Goal: Task Accomplishment & Management: Manage account settings

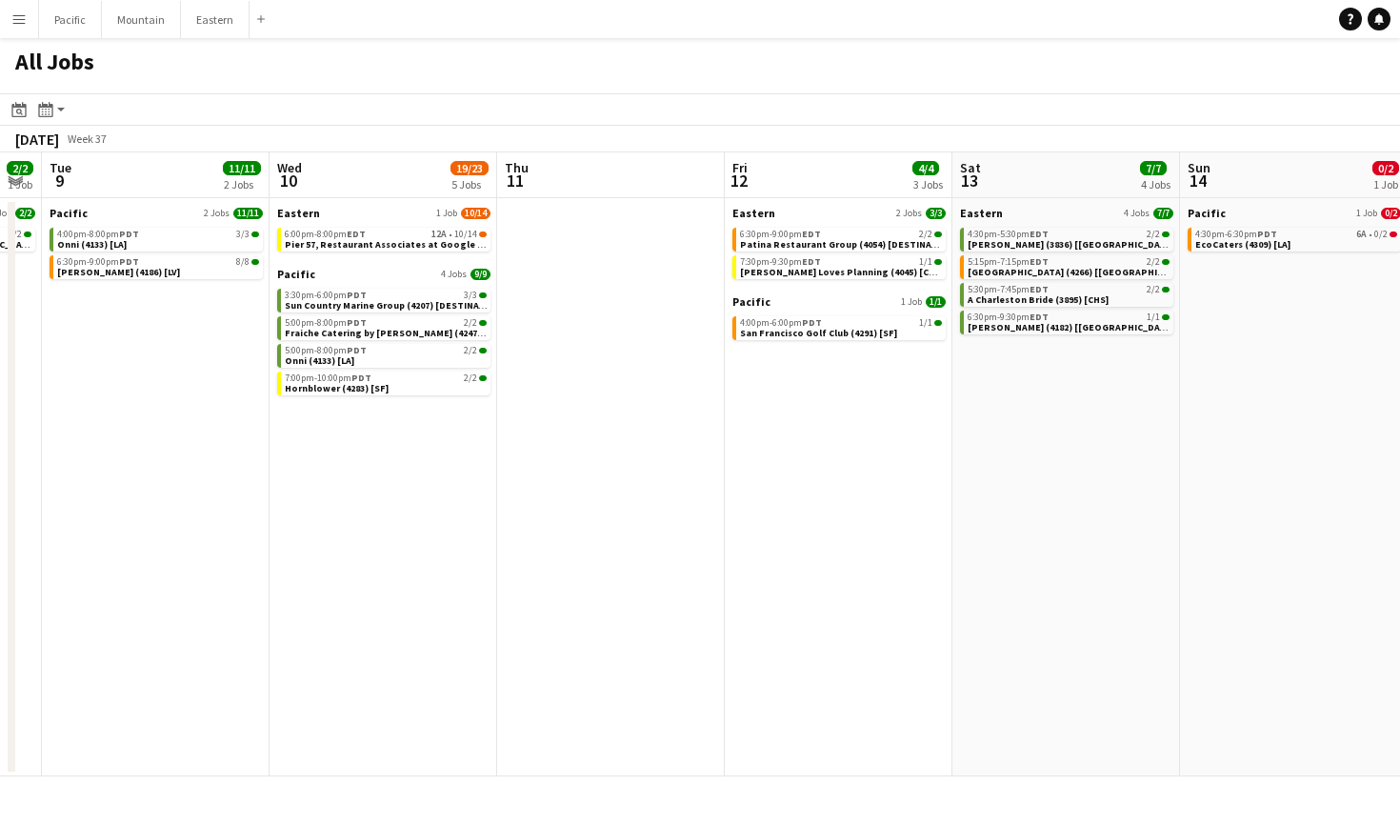
scroll to position [0, 585]
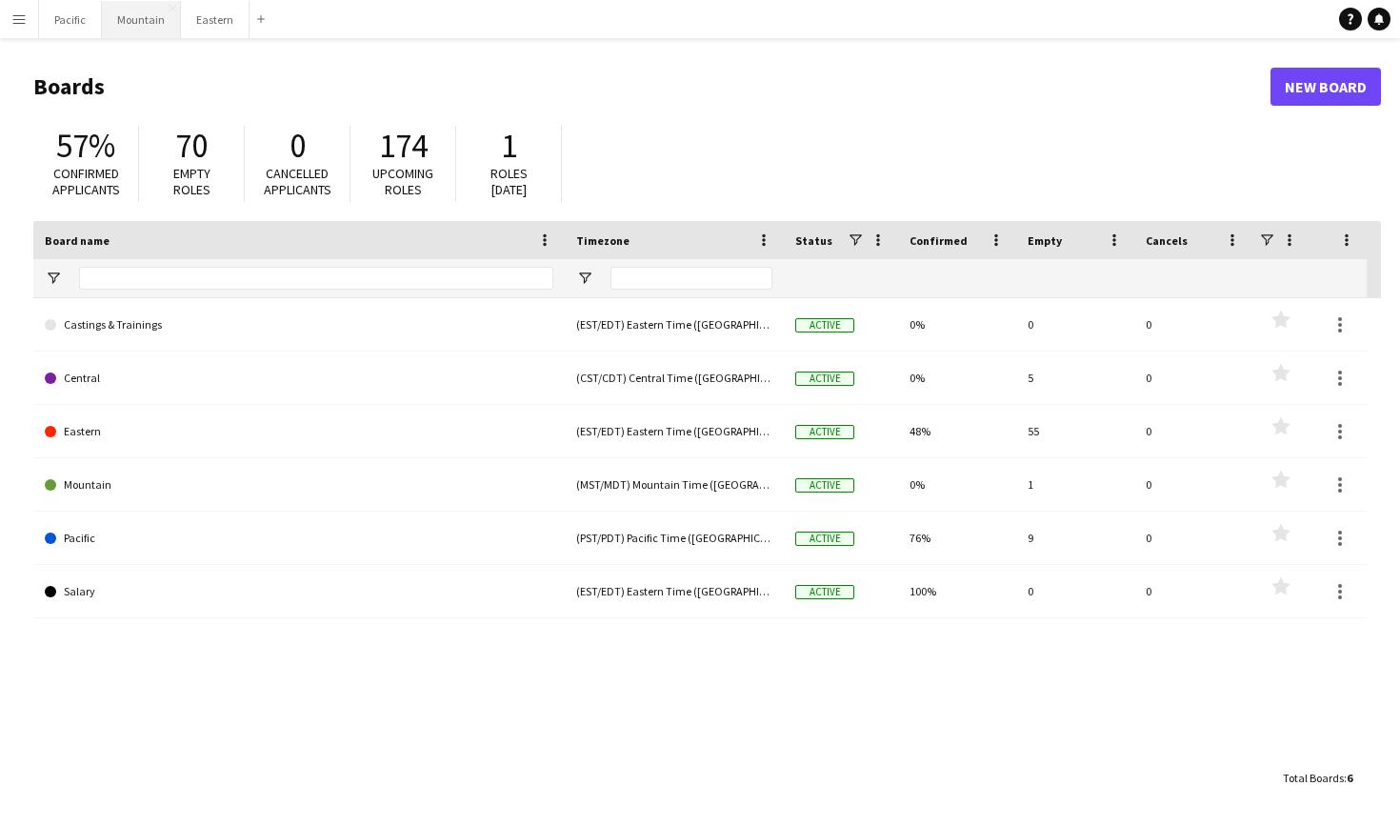
click at [130, 26] on button "Mountain Close" at bounding box center [141, 19] width 79 height 37
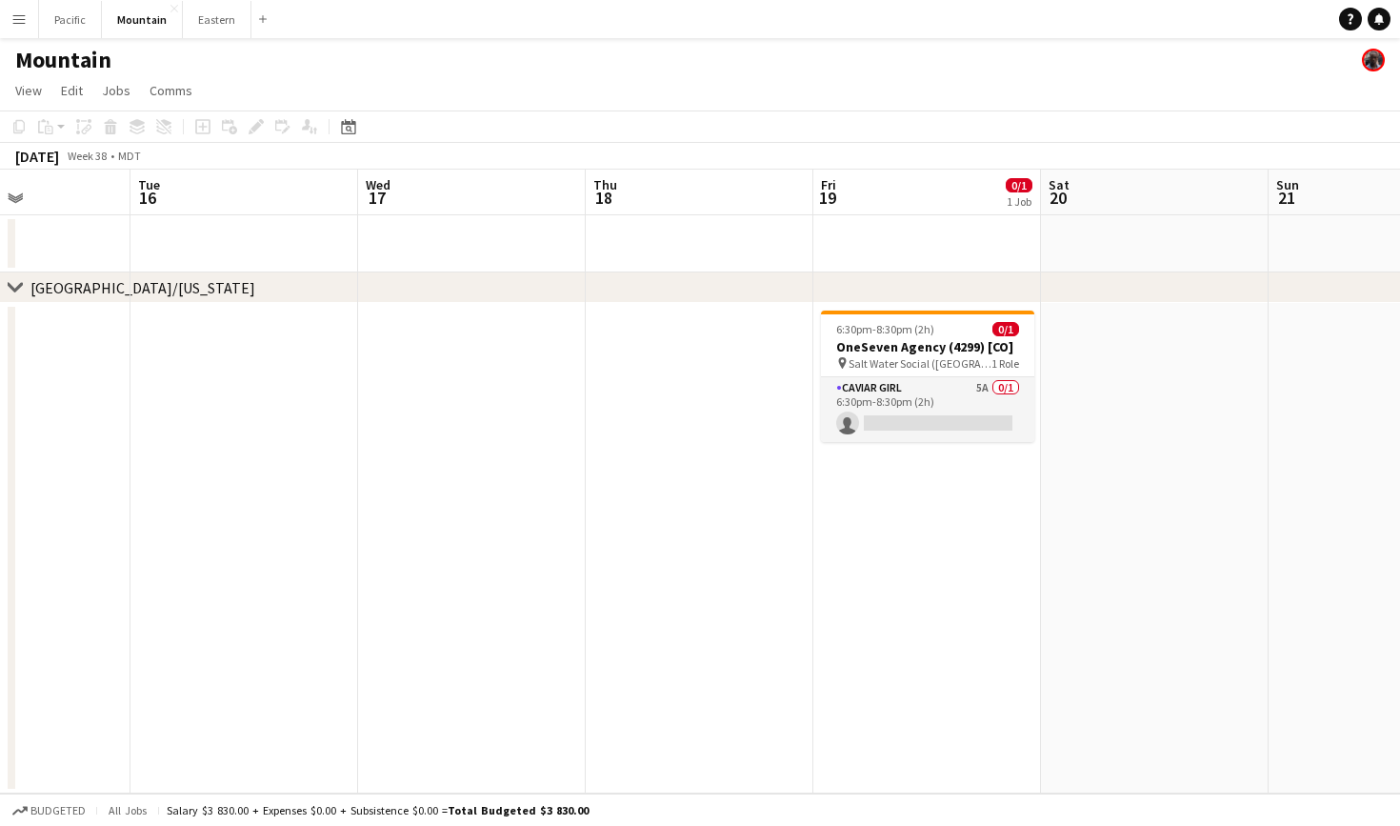
scroll to position [0, 559]
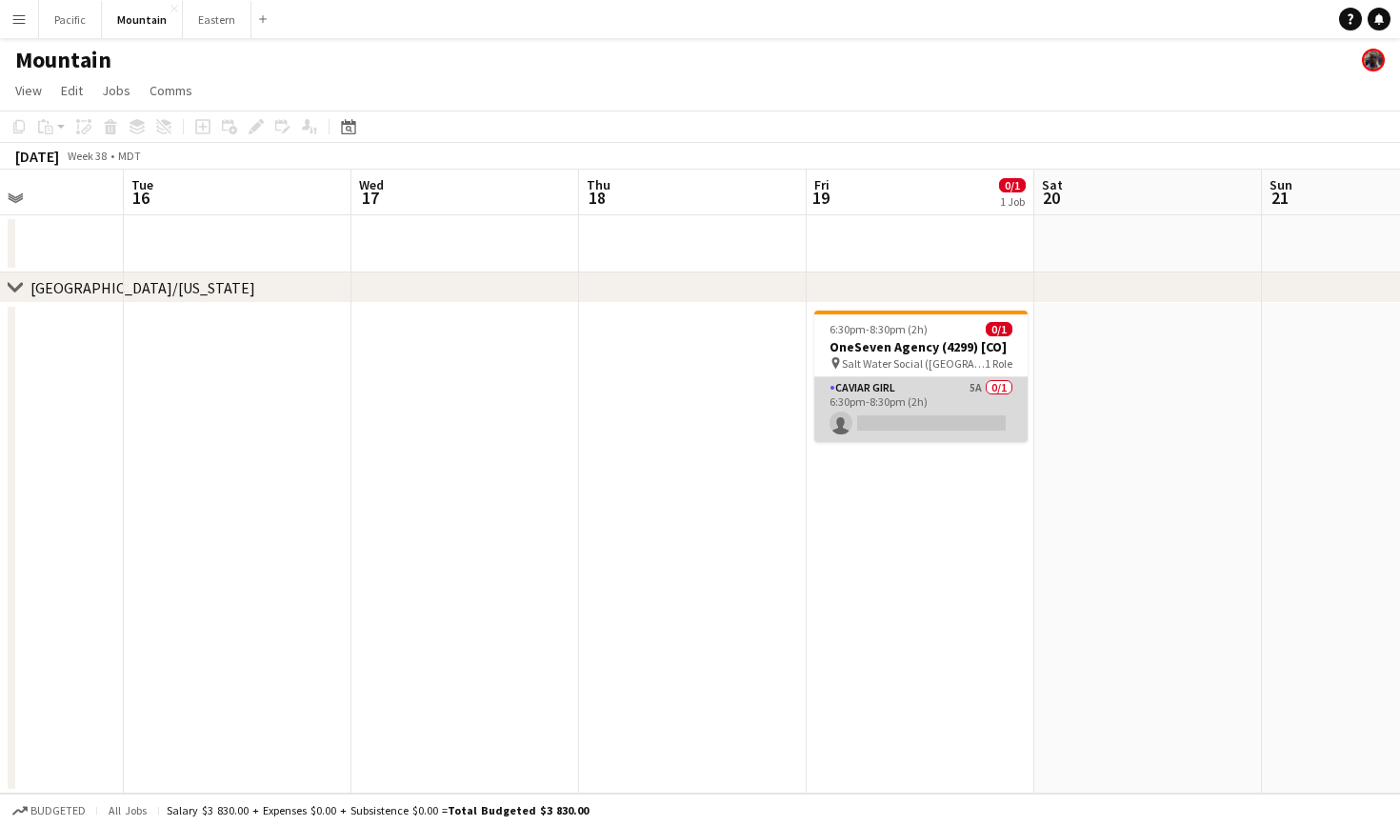
click at [1000, 410] on app-card-role "Caviar Girl 5A 0/1 6:30pm-8:30pm (2h) single-neutral-actions" at bounding box center [920, 409] width 213 height 65
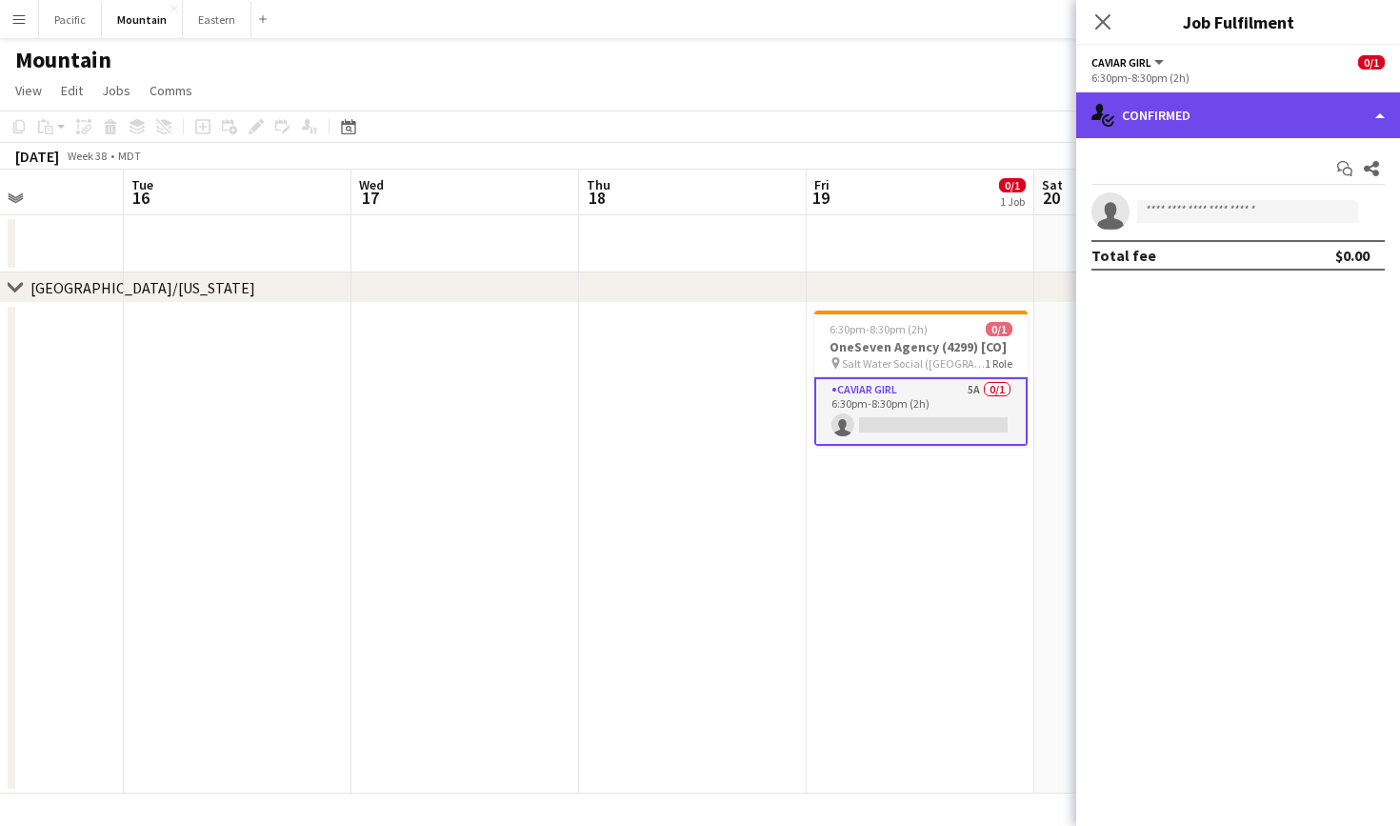
click at [1327, 130] on div "single-neutral-actions-check-2 Confirmed" at bounding box center [1238, 115] width 324 height 46
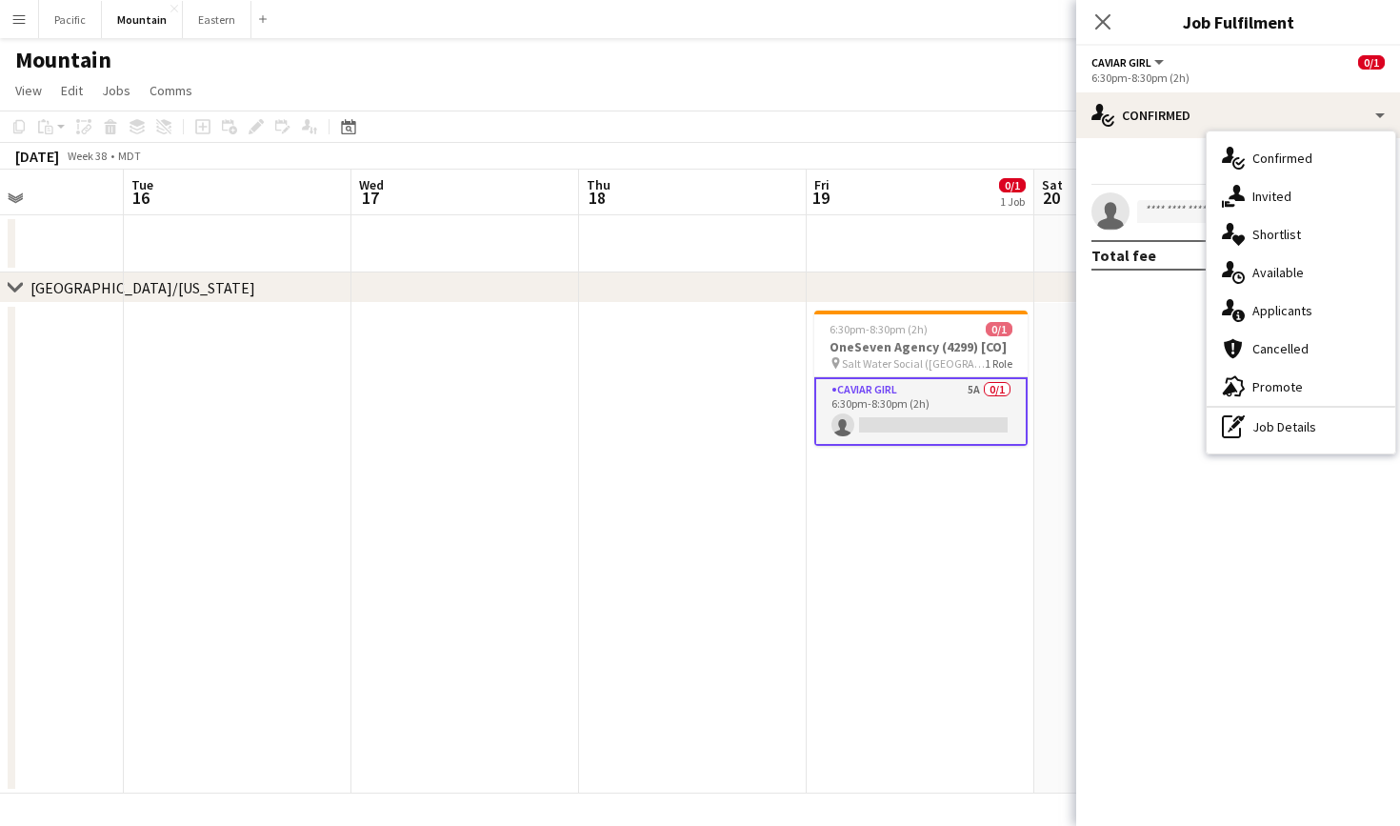
click at [1318, 312] on div "single-neutral-actions-information Applicants" at bounding box center [1300, 310] width 189 height 38
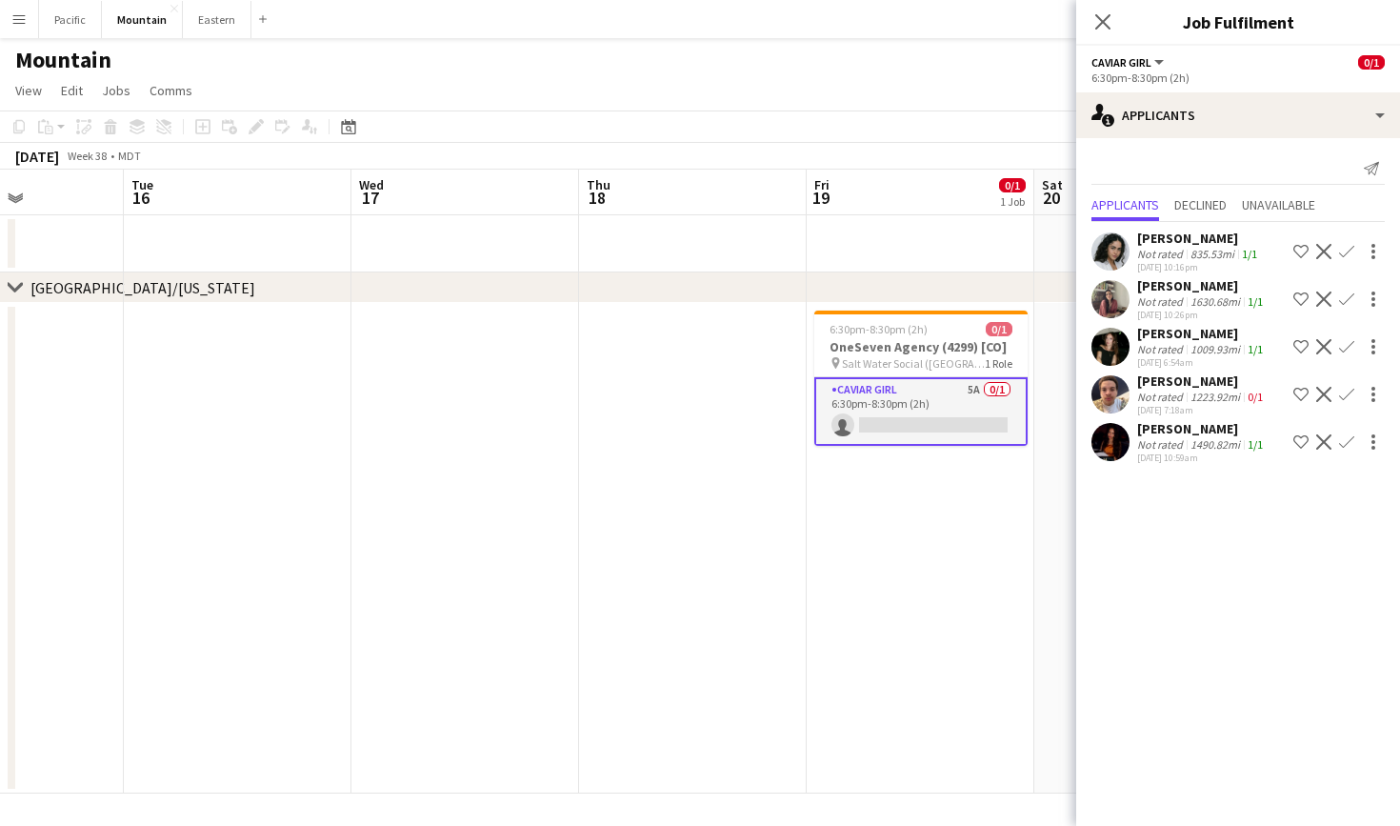
click at [1119, 300] on app-user-avatar at bounding box center [1110, 299] width 38 height 38
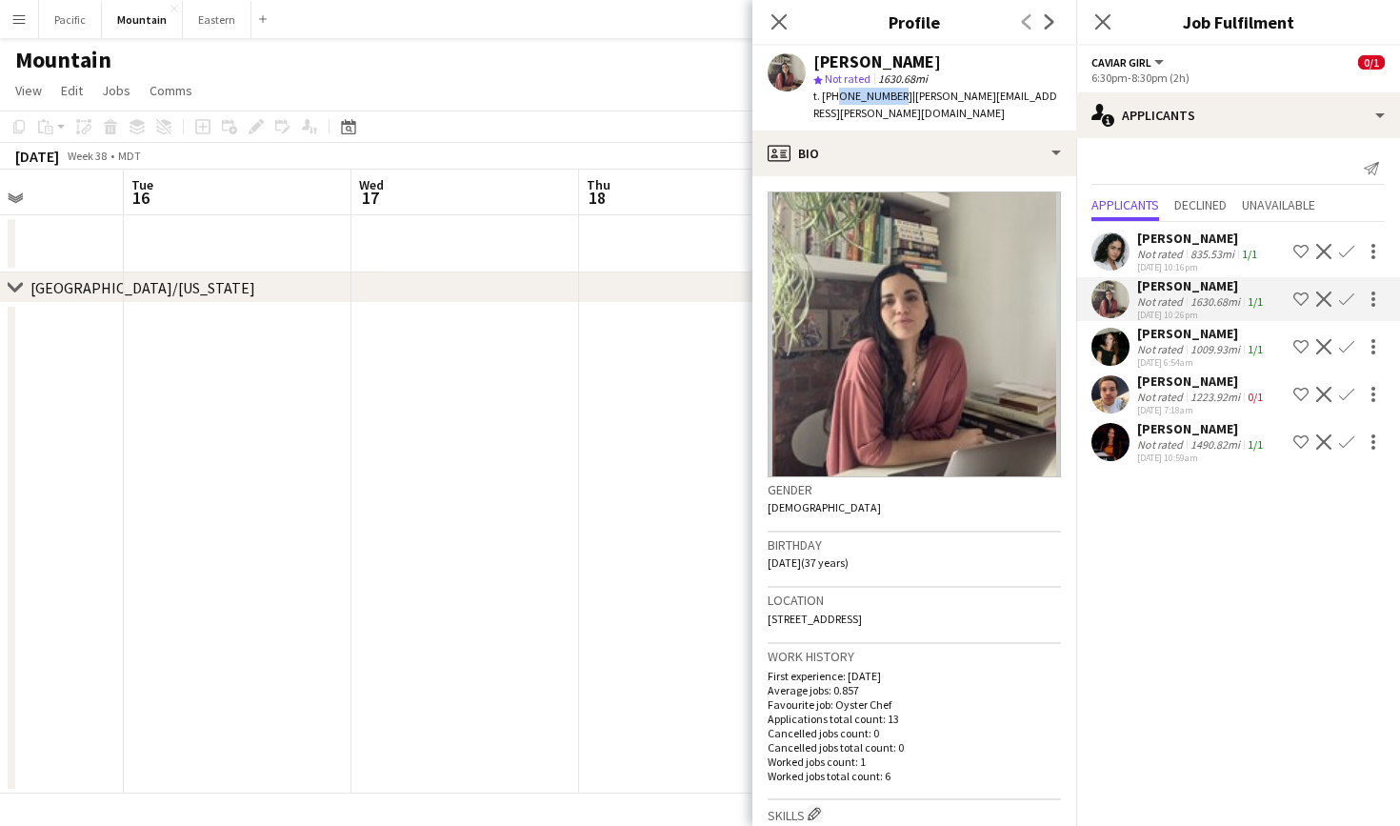
drag, startPoint x: 833, startPoint y: 94, endPoint x: 890, endPoint y: 96, distance: 57.2
click at [890, 96] on span "t. +19788107580" at bounding box center [862, 96] width 99 height 14
copy span "9788107580"
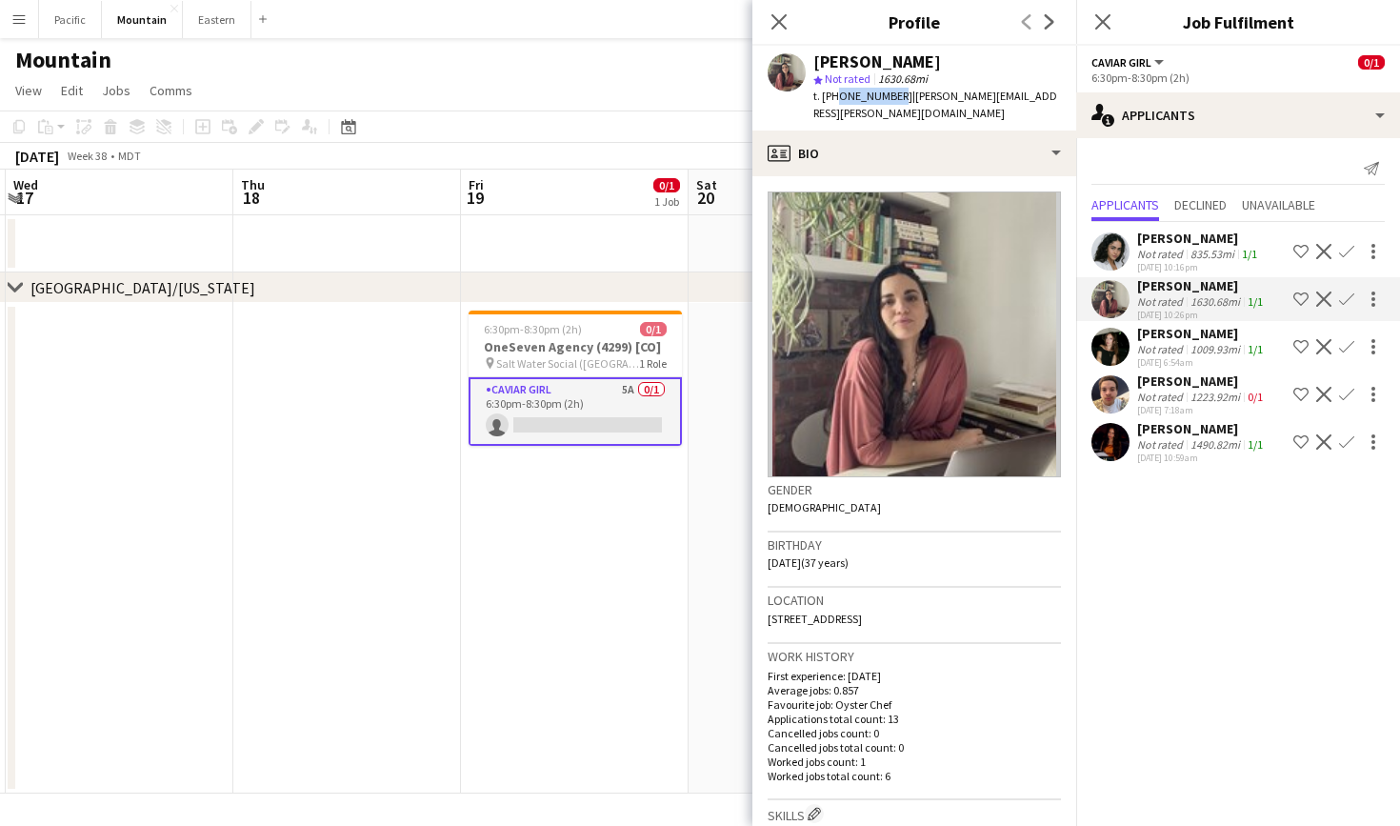
scroll to position [0, 736]
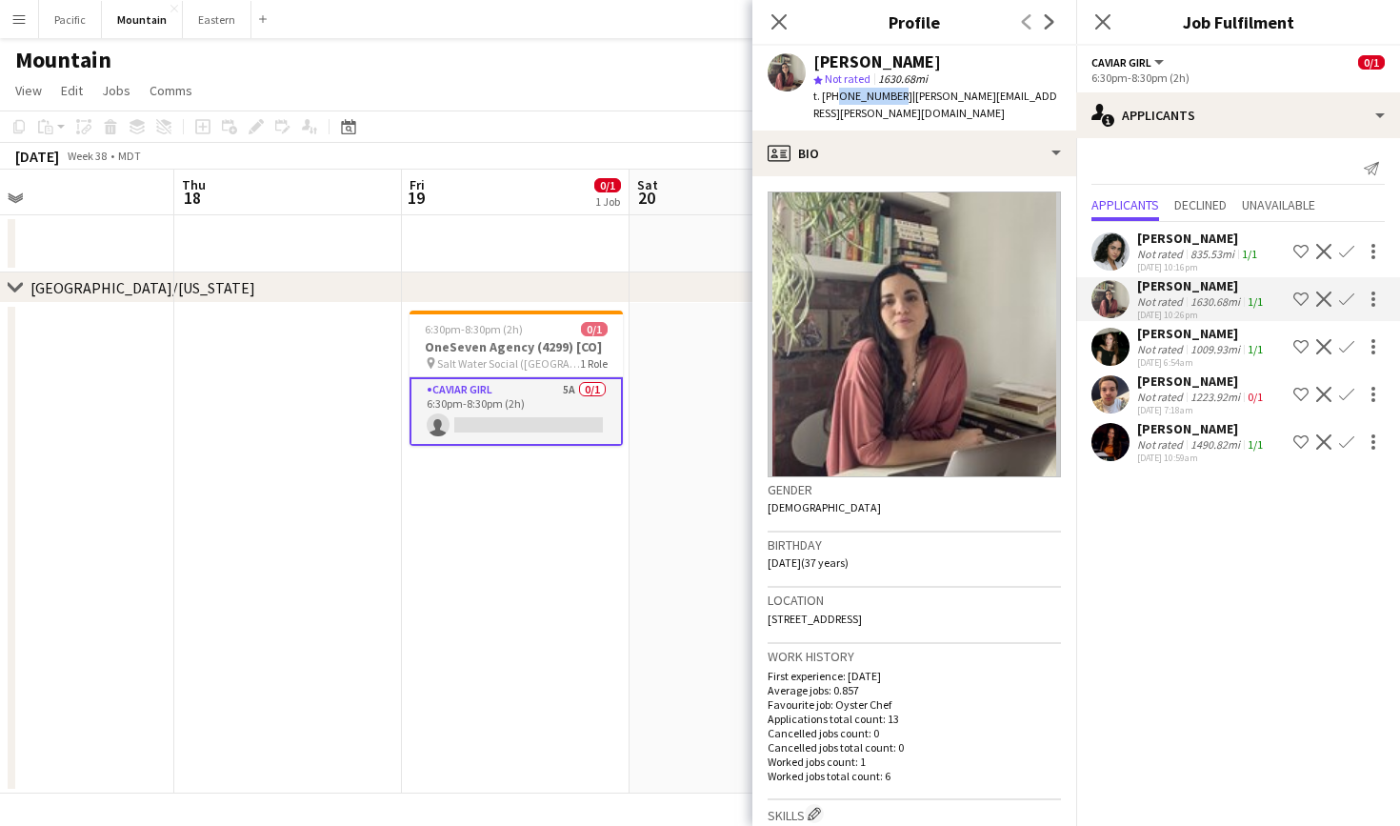
click at [8, 20] on button "Menu" at bounding box center [19, 19] width 38 height 38
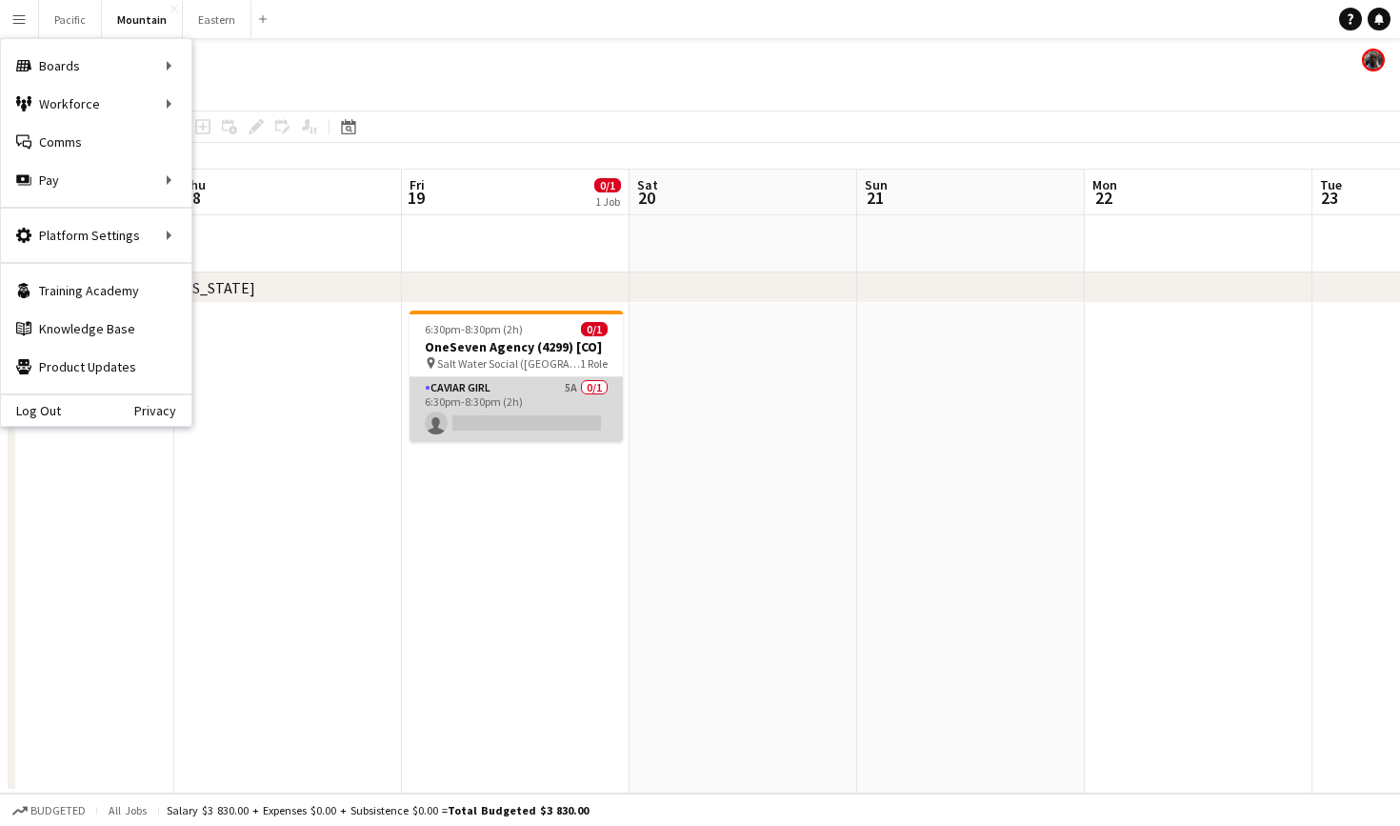
click at [553, 414] on app-card-role "Caviar Girl 5A 0/1 6:30pm-8:30pm (2h) single-neutral-actions" at bounding box center [515, 409] width 213 height 65
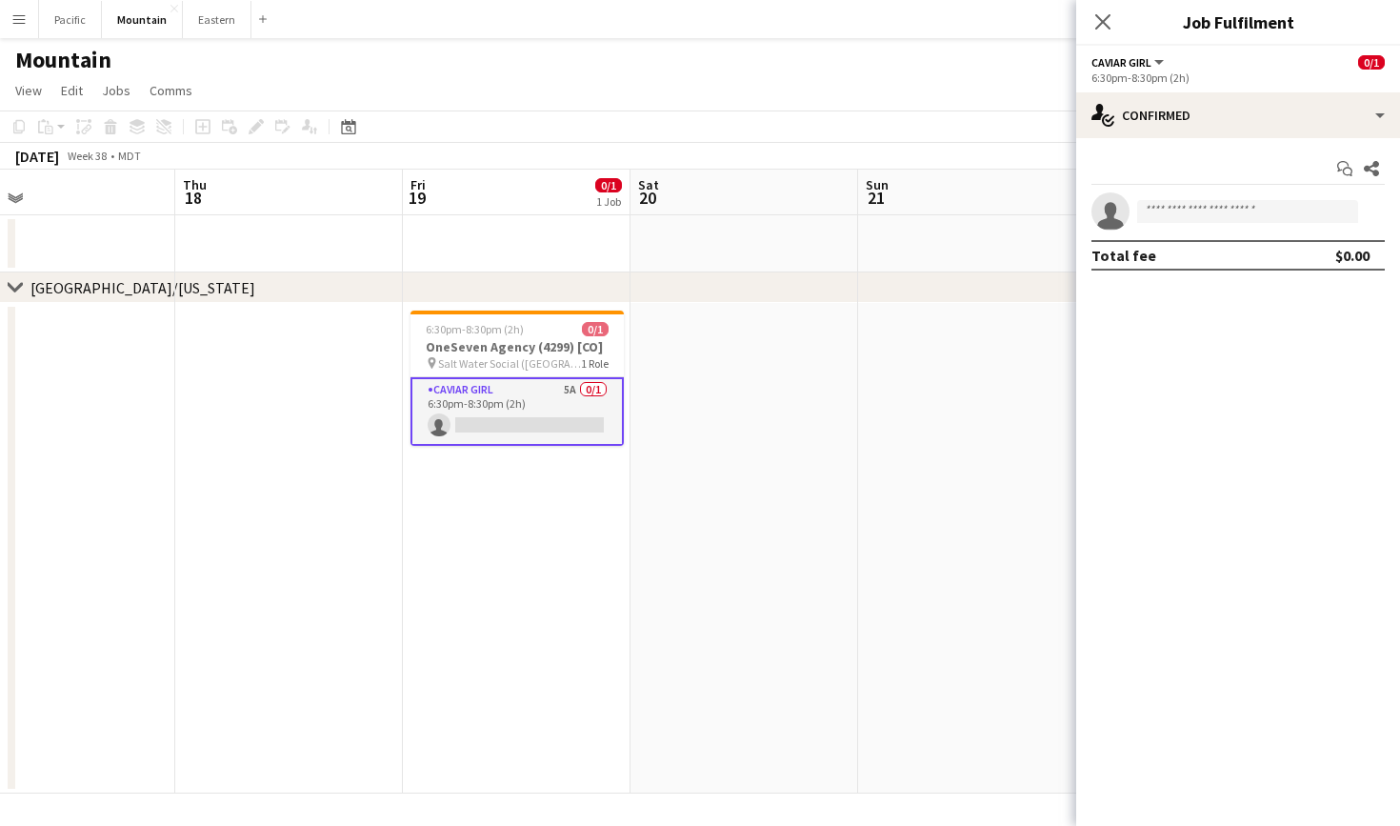
click at [1286, 150] on div "Start chat Share single-neutral-actions Total fee $0.00" at bounding box center [1238, 212] width 324 height 148
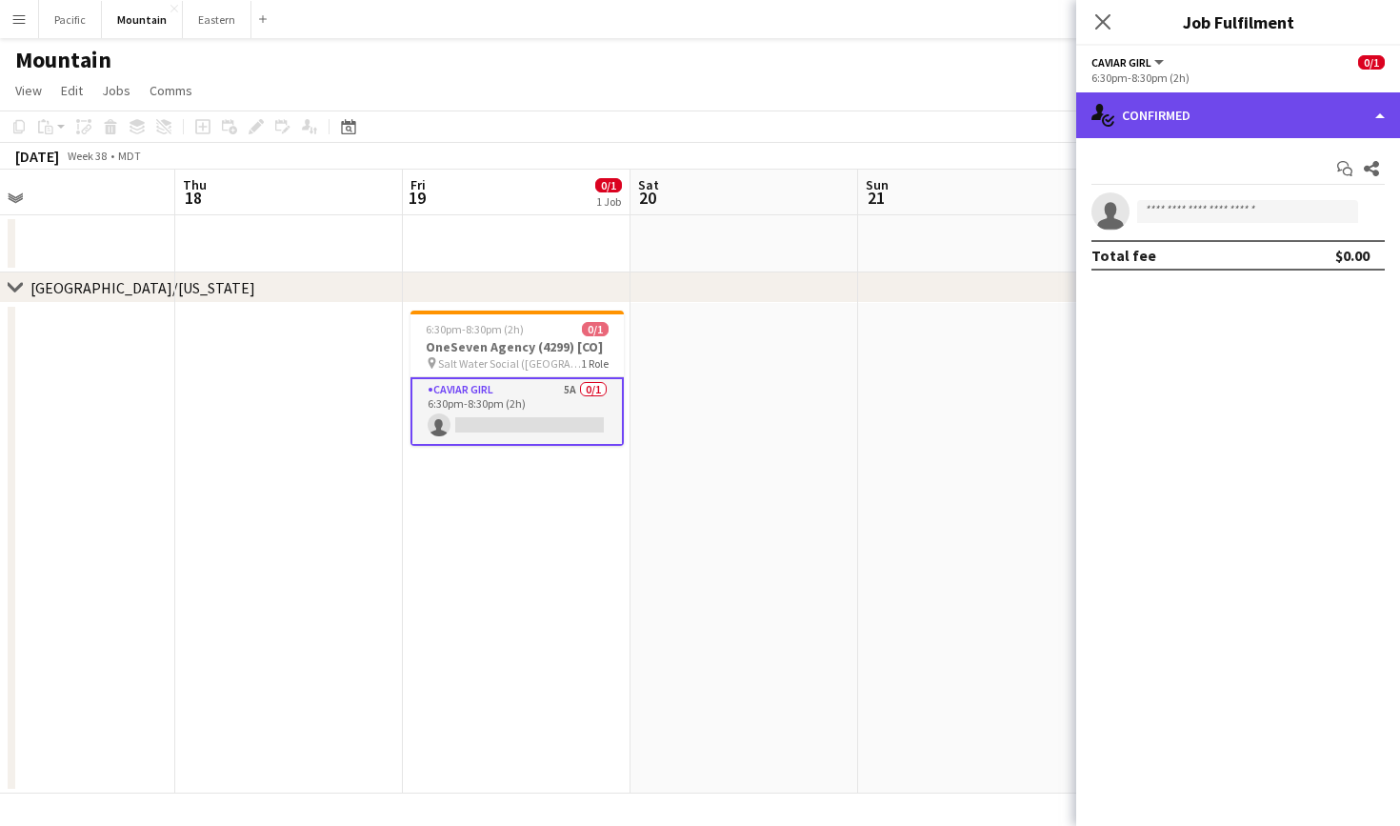
click at [1293, 114] on div "single-neutral-actions-check-2 Confirmed" at bounding box center [1238, 115] width 324 height 46
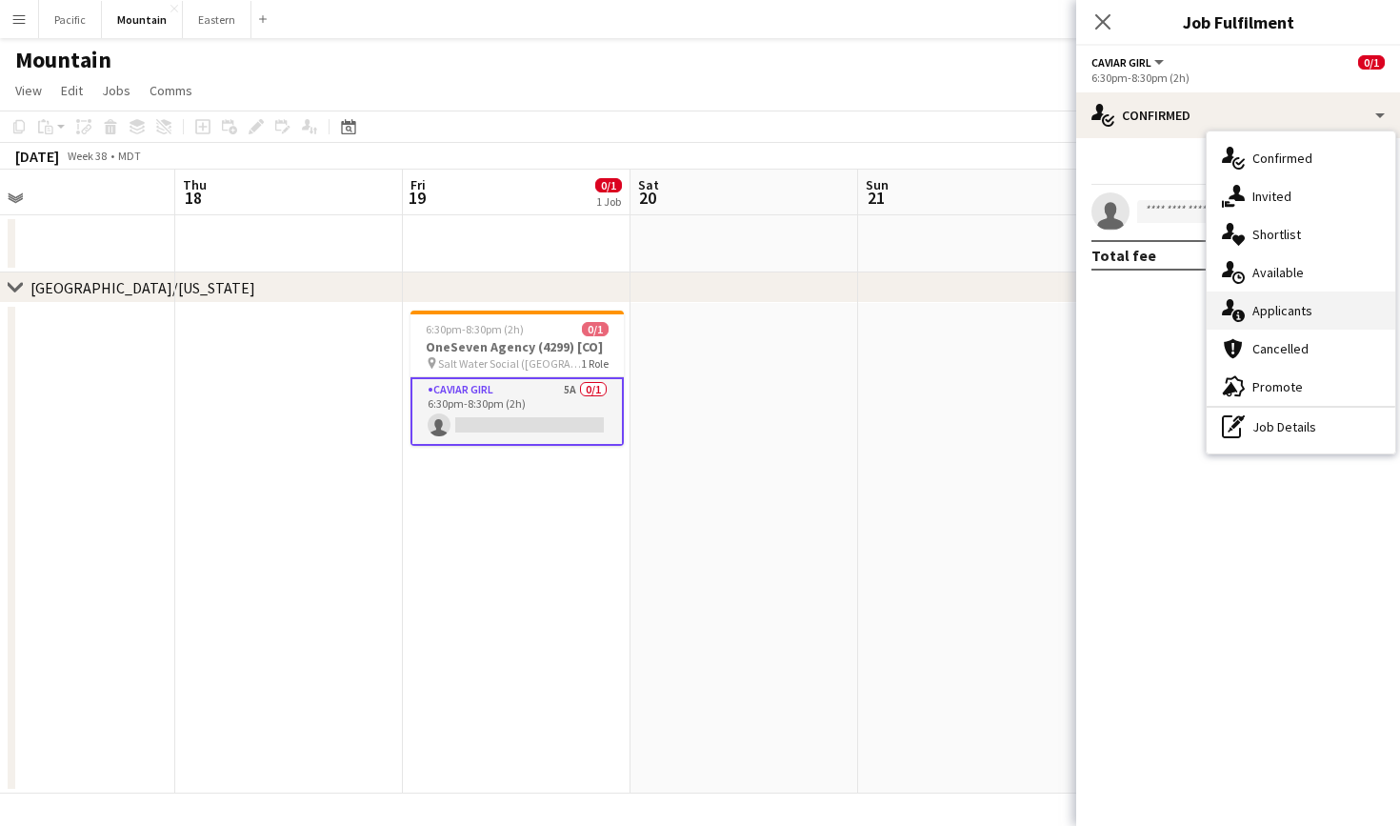
click at [1293, 307] on span "Applicants" at bounding box center [1282, 310] width 60 height 17
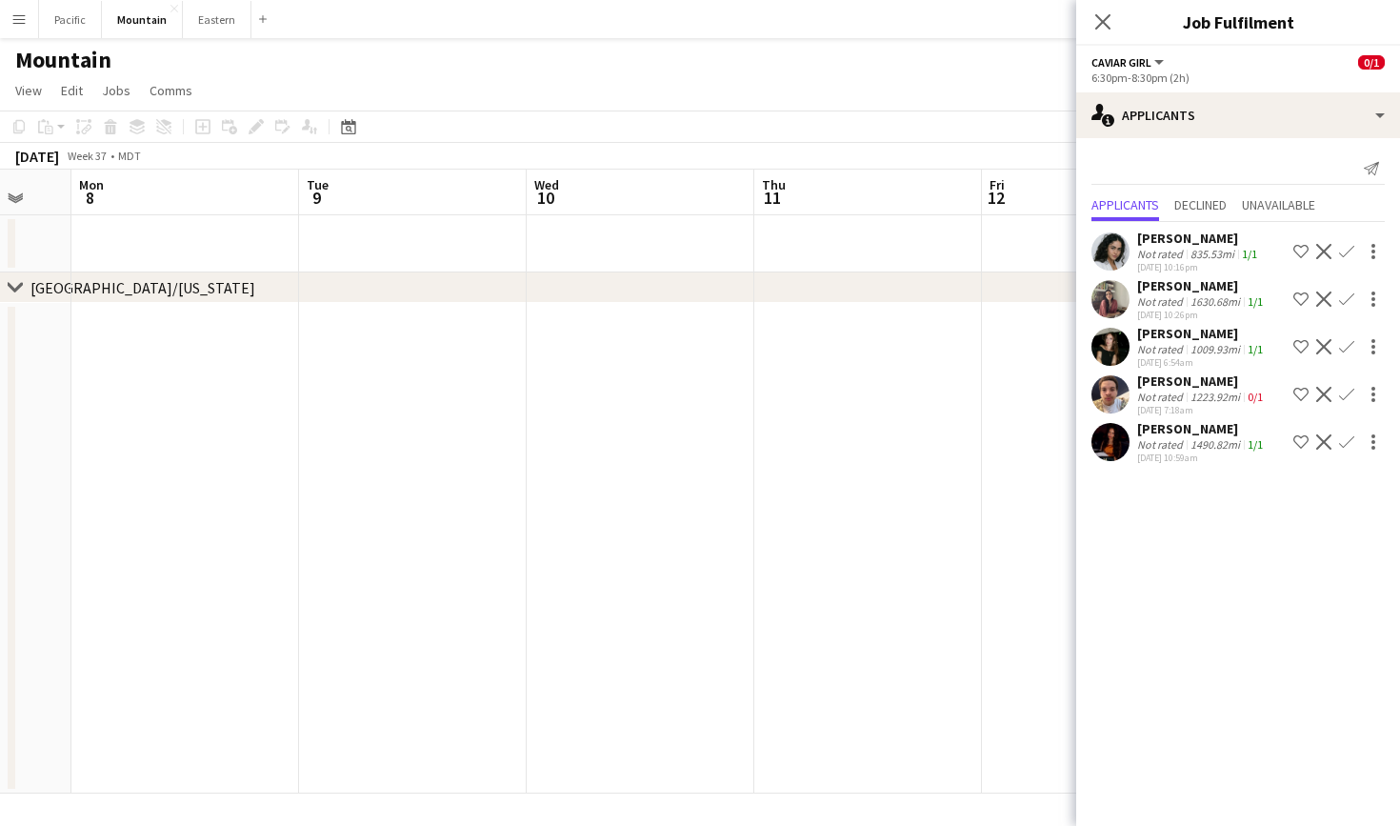
scroll to position [0, 570]
click at [17, 46] on h1 "Mountain" at bounding box center [63, 60] width 96 height 29
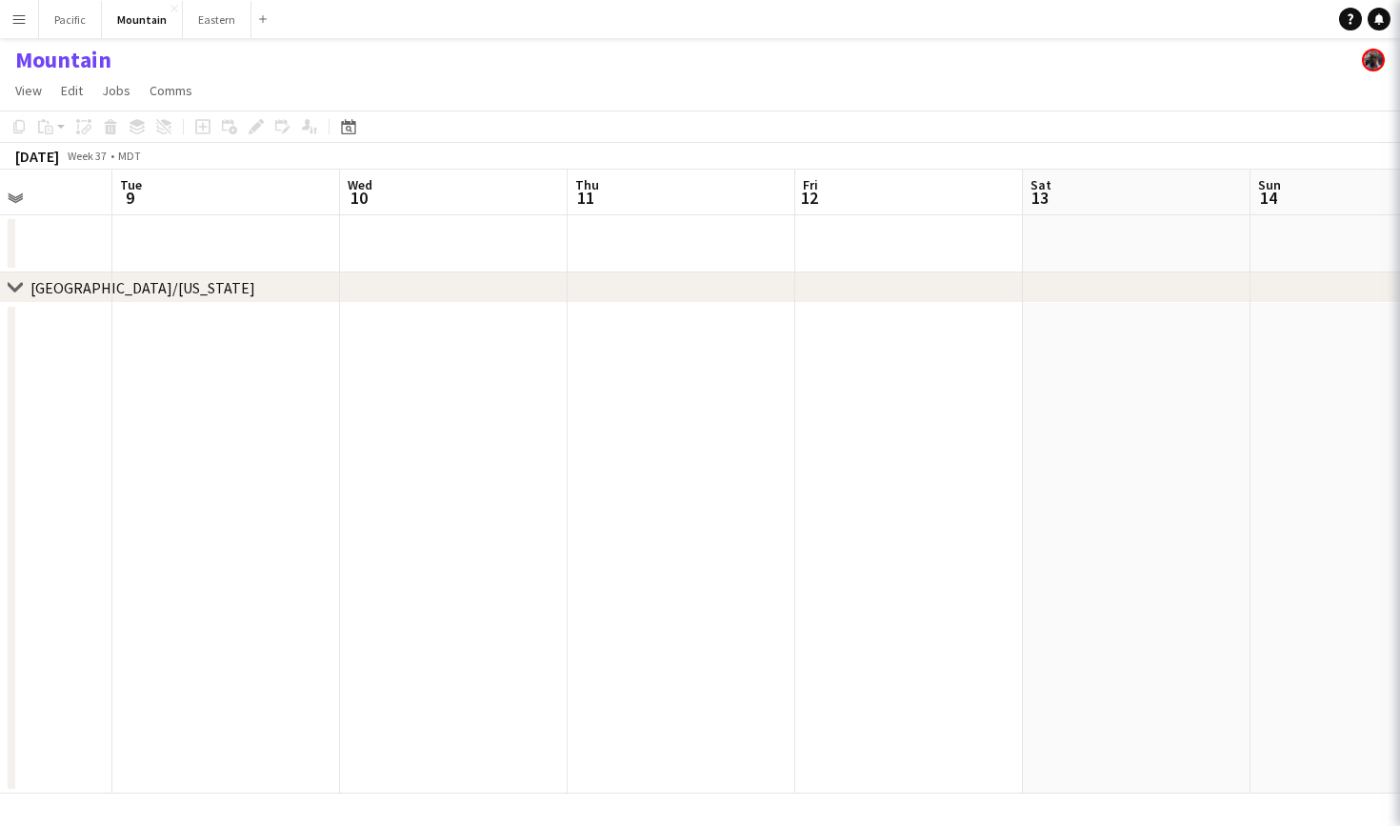
click at [23, 21] on app-icon "Menu" at bounding box center [18, 18] width 15 height 15
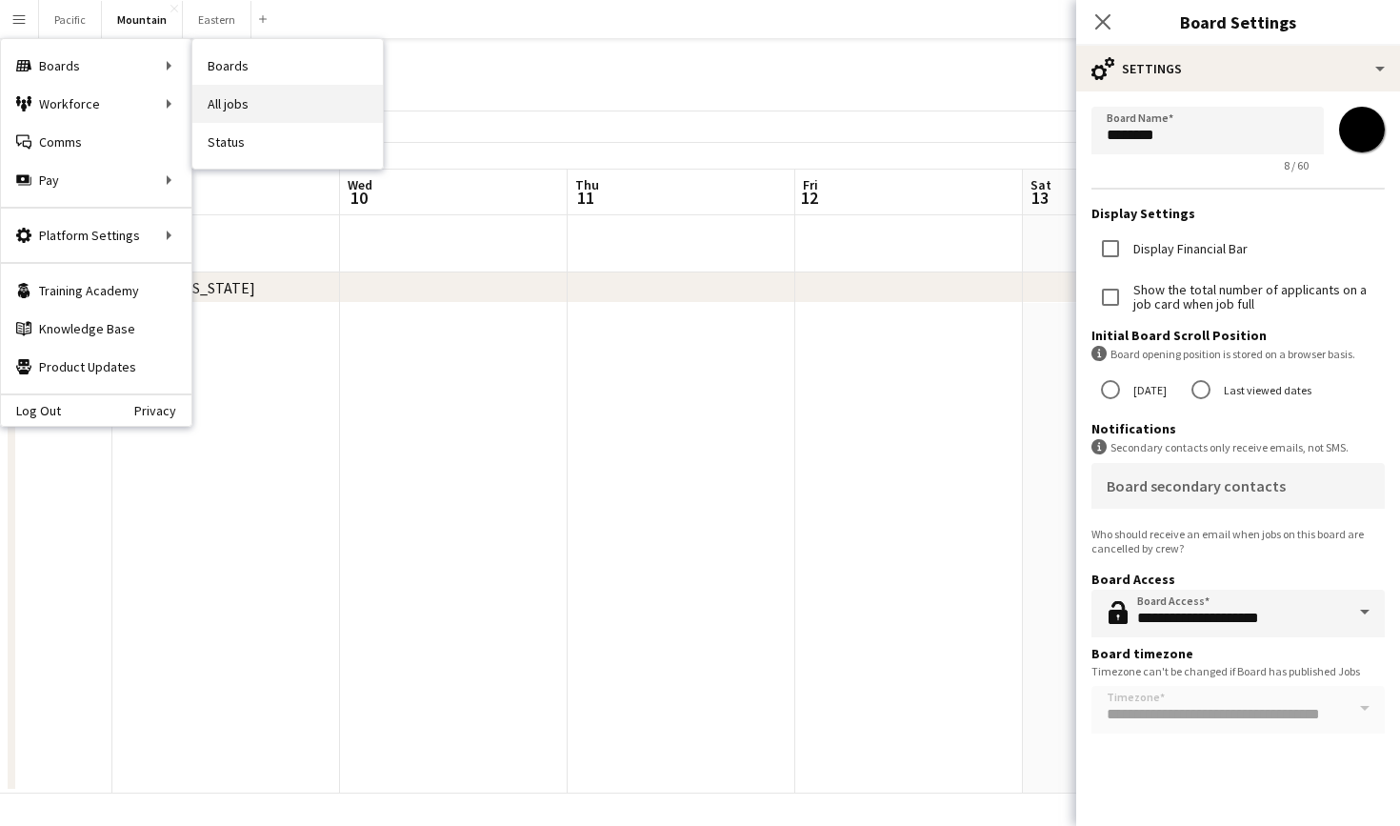
click at [259, 98] on link "All jobs" at bounding box center [287, 104] width 190 height 38
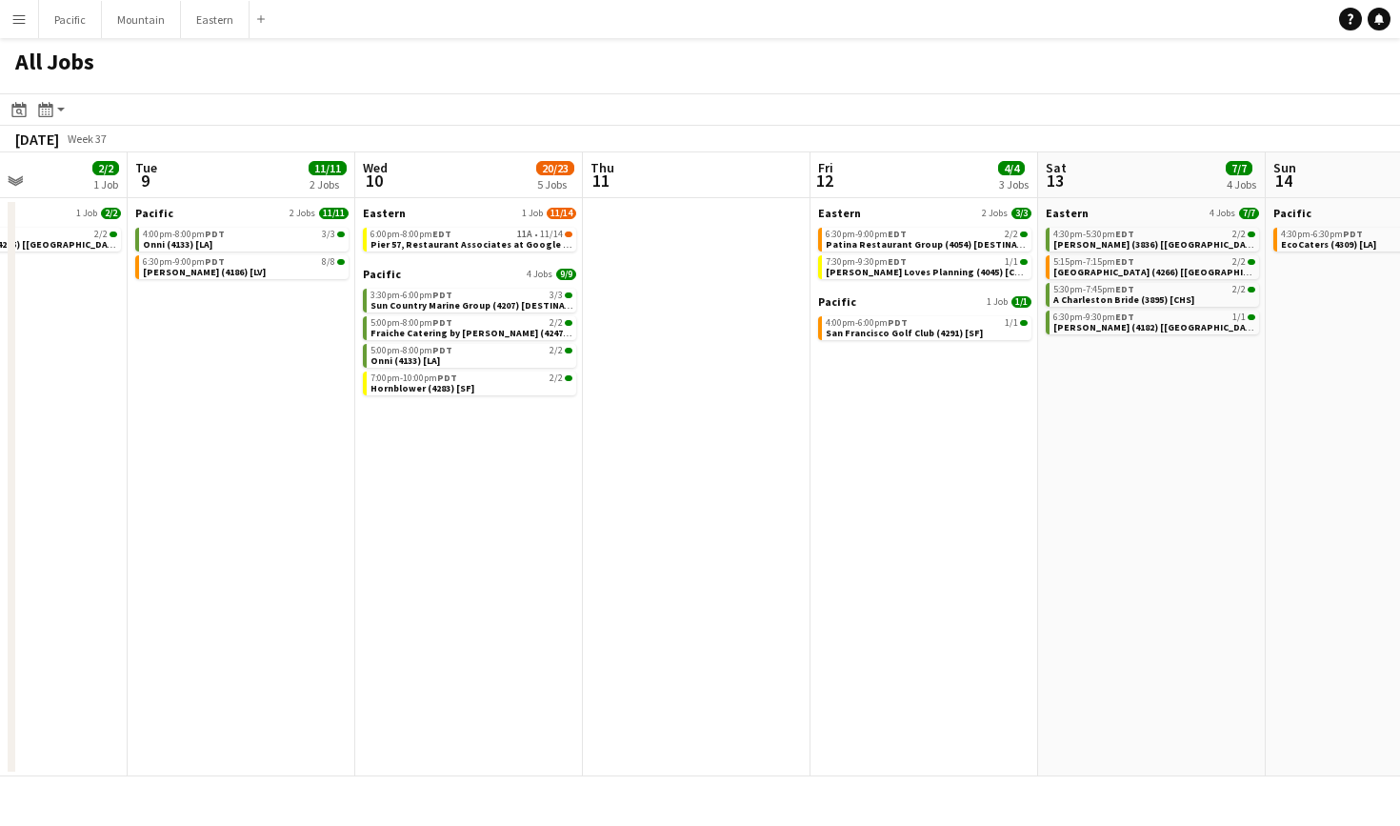
scroll to position [0, 784]
click at [547, 246] on span "Pier 57, Restaurant Associates at Google (4259 + 4313) [NYC]" at bounding box center [545, 244] width 353 height 12
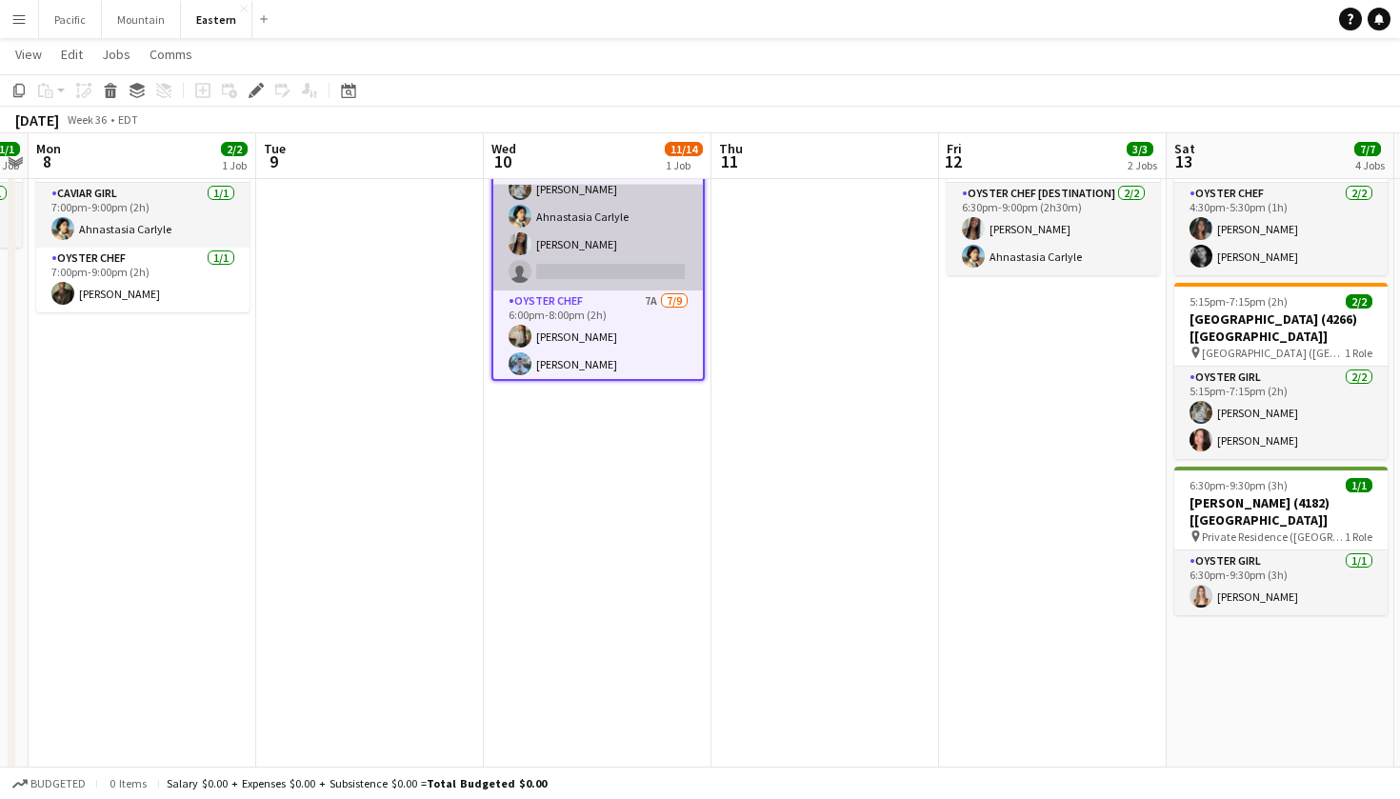
scroll to position [118, 0]
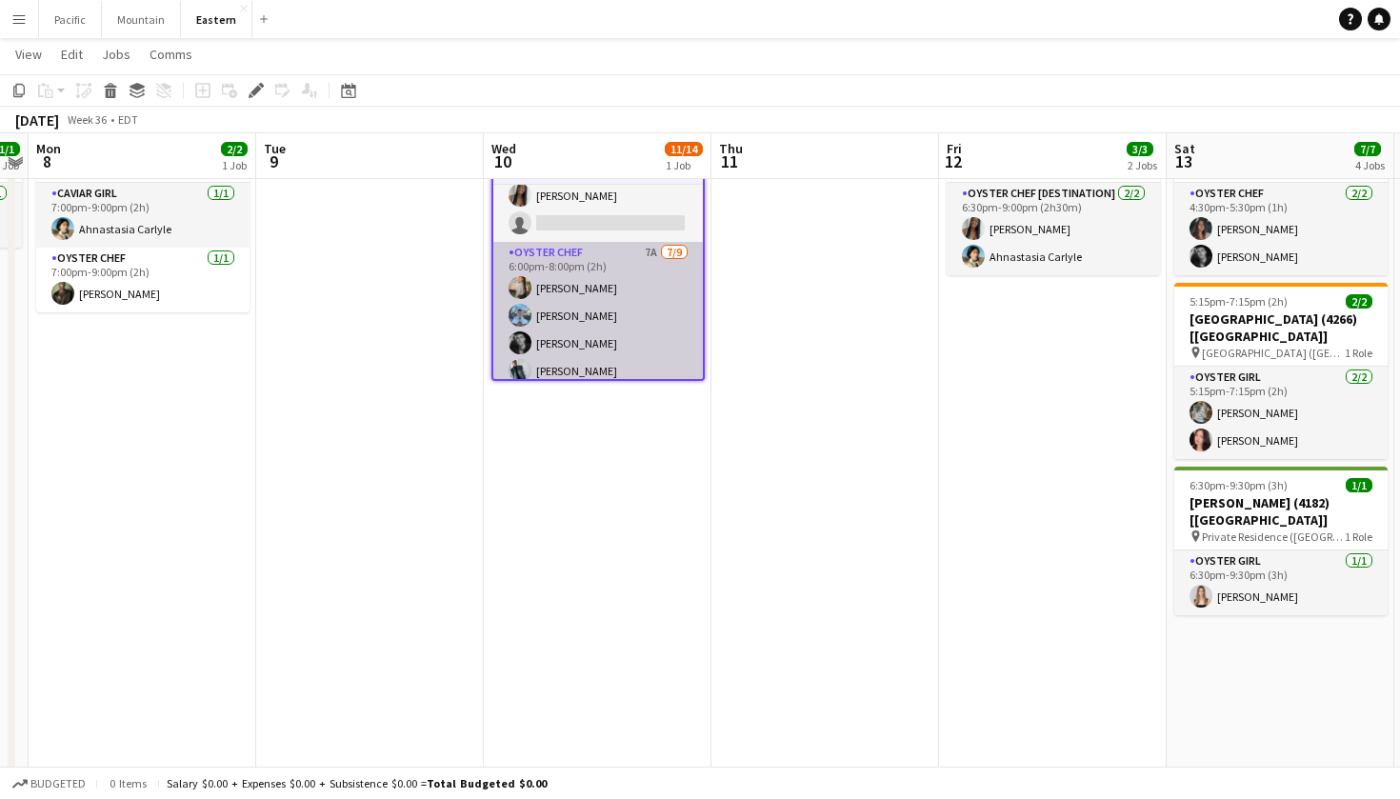
click at [655, 322] on app-card-role "Oyster Chef 7A 7/9 6:00pm-8:00pm (2h) Raegan Pierce Jared Garzia Michael Partri…" at bounding box center [597, 385] width 209 height 286
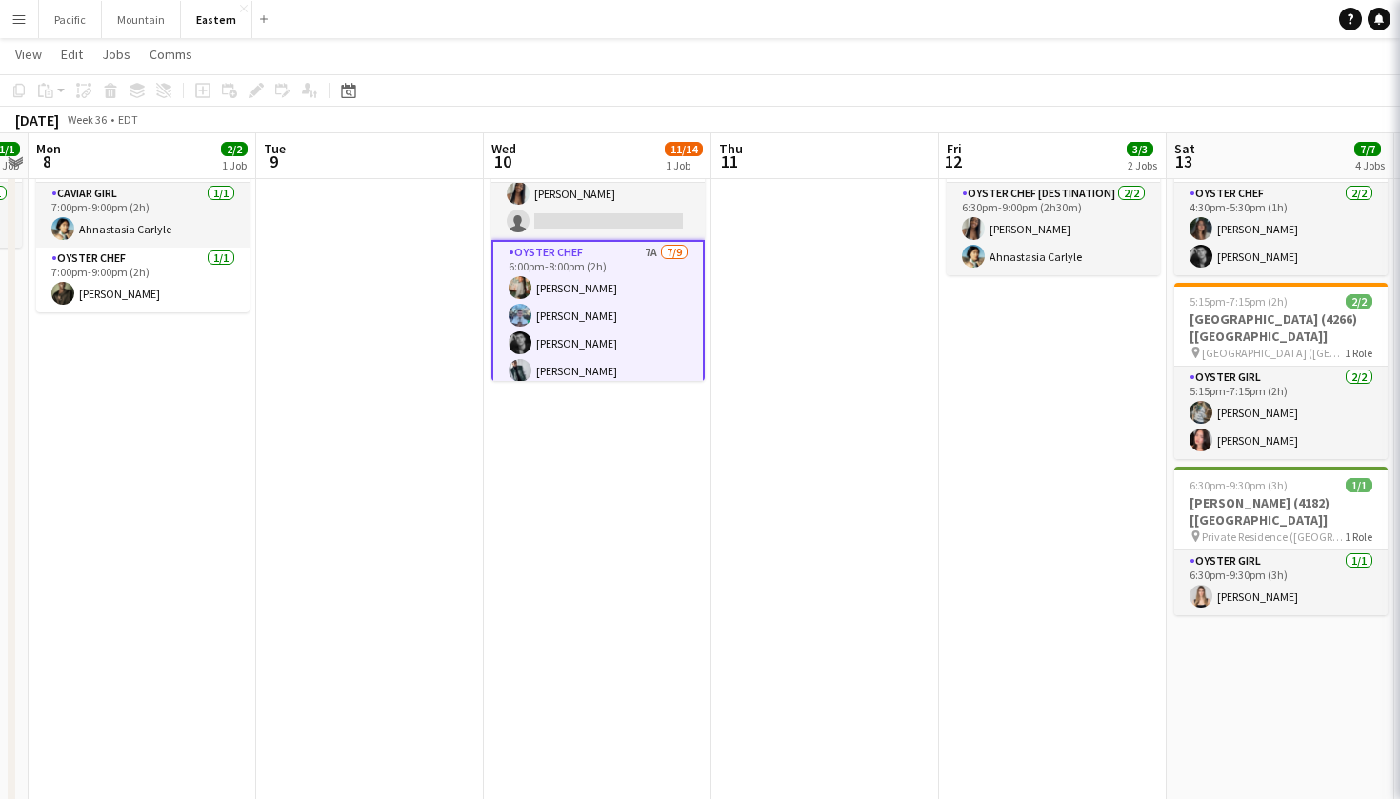
scroll to position [0, 653]
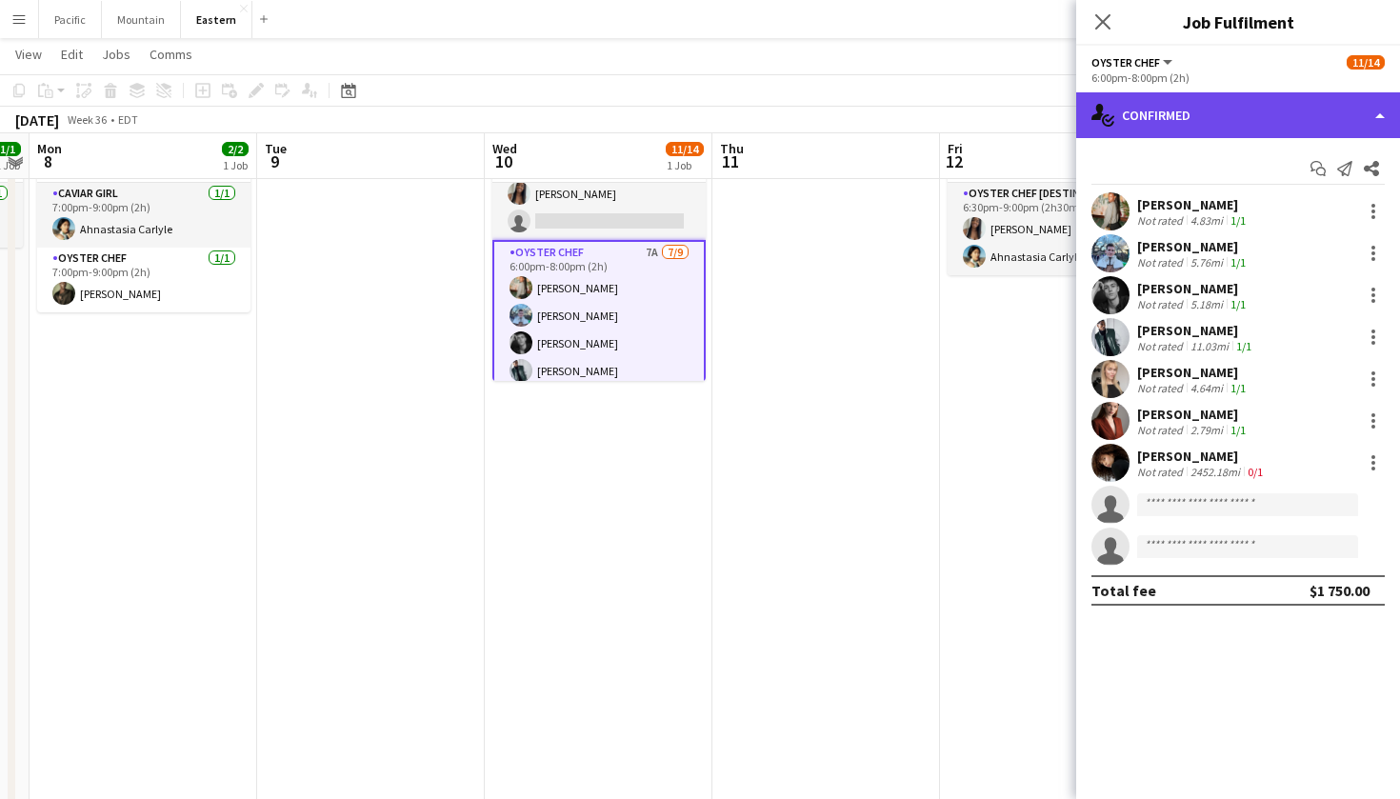
click at [1296, 100] on div "single-neutral-actions-check-2 Confirmed" at bounding box center [1238, 115] width 324 height 46
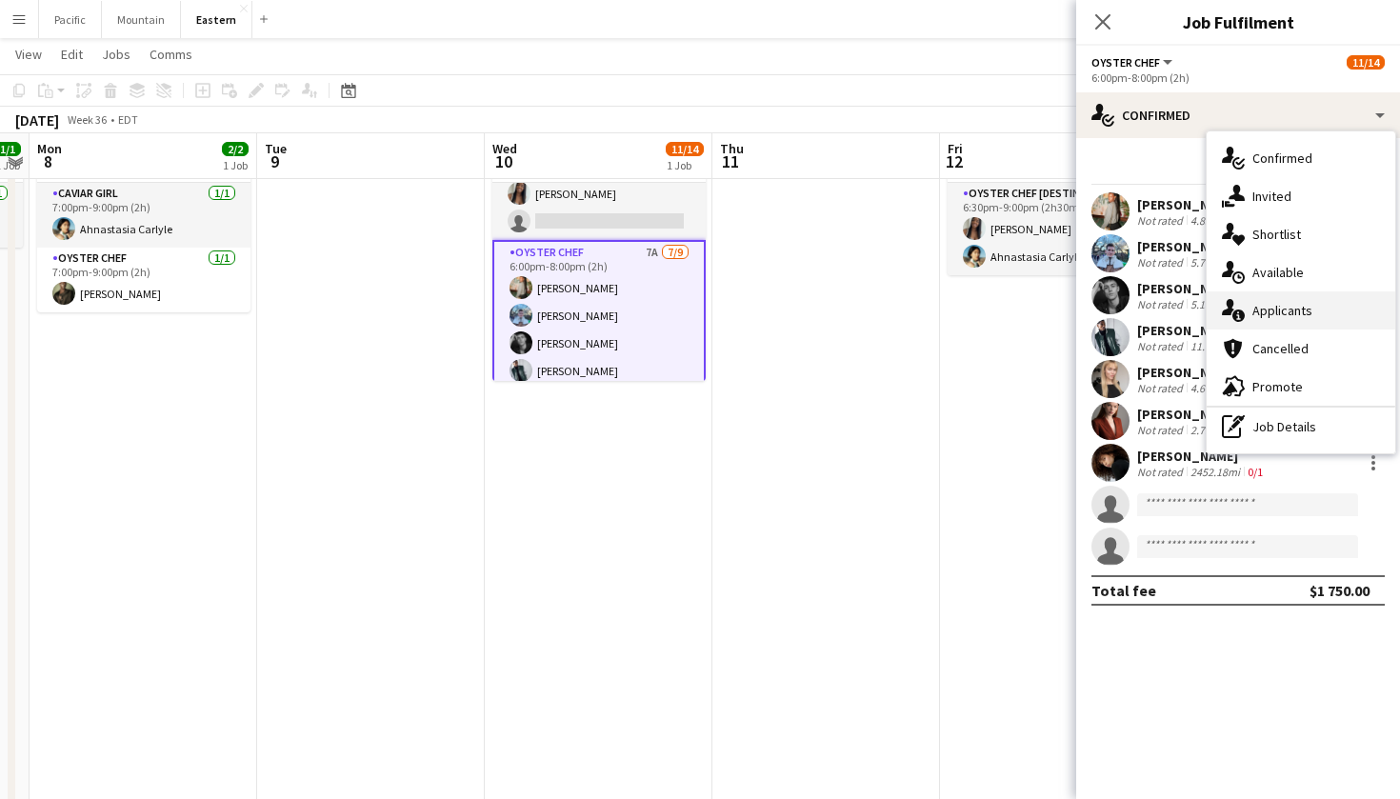
click at [1289, 315] on span "Applicants" at bounding box center [1282, 310] width 60 height 17
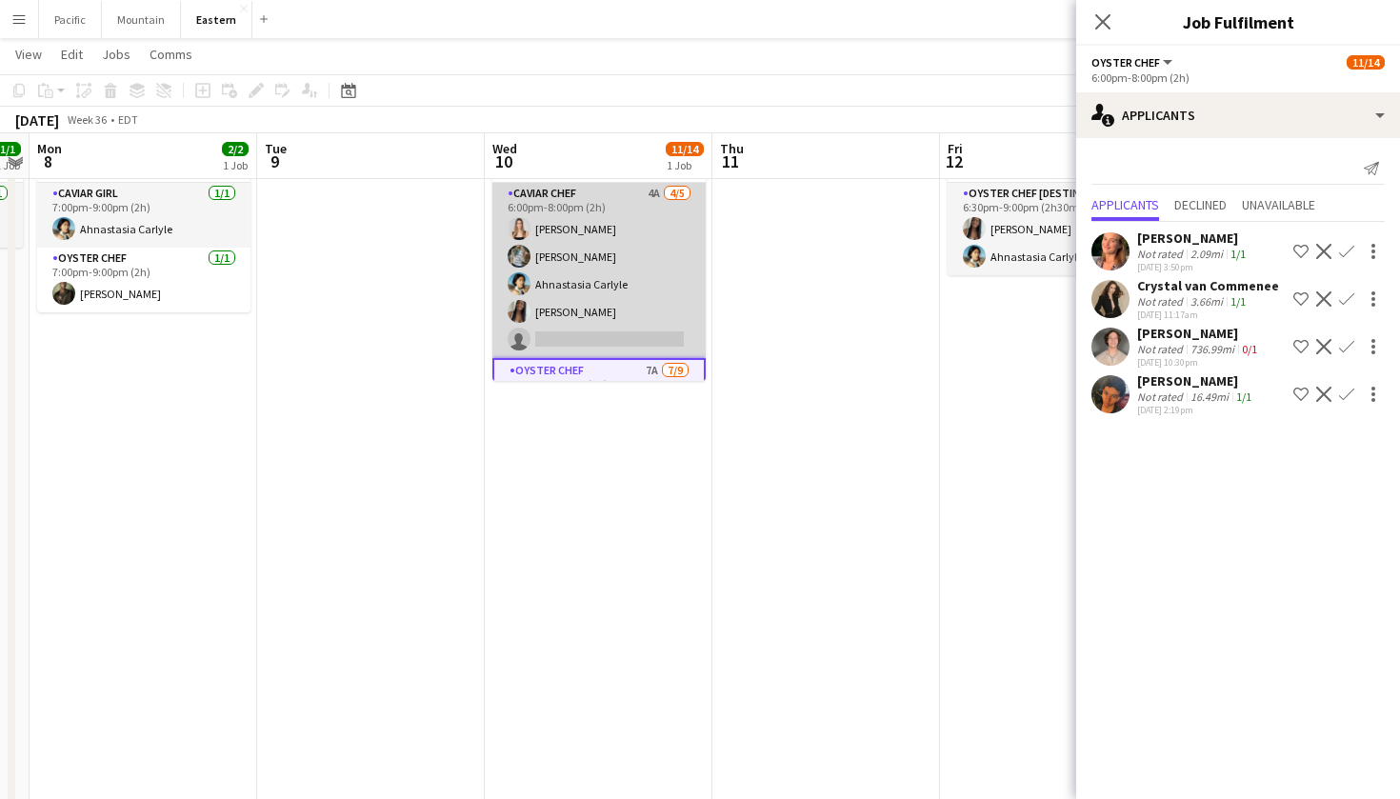
scroll to position [0, 0]
click at [637, 302] on app-card-role "Caviar Chef 4A 4/5 6:00pm-8:00pm (2h) Diana Barbosa Da Silva Brooke Anderson Ah…" at bounding box center [598, 270] width 213 height 175
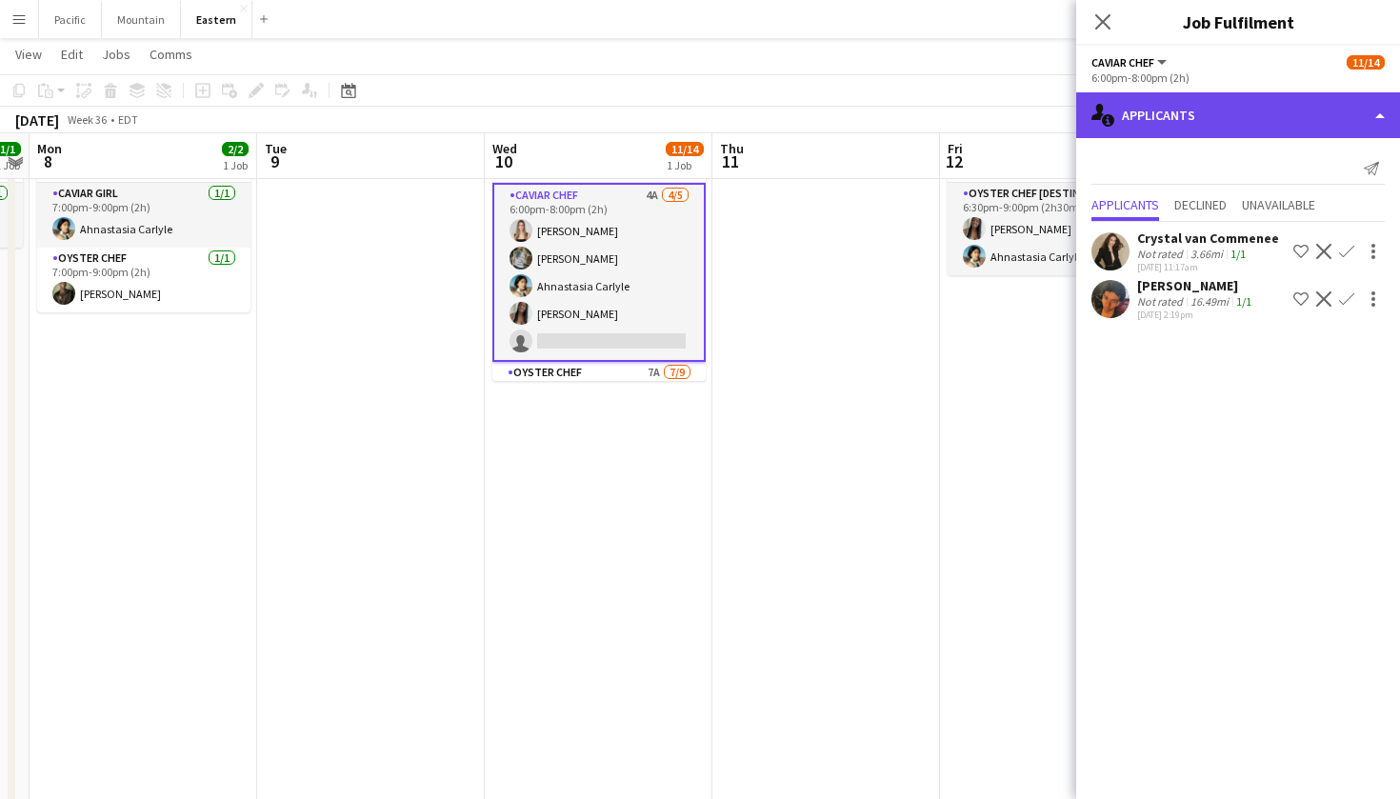
click at [1315, 122] on div "single-neutral-actions-information Applicants" at bounding box center [1238, 115] width 324 height 46
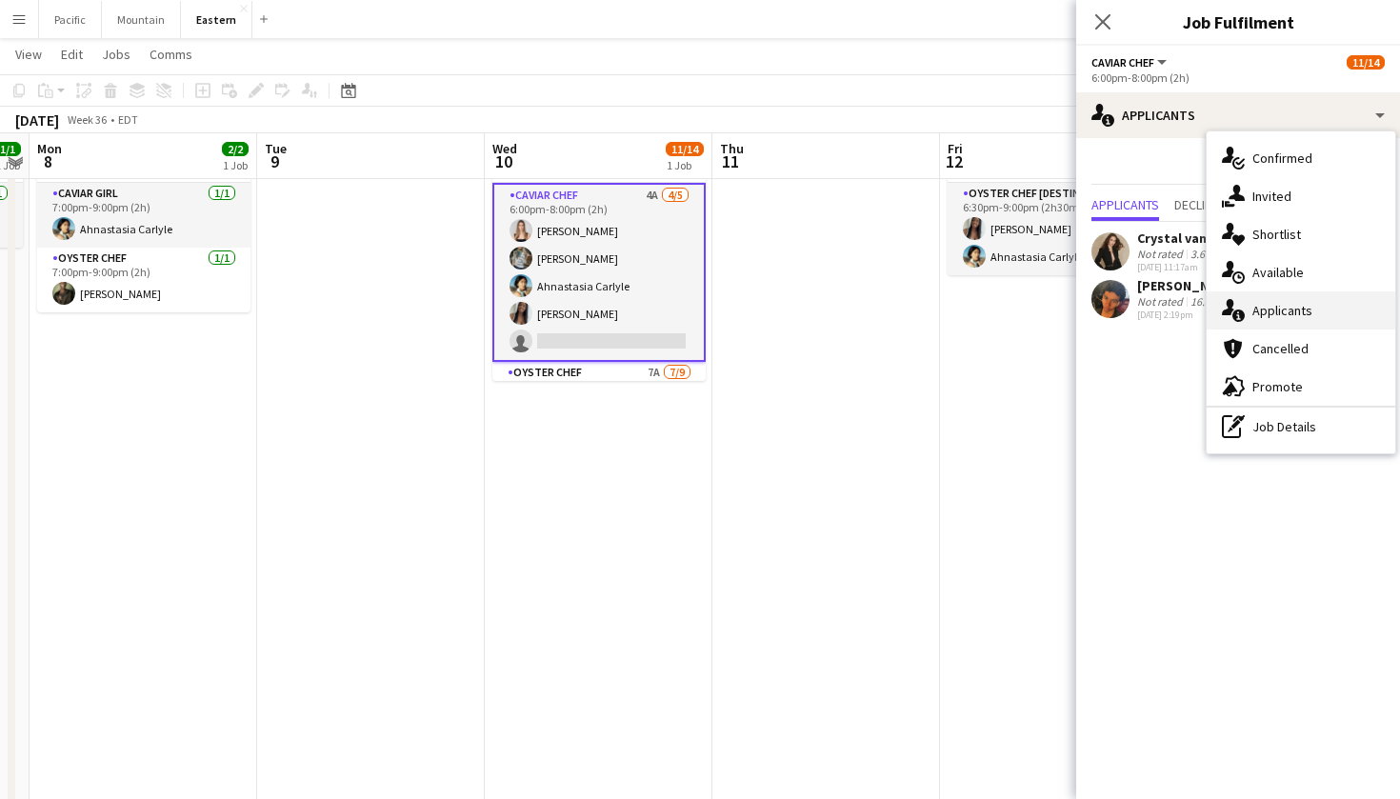
click at [1285, 310] on span "Applicants" at bounding box center [1282, 310] width 60 height 17
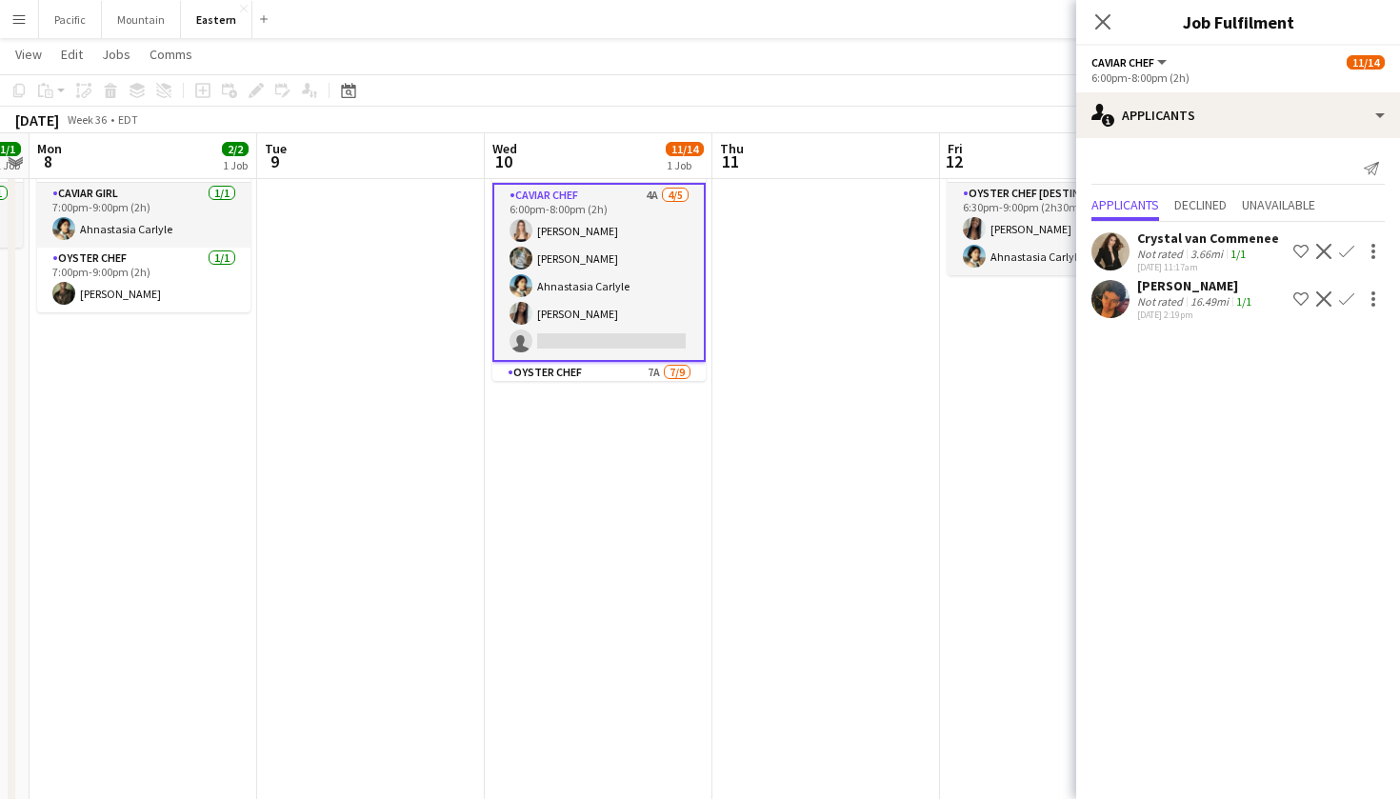
click at [739, 359] on app-date-cell at bounding box center [826, 638] width 228 height 1094
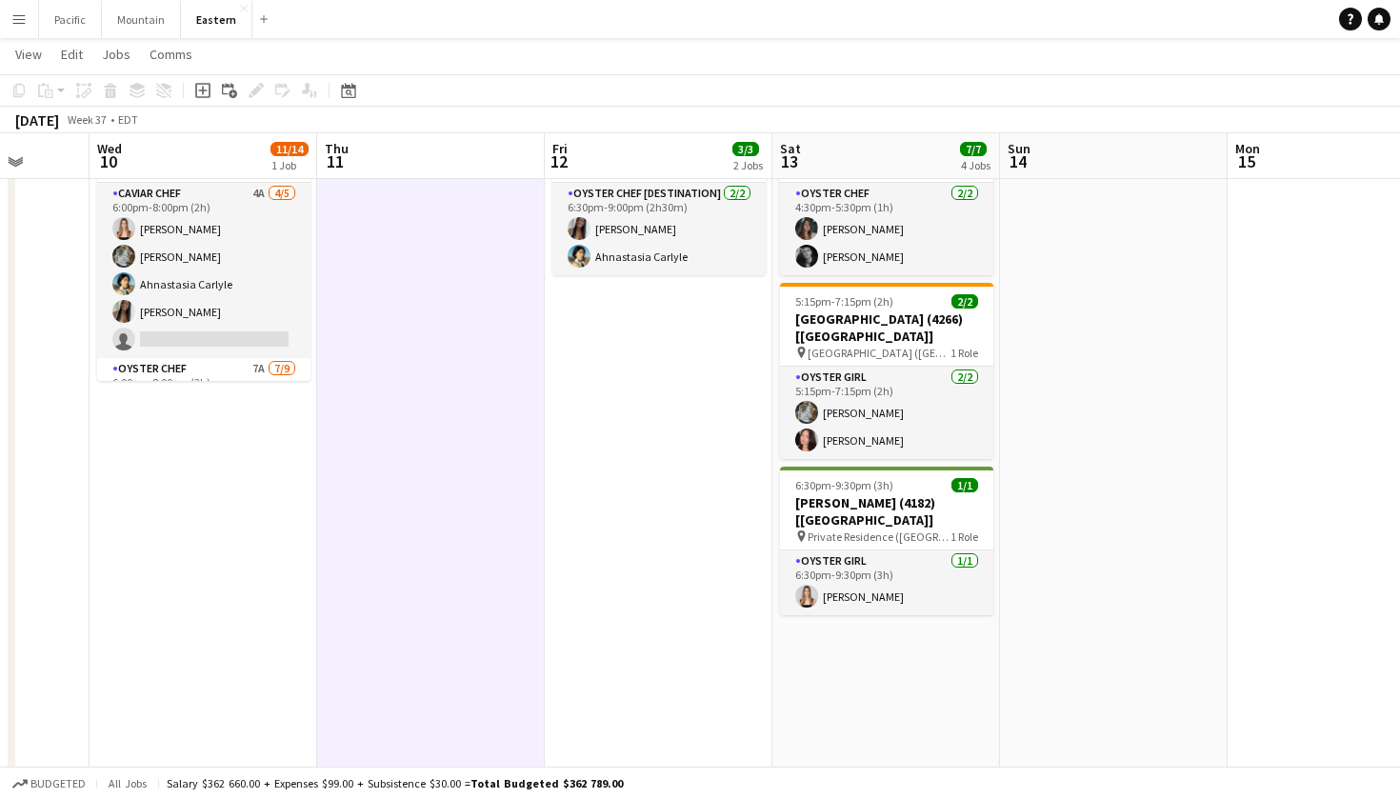
scroll to position [0, 631]
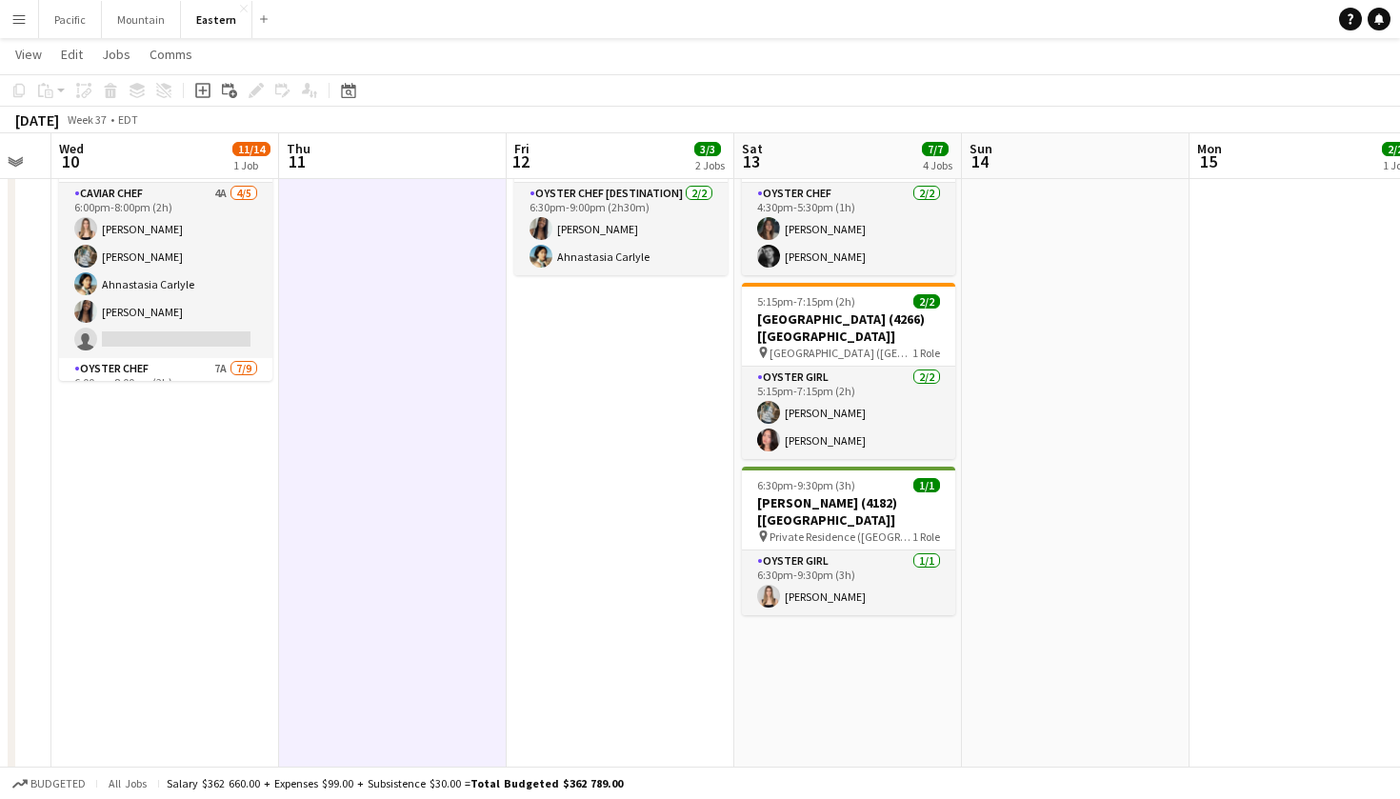
click at [29, 23] on button "Menu" at bounding box center [19, 19] width 38 height 38
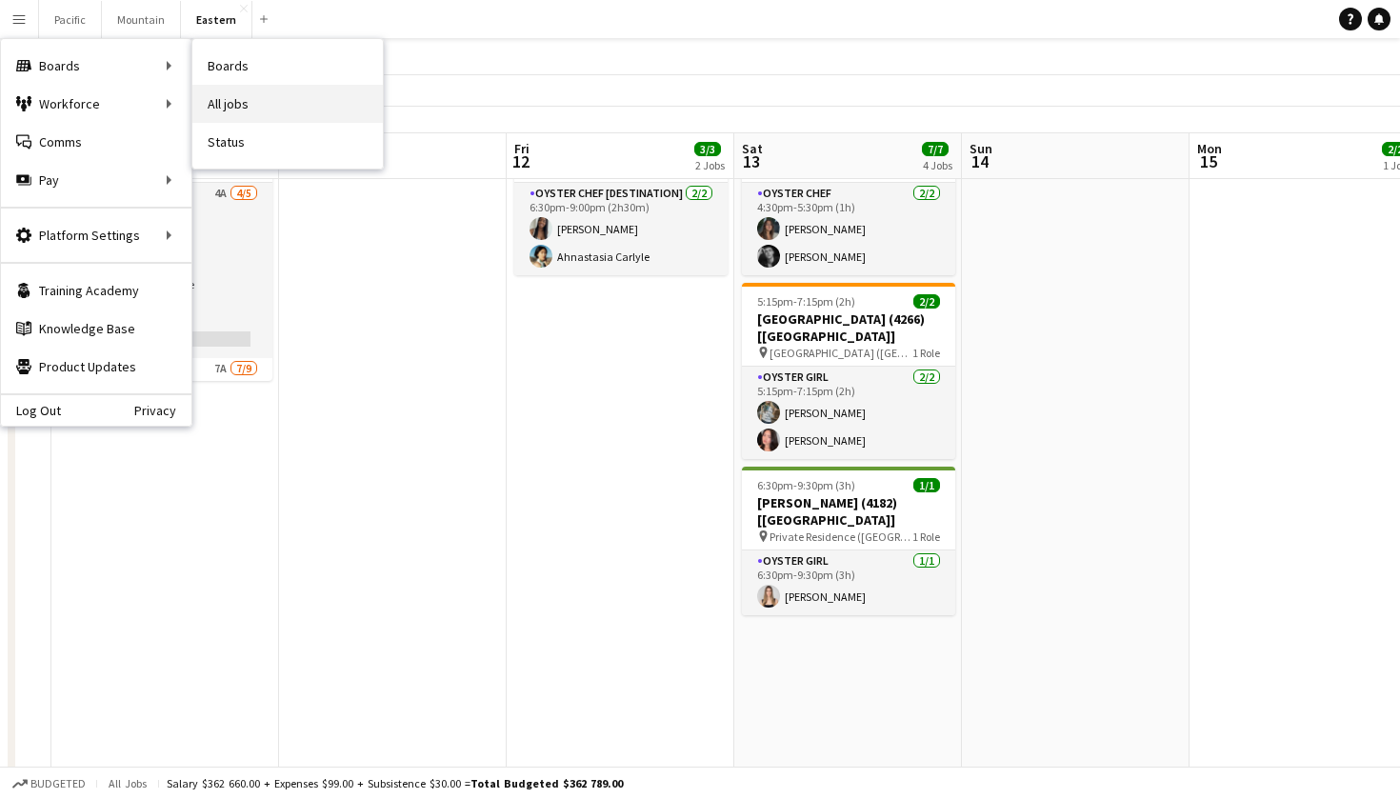
click at [262, 108] on link "All jobs" at bounding box center [287, 104] width 190 height 38
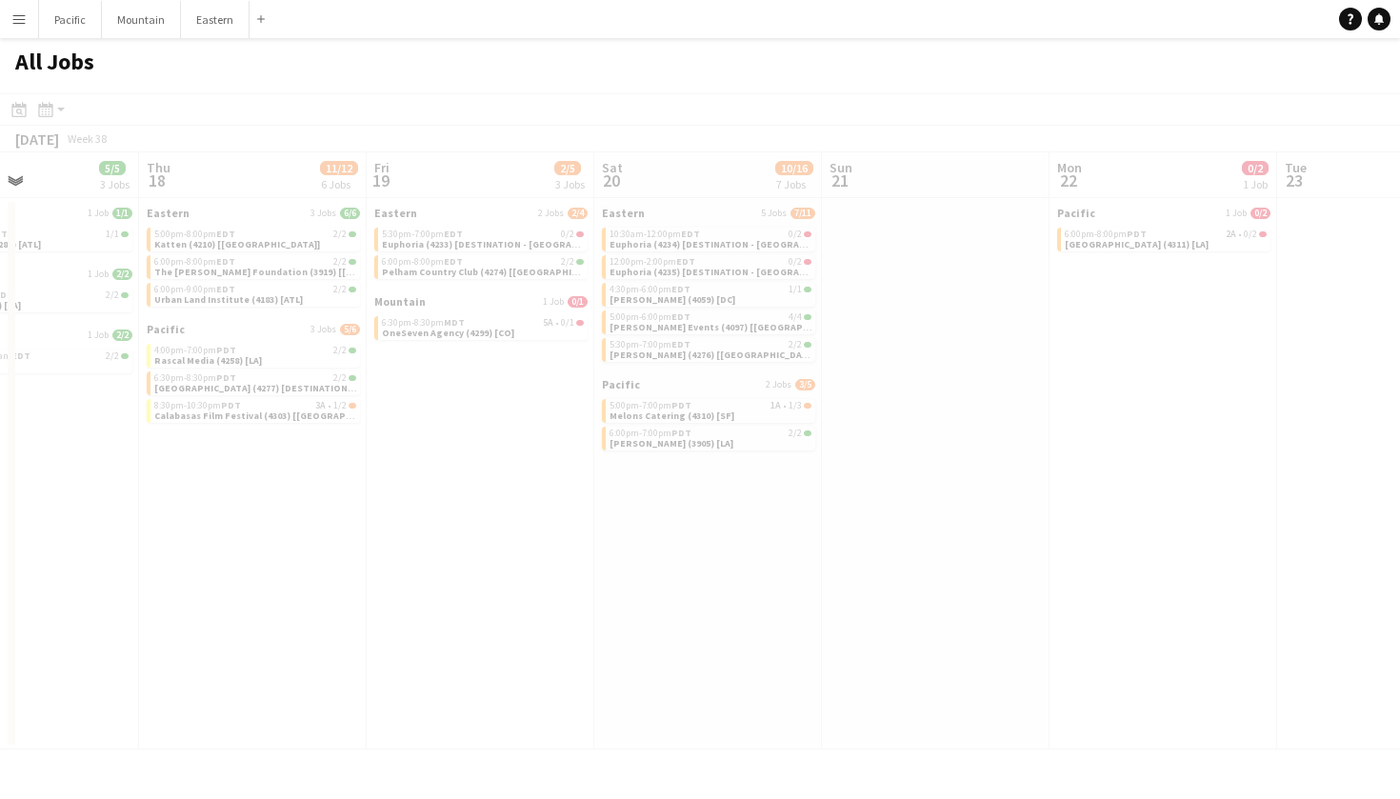
scroll to position [0, 548]
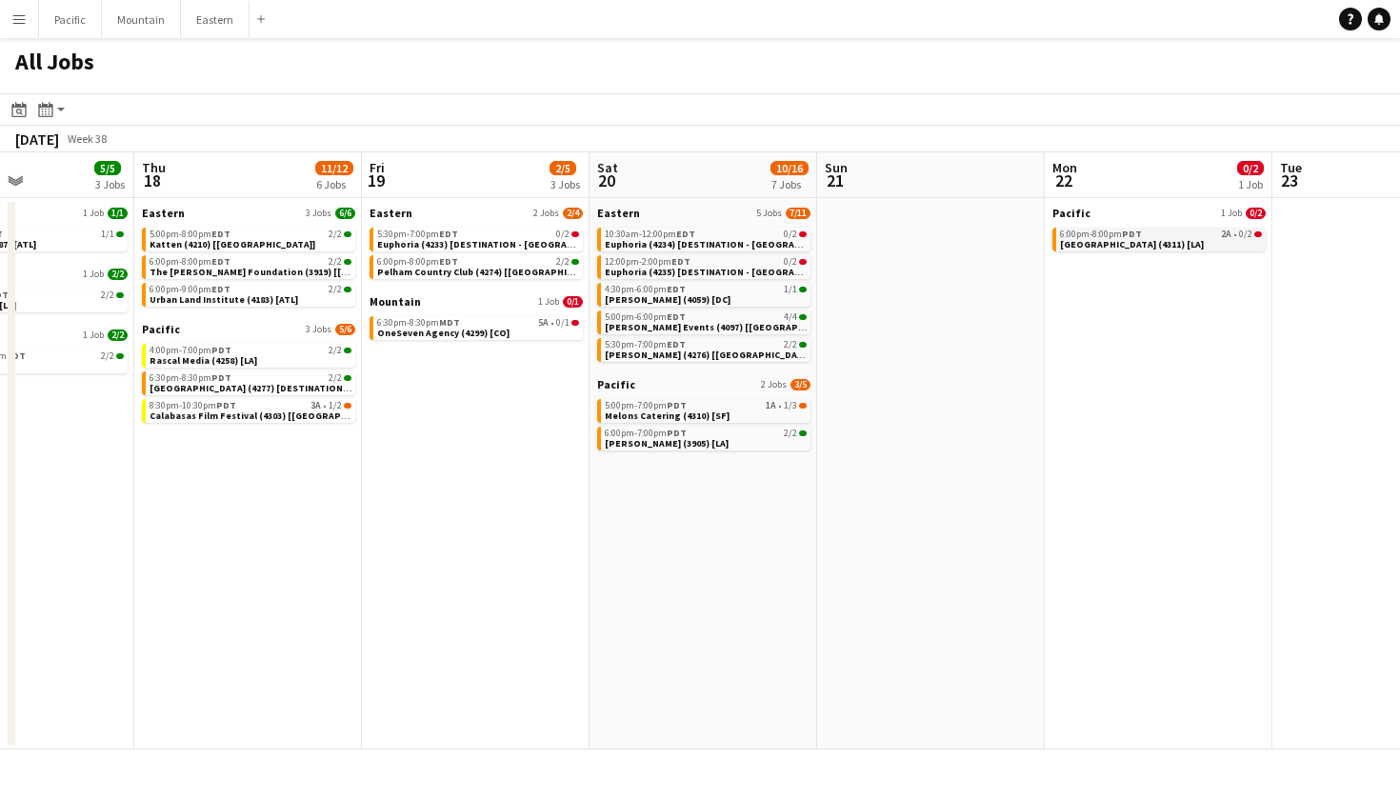
click at [1143, 237] on div "6:00pm-8:00pm PDT 2A • 0/2" at bounding box center [1161, 234] width 202 height 10
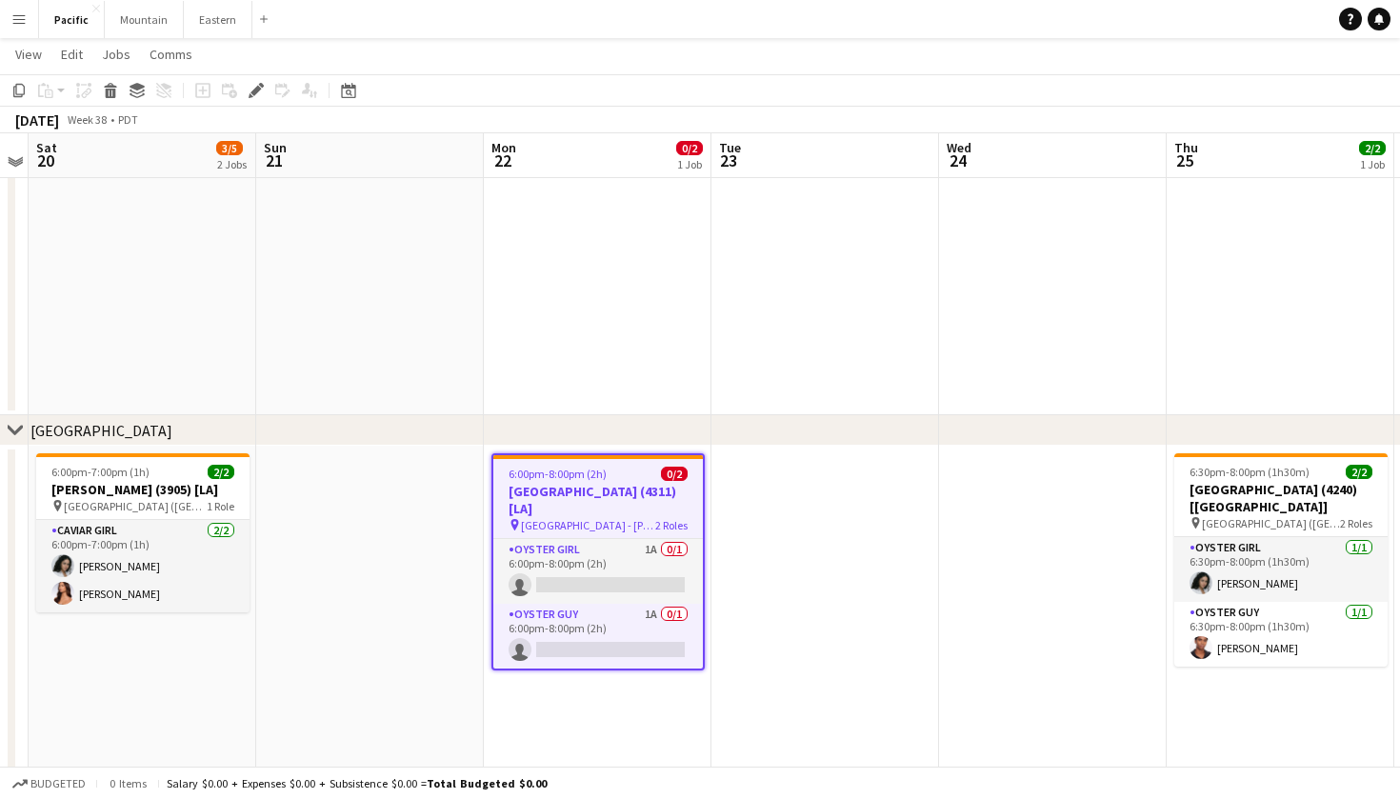
scroll to position [215, 0]
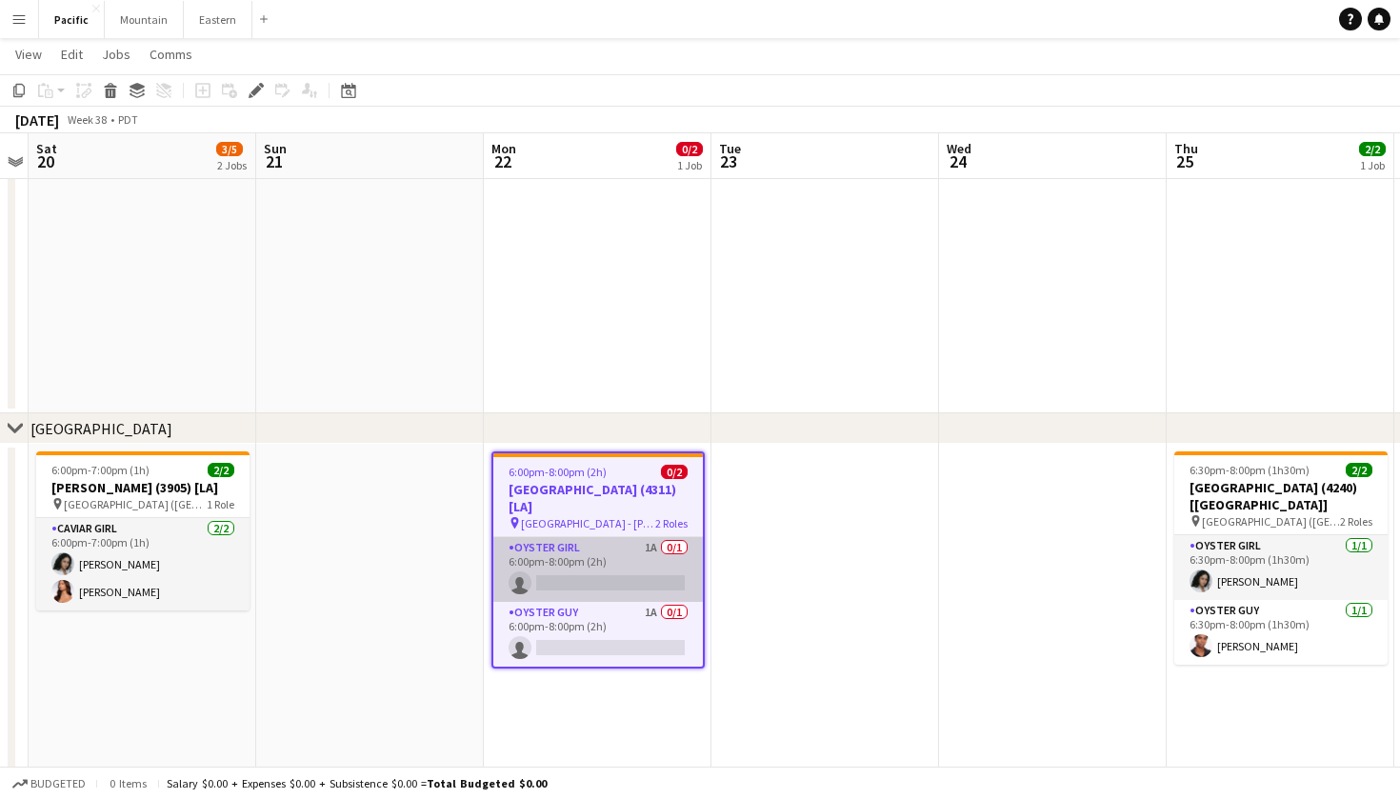
click at [640, 570] on app-card-role "Oyster Girl 1A 0/1 6:00pm-8:00pm (2h) single-neutral-actions" at bounding box center [597, 569] width 209 height 65
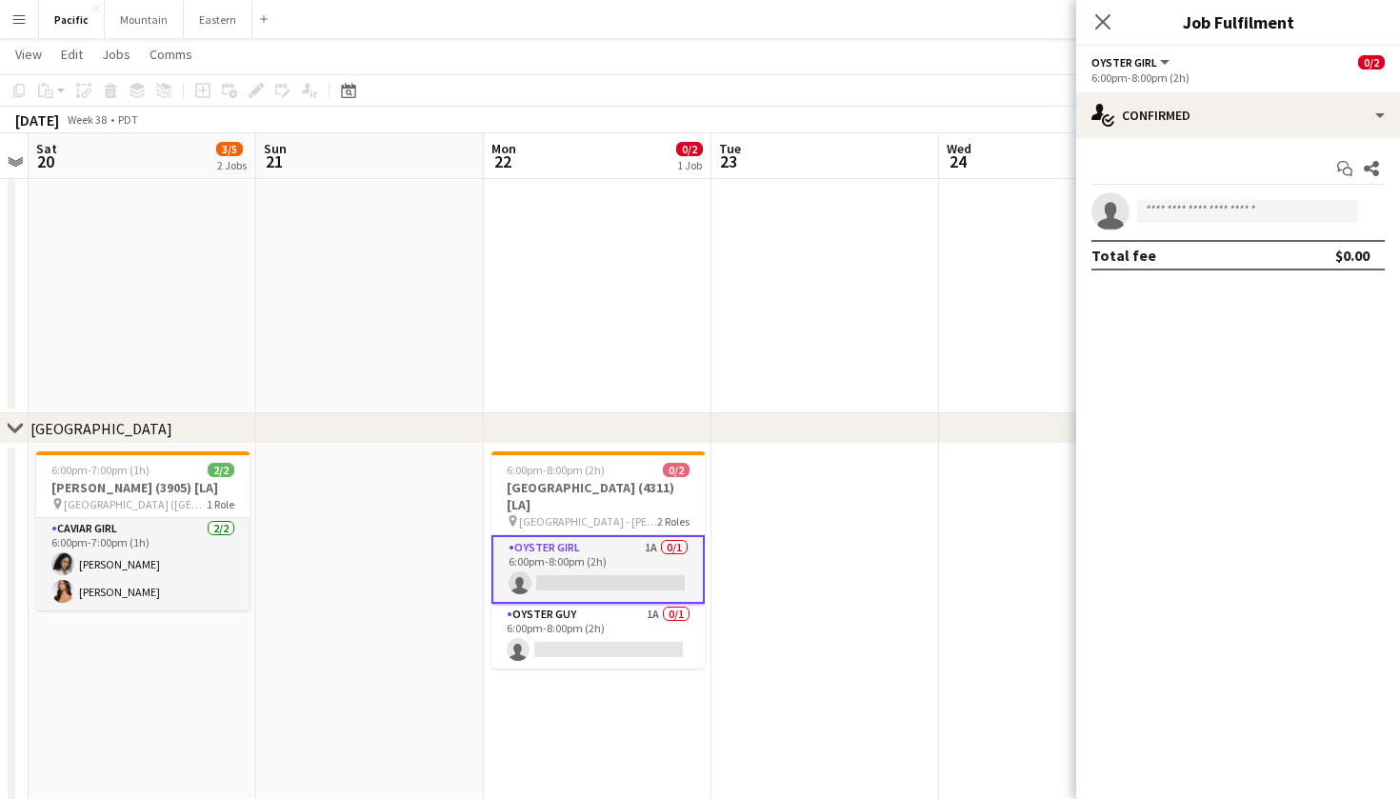
click at [1288, 91] on app-options-switcher "Oyster Girl All roles Oyster Girl [DEMOGRAPHIC_DATA]/2 6:00pm-8:00pm (2h)" at bounding box center [1238, 69] width 324 height 47
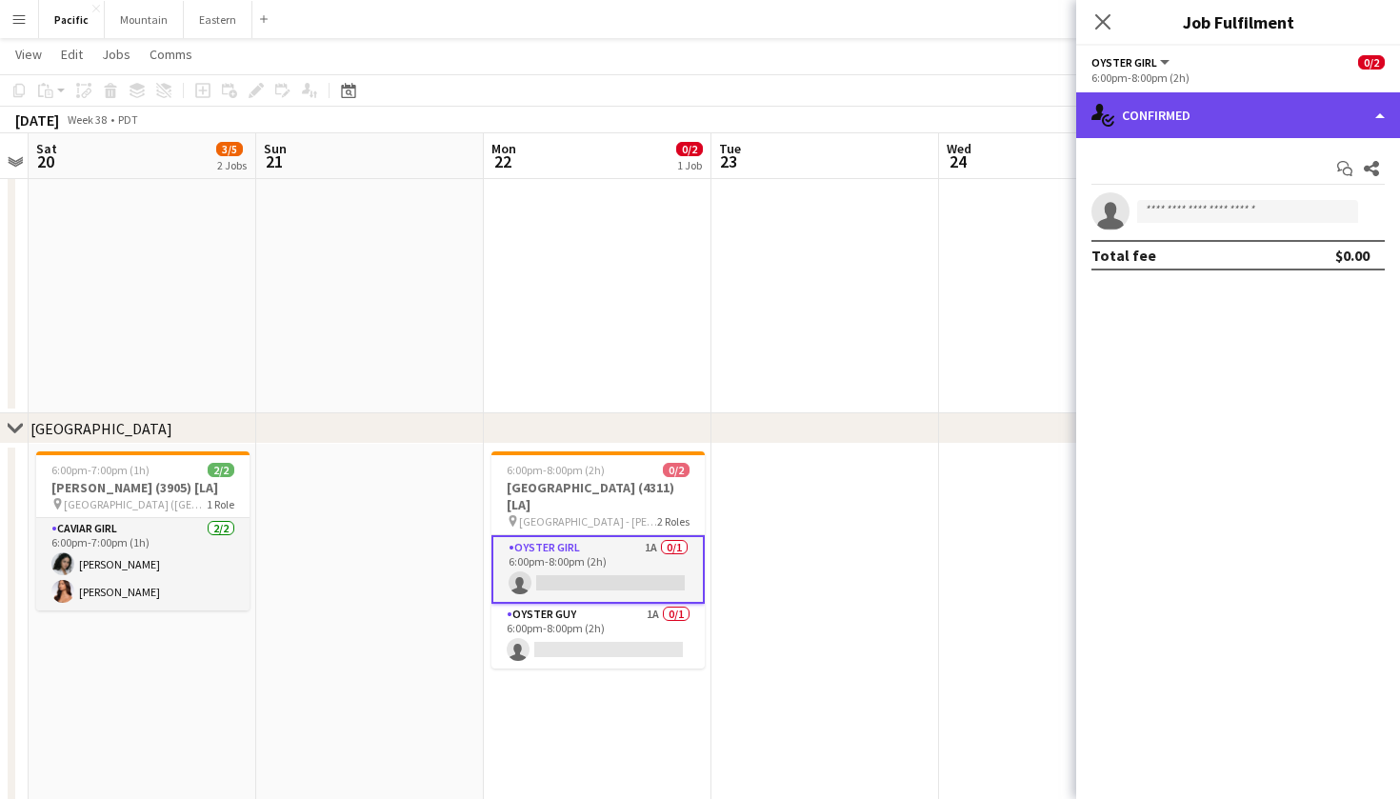
click at [1298, 125] on div "single-neutral-actions-check-2 Confirmed" at bounding box center [1238, 115] width 324 height 46
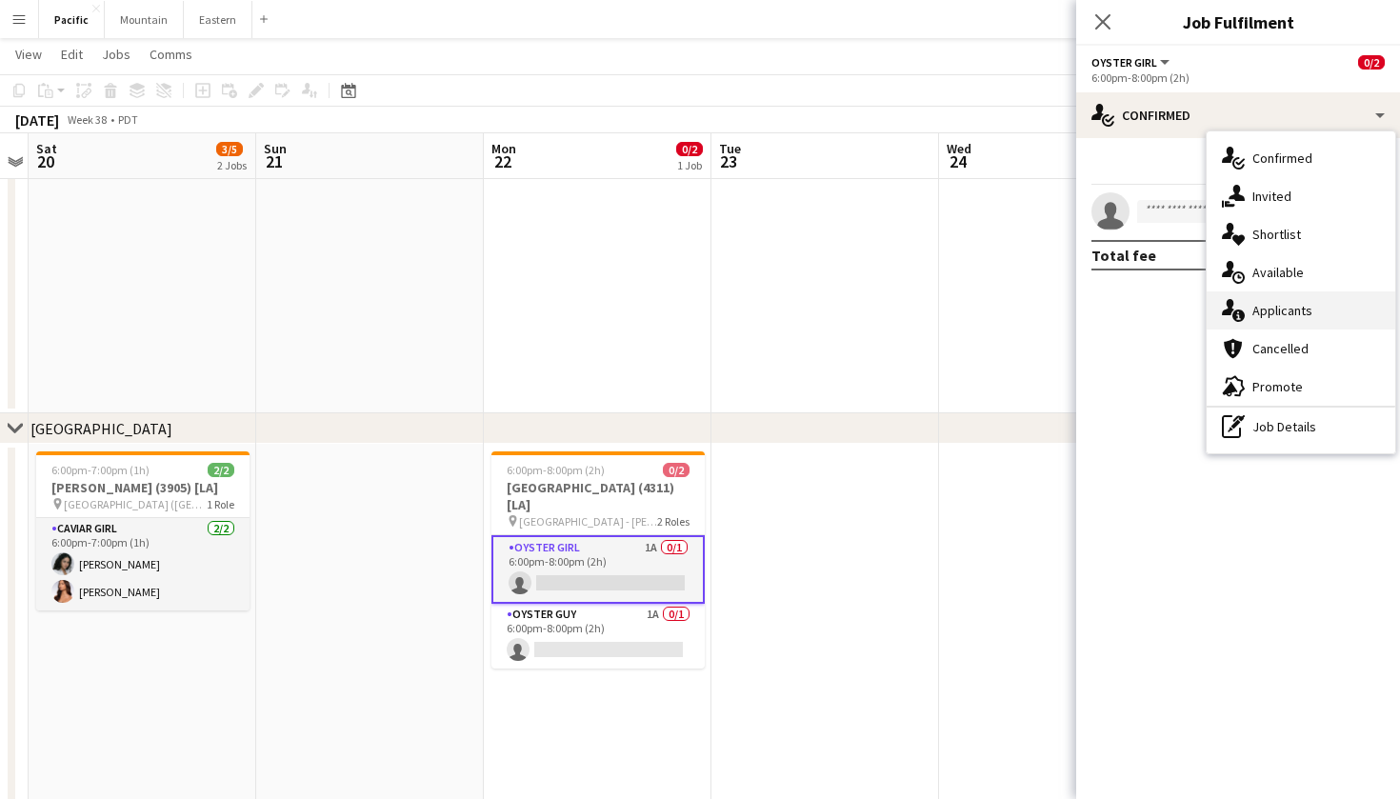
click at [1292, 314] on span "Applicants" at bounding box center [1282, 310] width 60 height 17
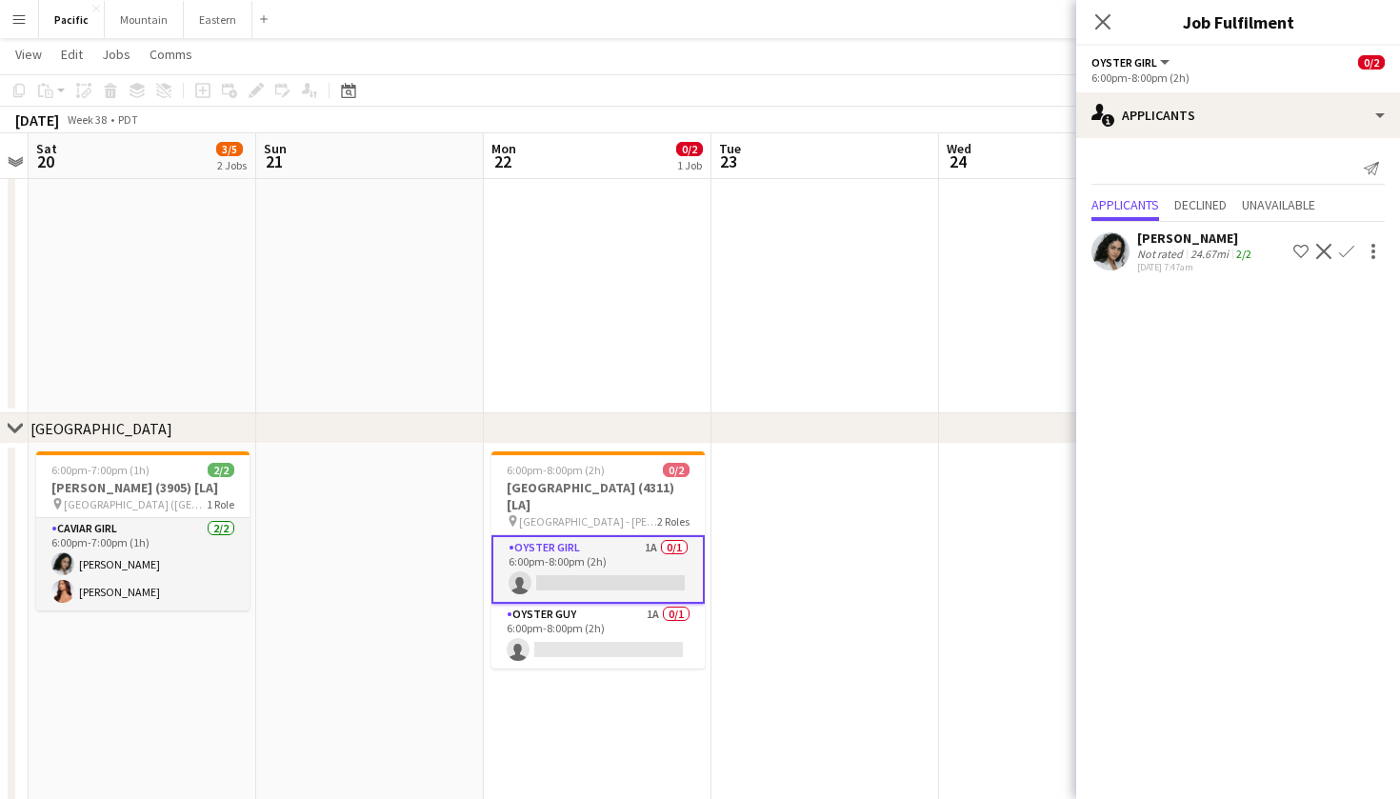
click at [1345, 252] on app-icon "Confirm" at bounding box center [1346, 251] width 15 height 15
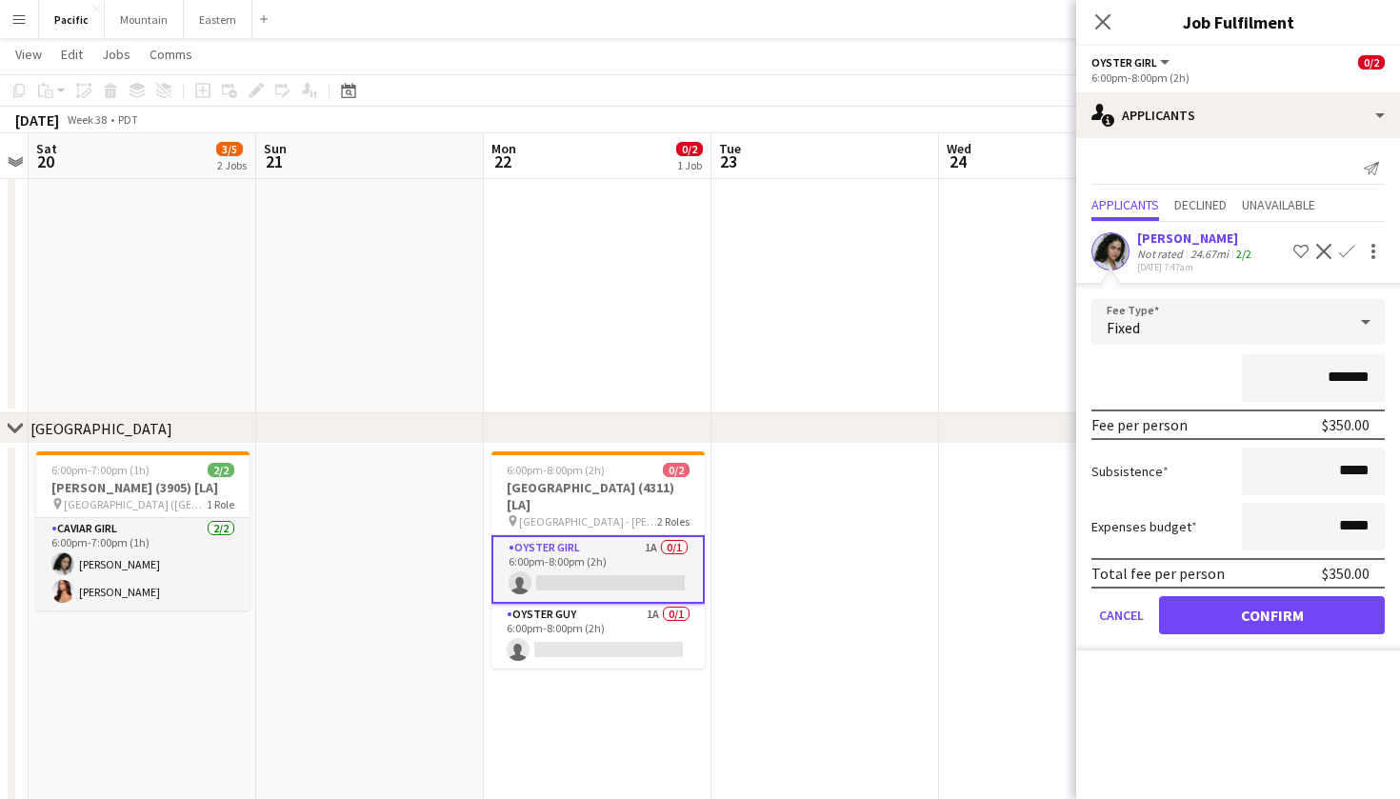
click at [1280, 615] on button "Confirm" at bounding box center [1272, 615] width 226 height 38
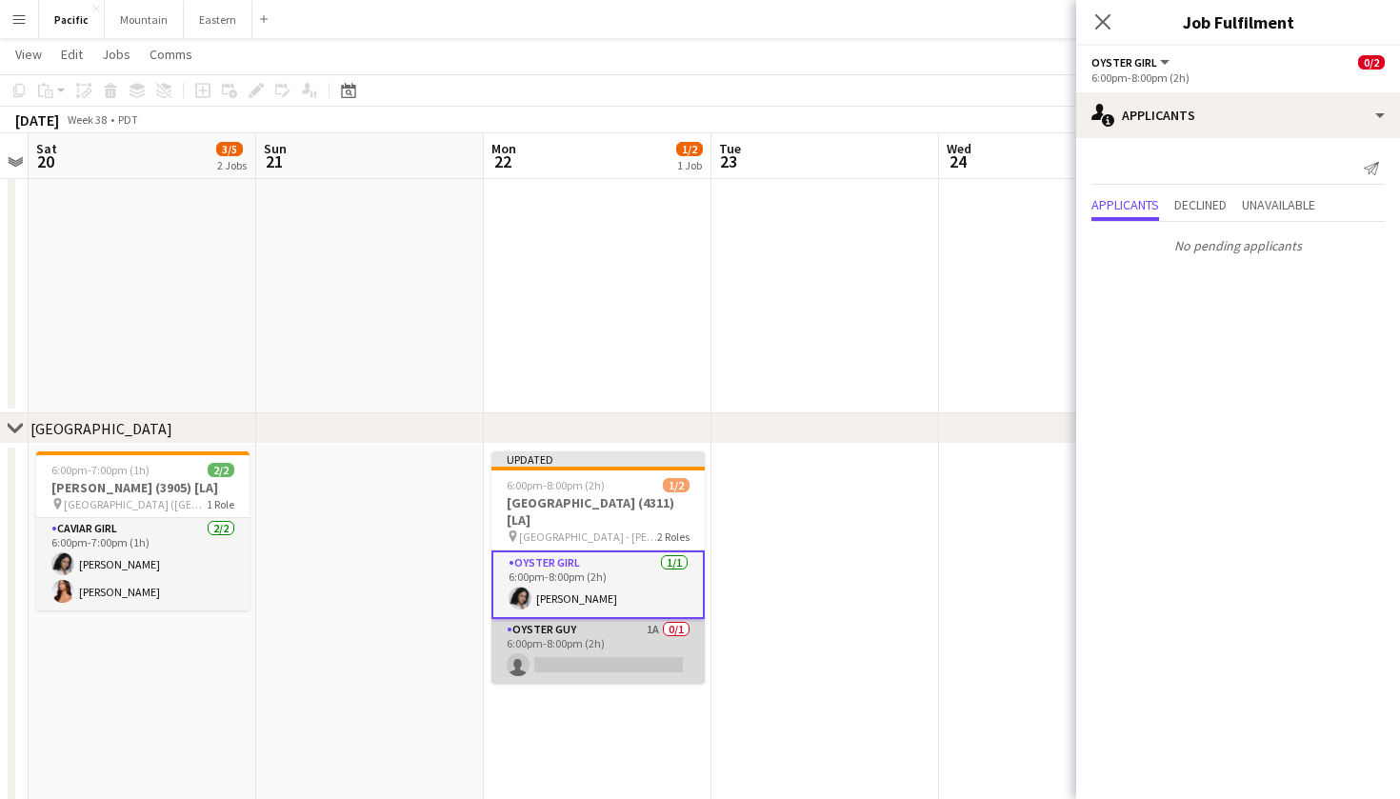
click at [641, 626] on app-card-role "Oyster Guy 1A 0/1 6:00pm-8:00pm (2h) single-neutral-actions" at bounding box center [597, 651] width 213 height 65
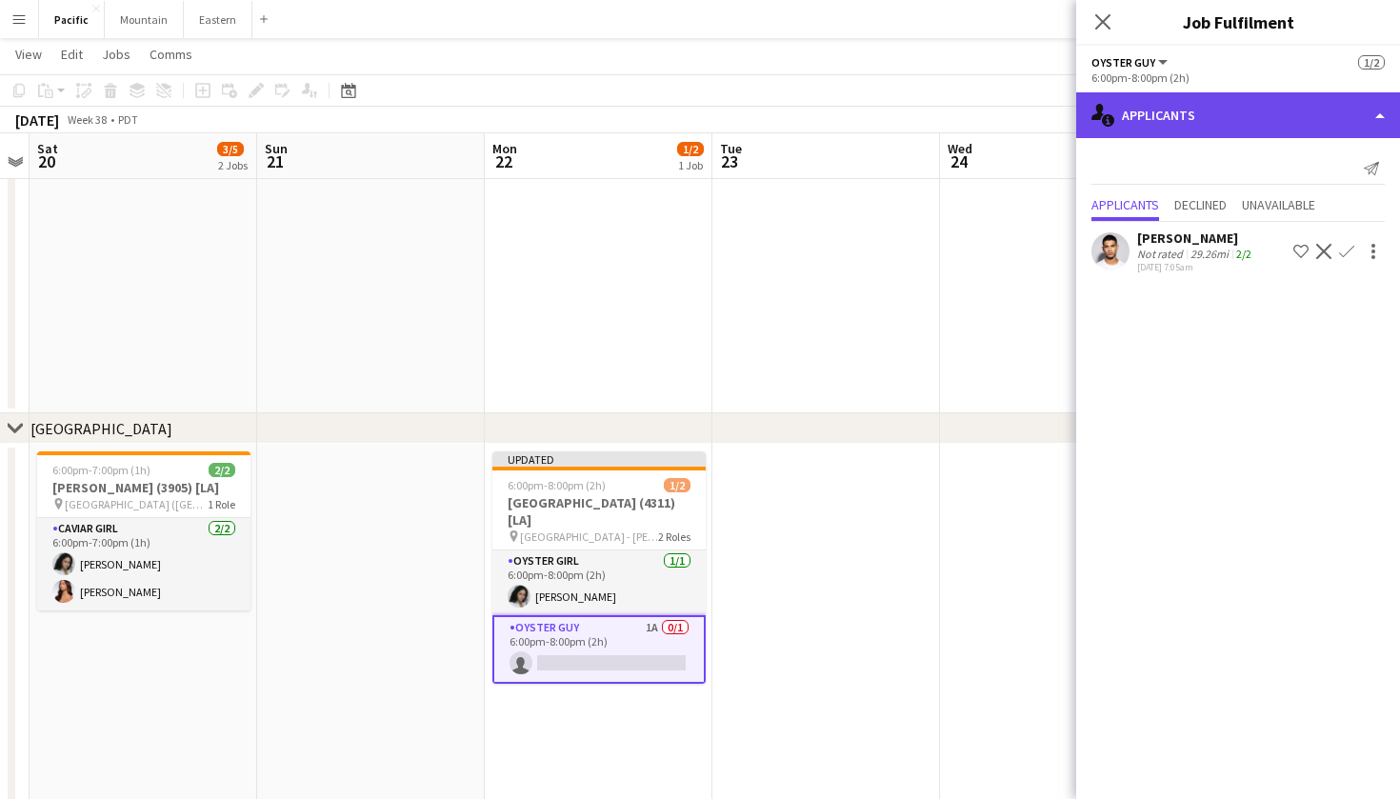
click at [1210, 134] on div "single-neutral-actions-information Applicants" at bounding box center [1238, 115] width 324 height 46
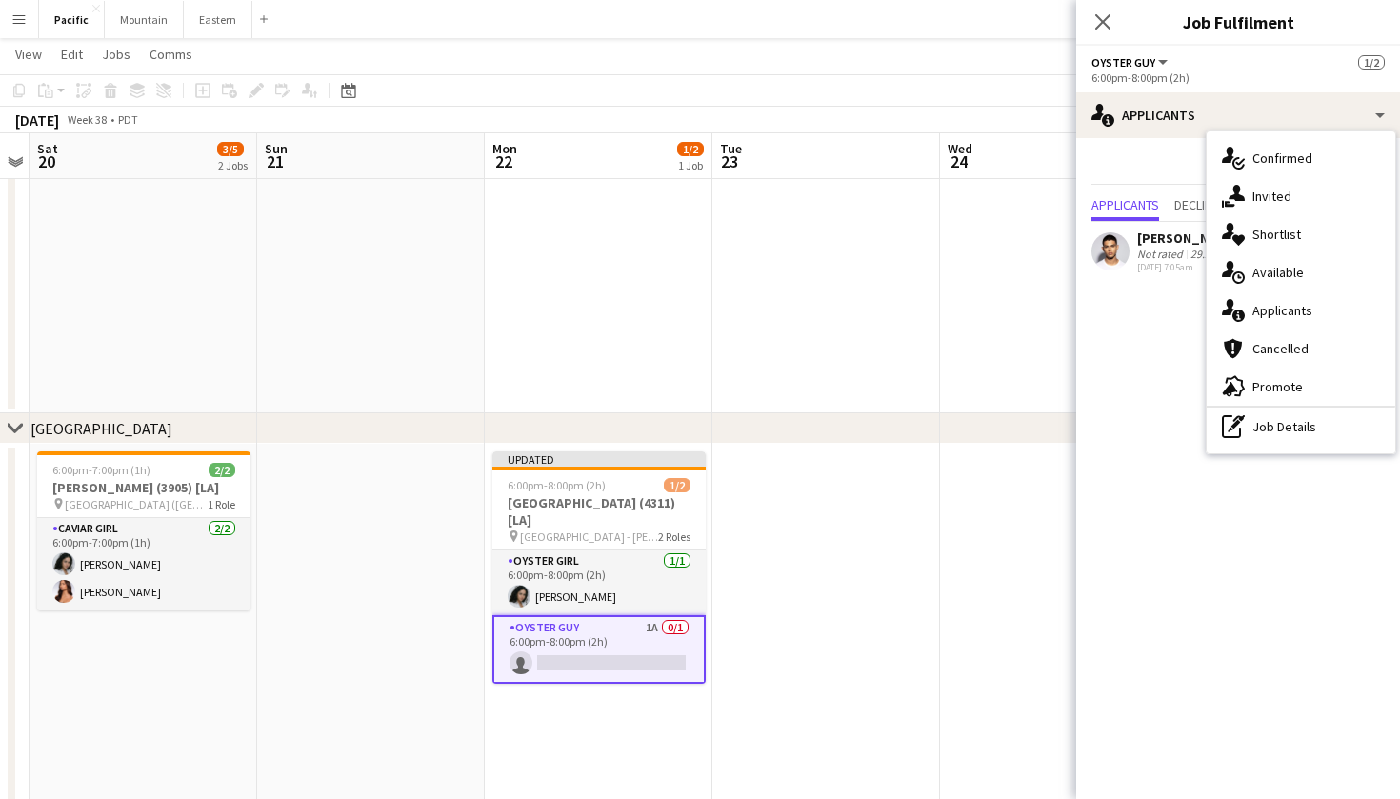
click at [1140, 410] on mat-expansion-panel "users2 Applicants Send notification Applicants Declined Unavailable Jared Griff…" at bounding box center [1238, 468] width 324 height 661
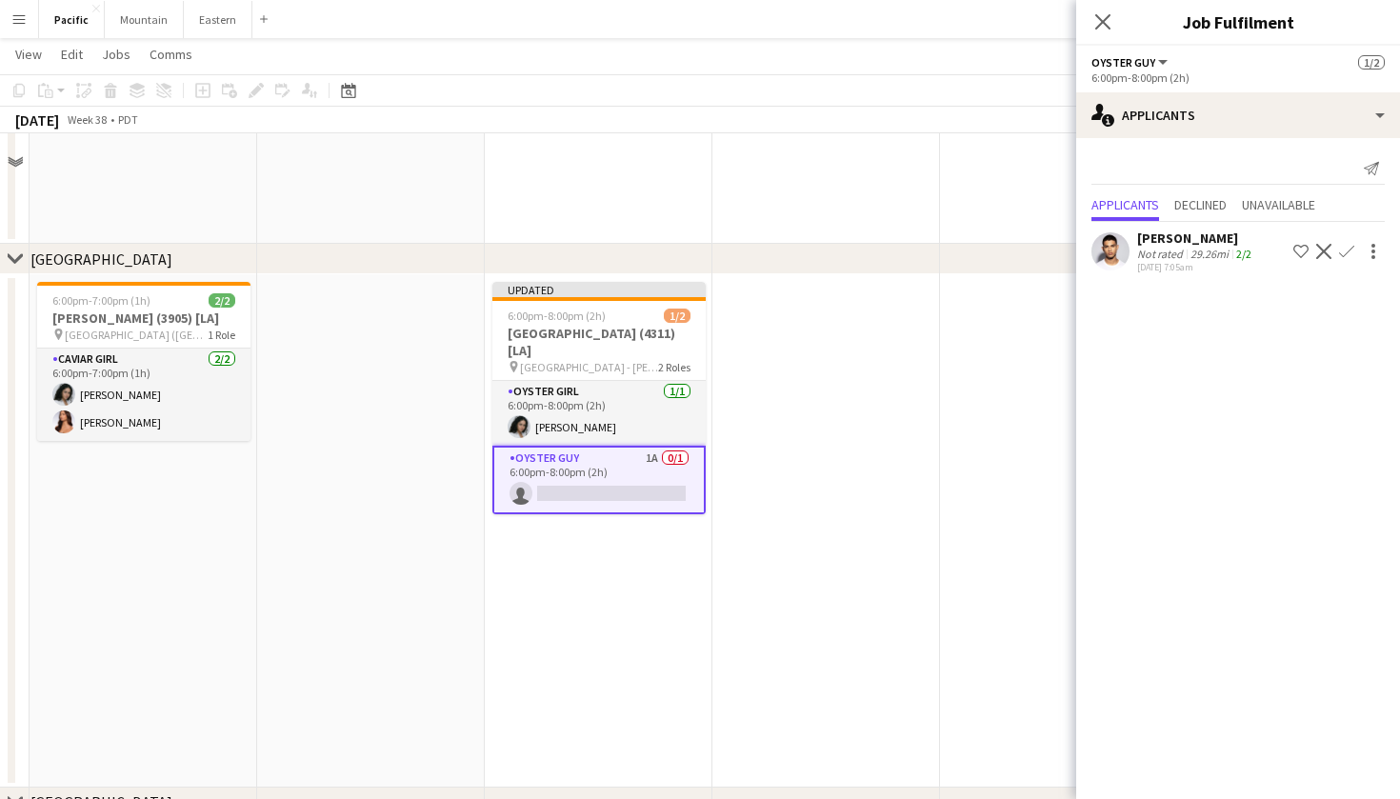
scroll to position [232, 0]
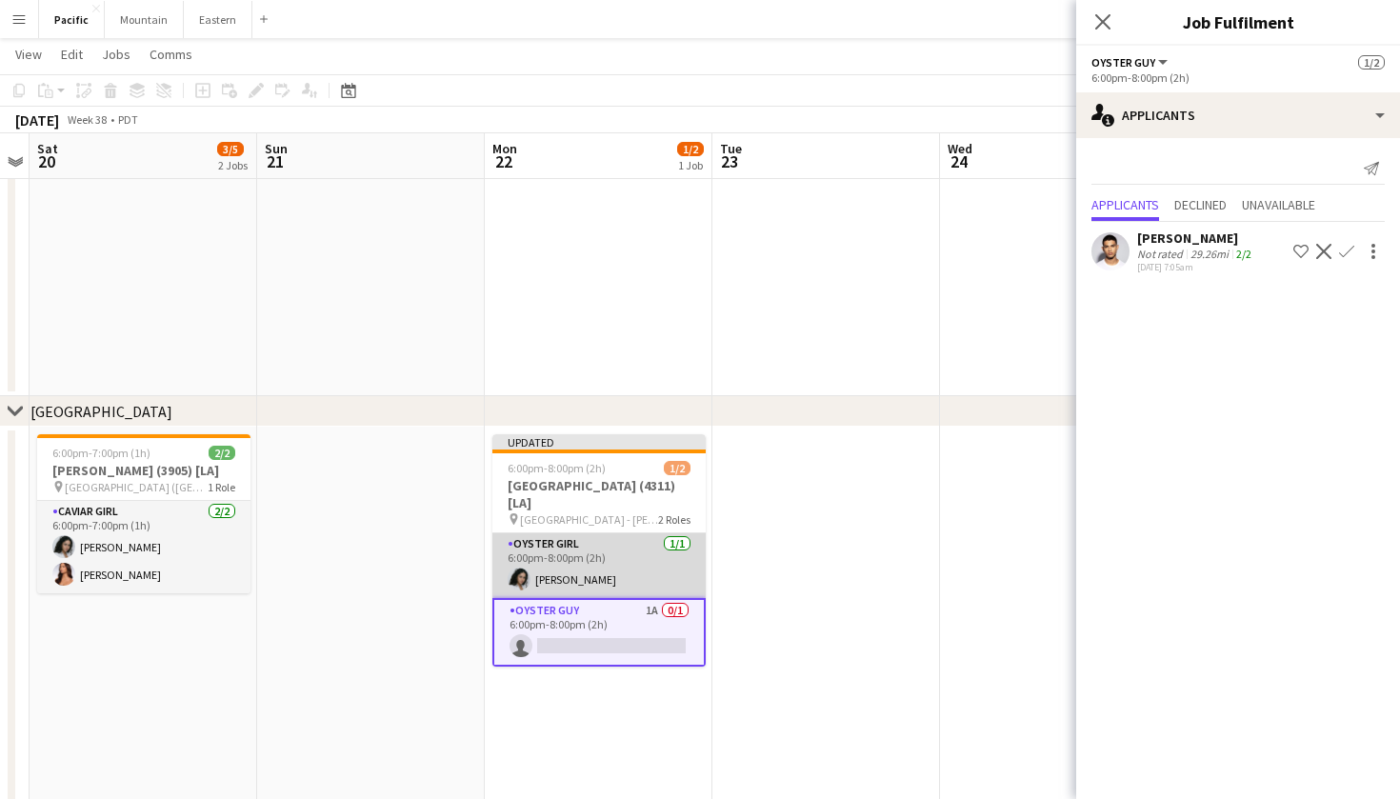
click at [610, 533] on app-card-role "Oyster Girl 1/1 6:00pm-8:00pm (2h) Natalie Reynafarje" at bounding box center [598, 565] width 213 height 65
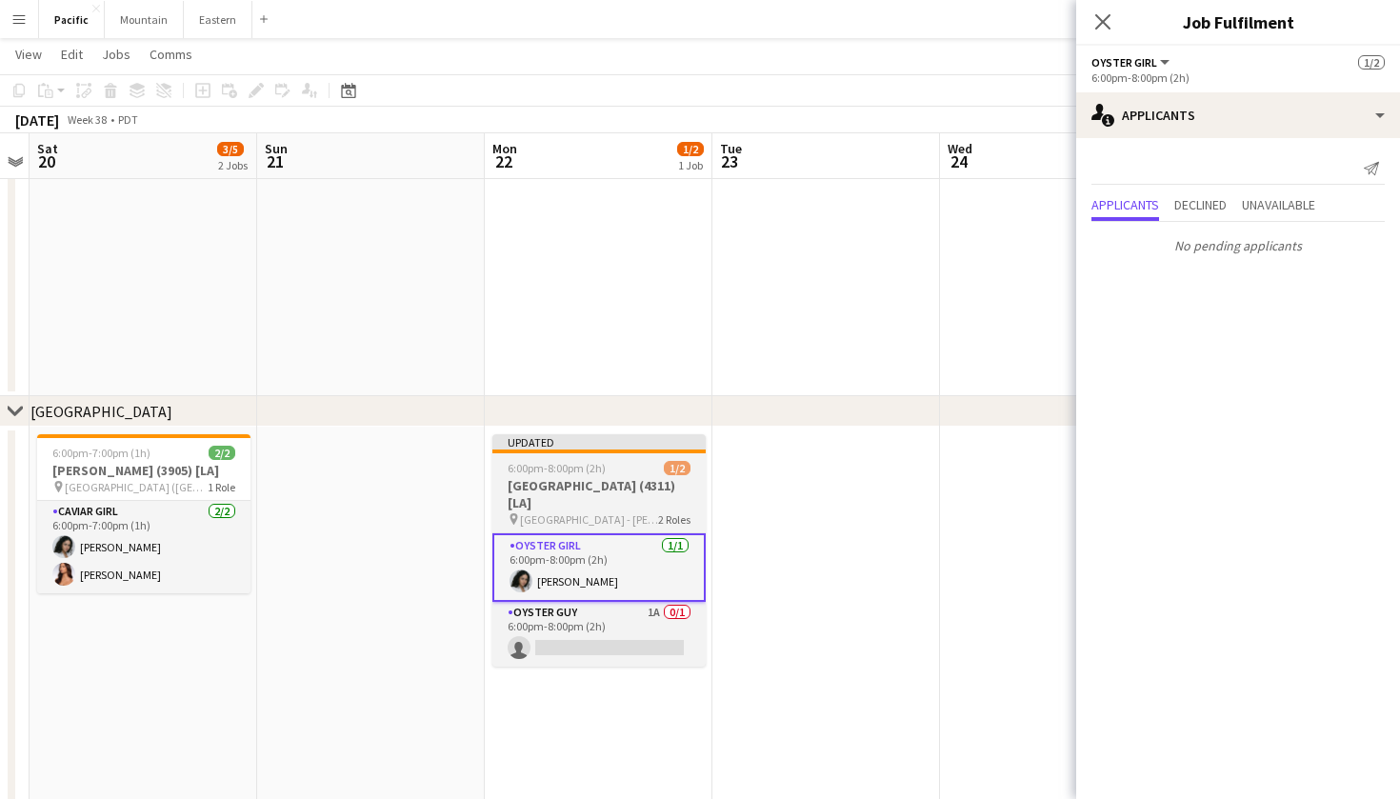
click at [650, 468] on div "6:00pm-8:00pm (2h) 1/2" at bounding box center [598, 468] width 213 height 14
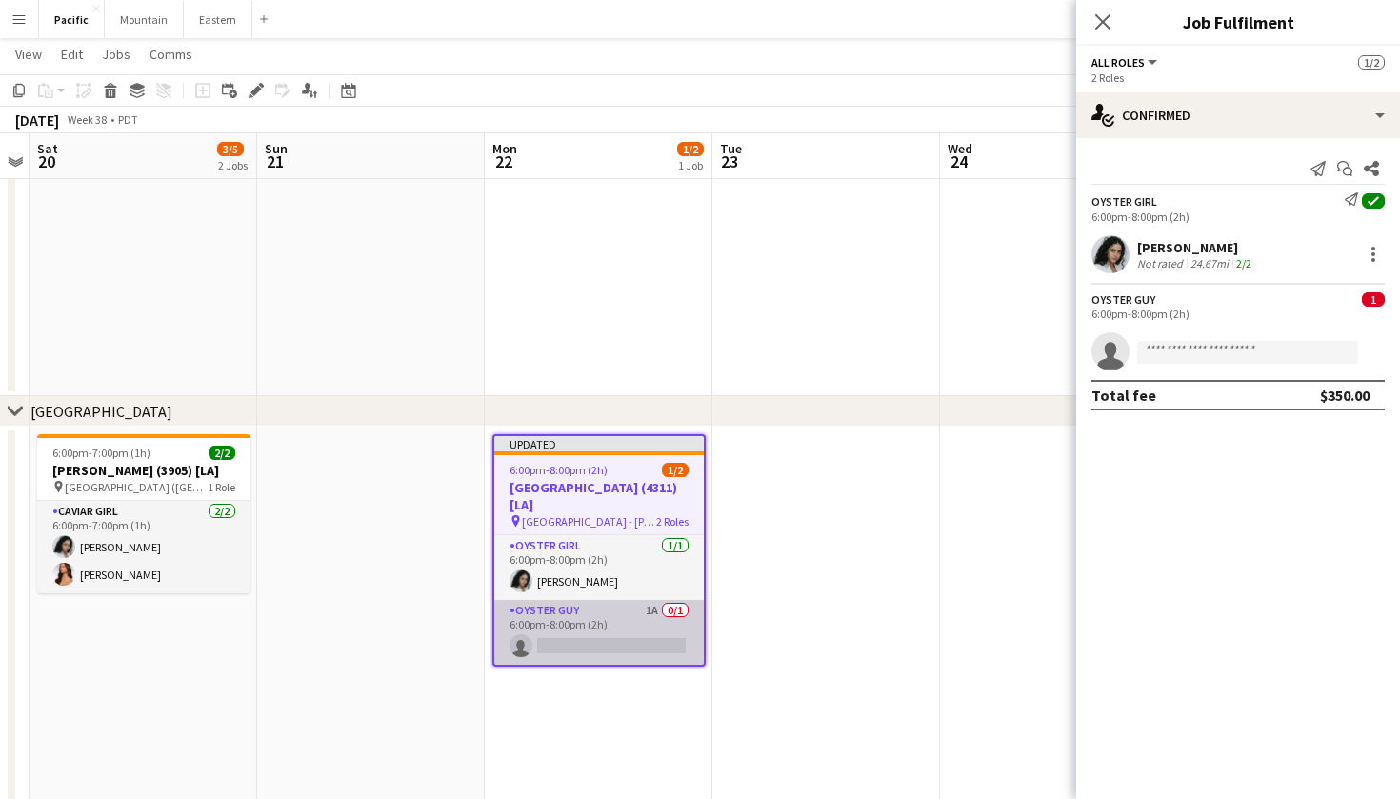
click at [634, 623] on app-card-role "Oyster Guy 1A 0/1 6:00pm-8:00pm (2h) single-neutral-actions" at bounding box center [598, 632] width 209 height 65
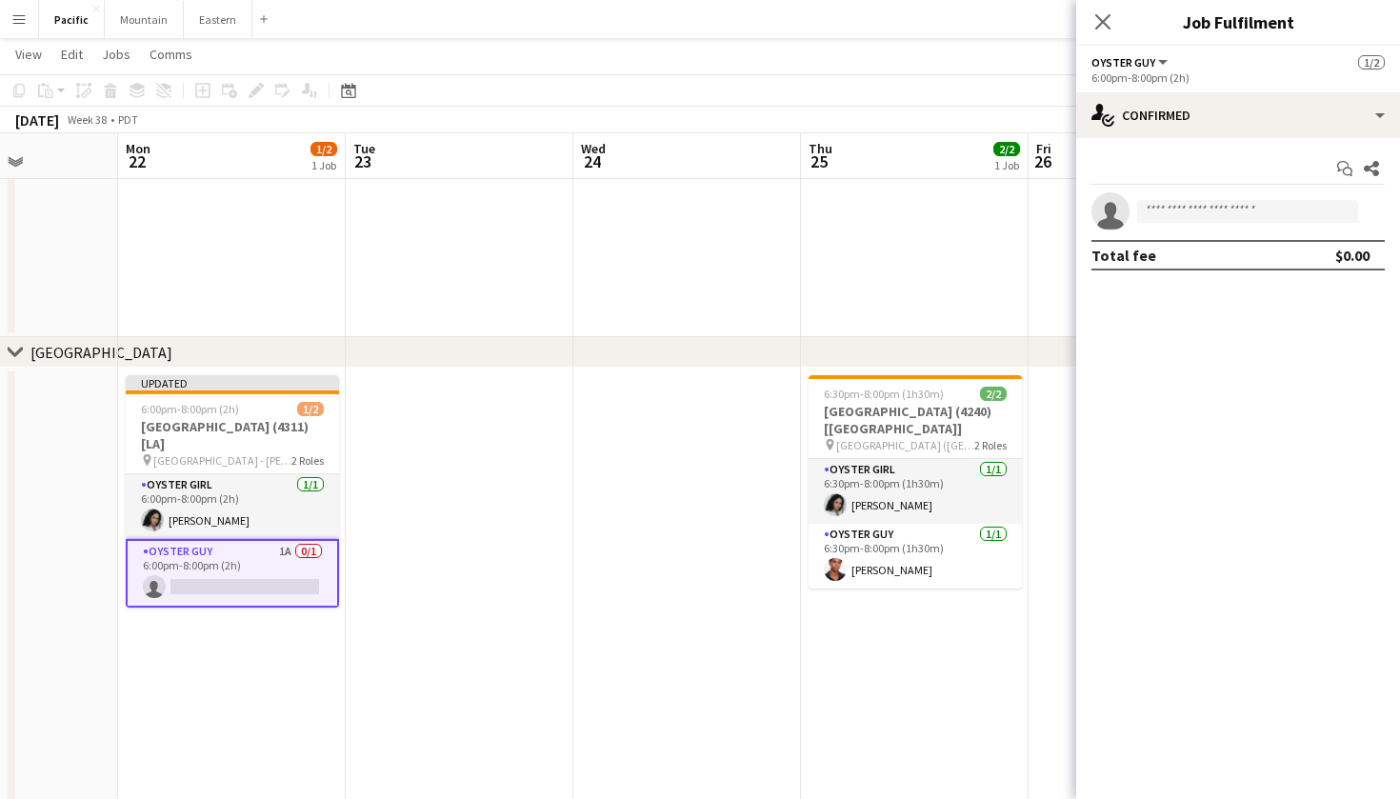
scroll to position [0, 605]
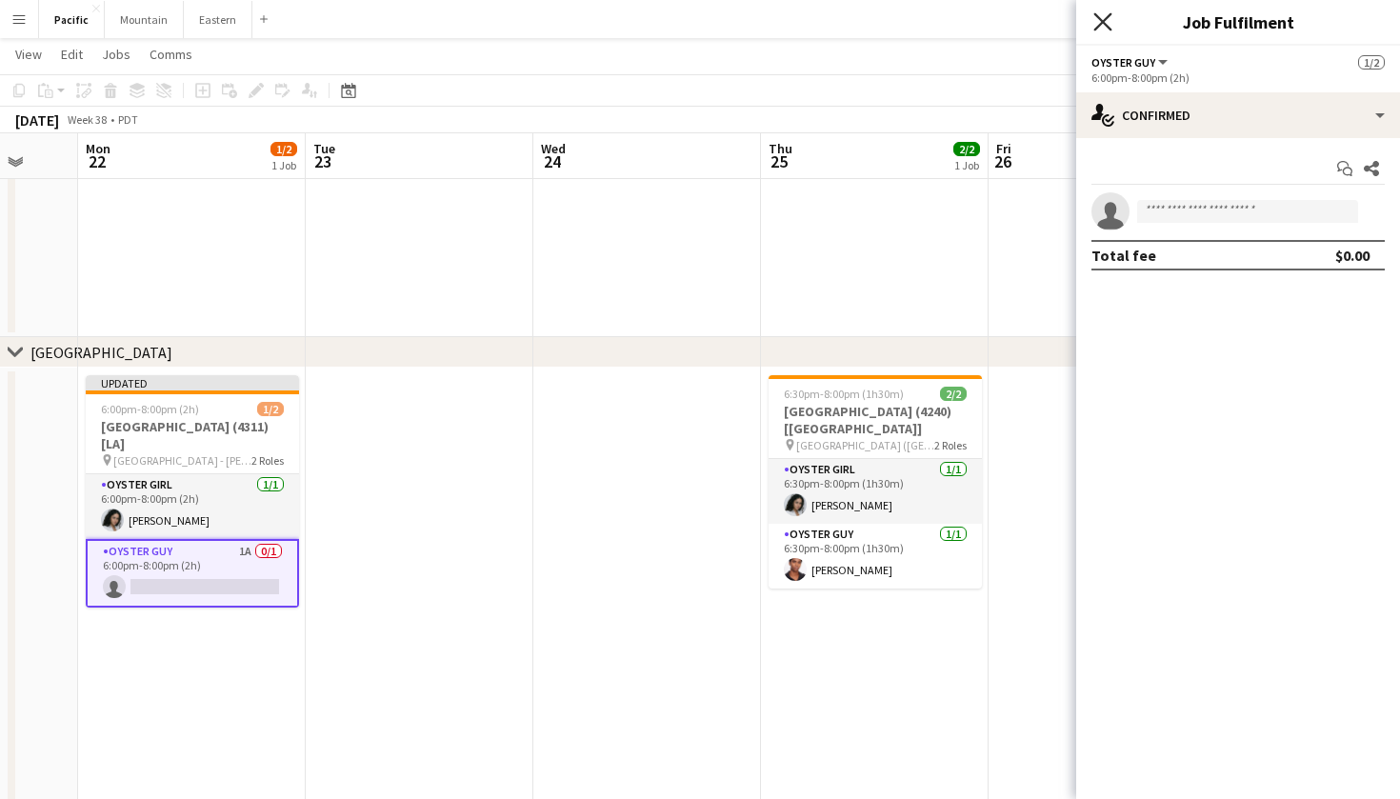
click at [1106, 23] on icon "Close pop-in" at bounding box center [1102, 21] width 18 height 18
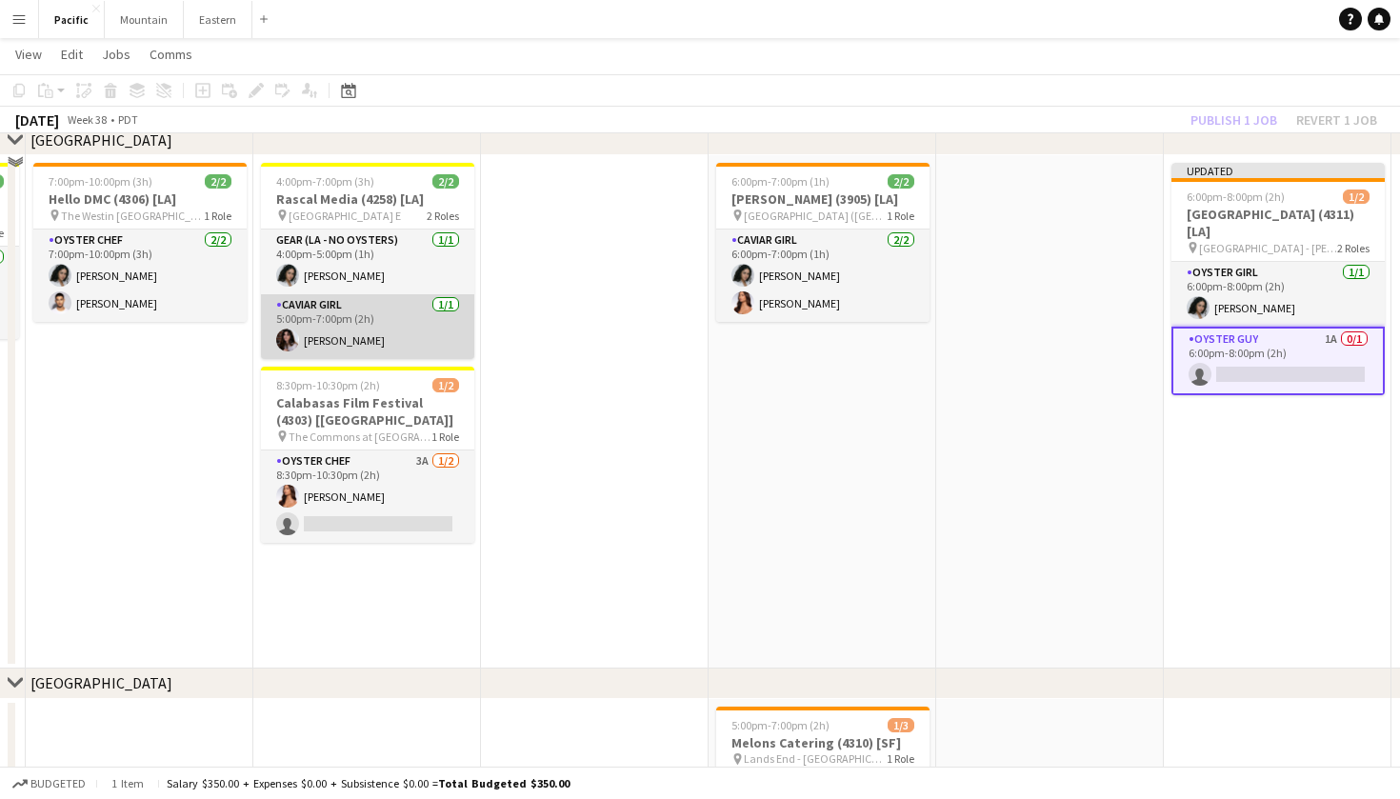
scroll to position [511, 0]
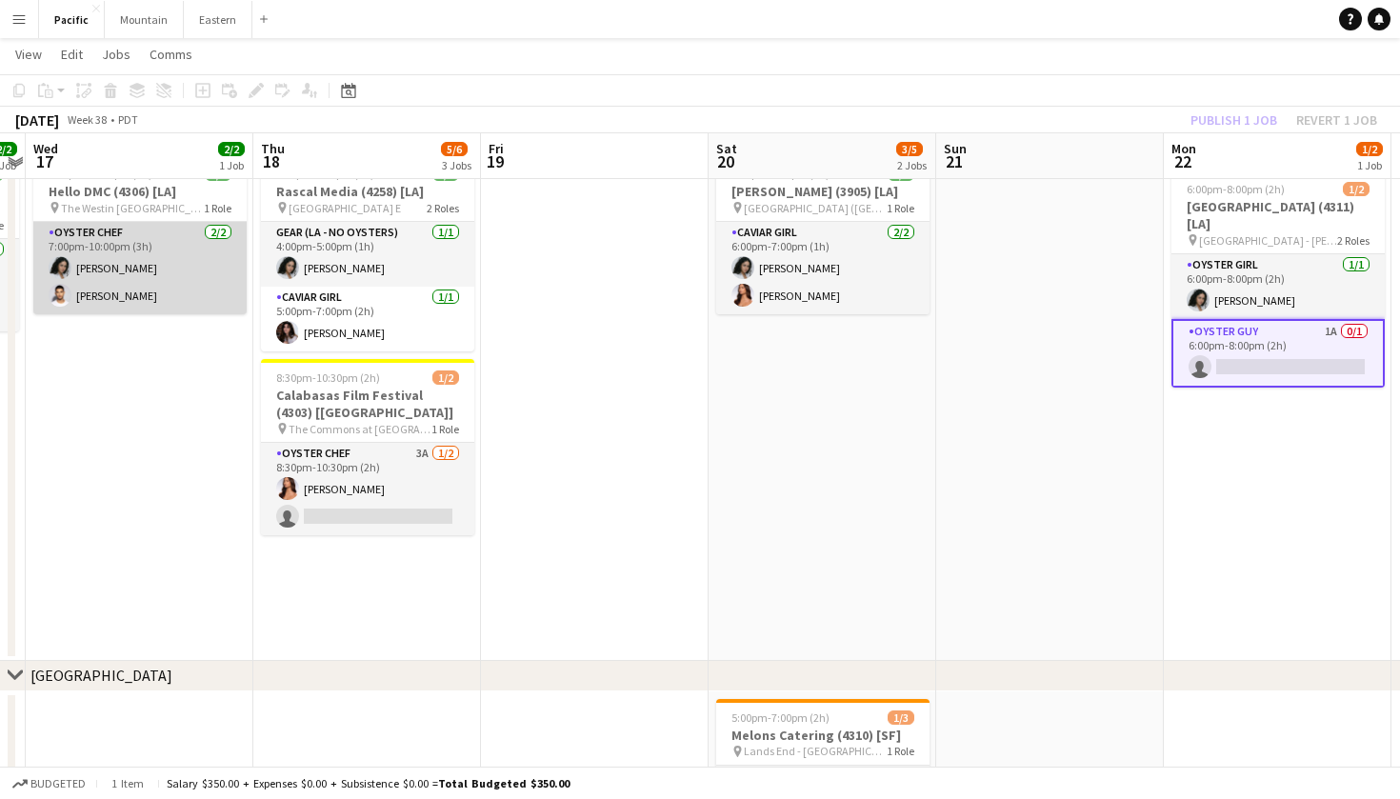
click at [97, 291] on app-card-role "Oyster Chef 2/2 7:00pm-10:00pm (3h) Natalie Reynafarje Jared Griffith" at bounding box center [139, 268] width 213 height 92
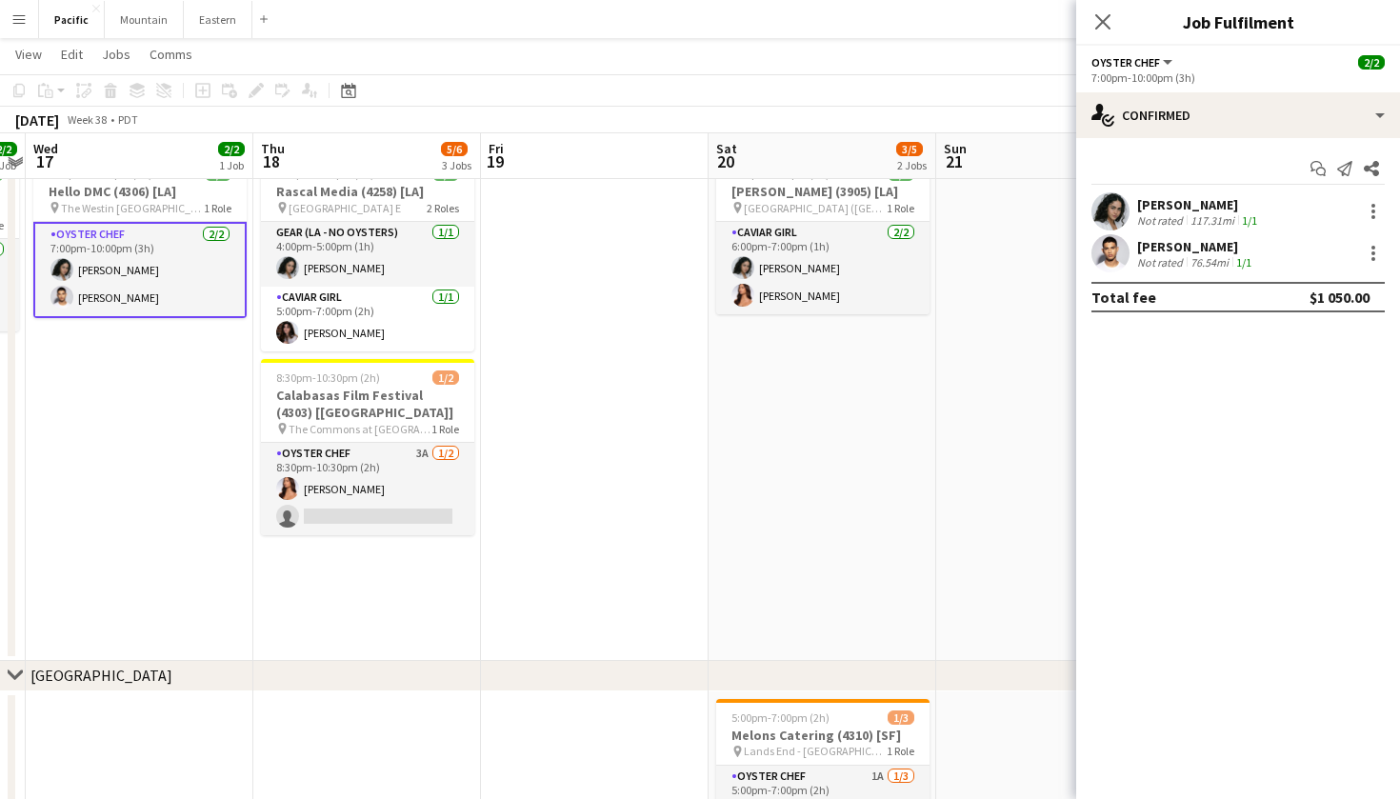
click at [1122, 250] on app-user-avatar at bounding box center [1110, 253] width 38 height 38
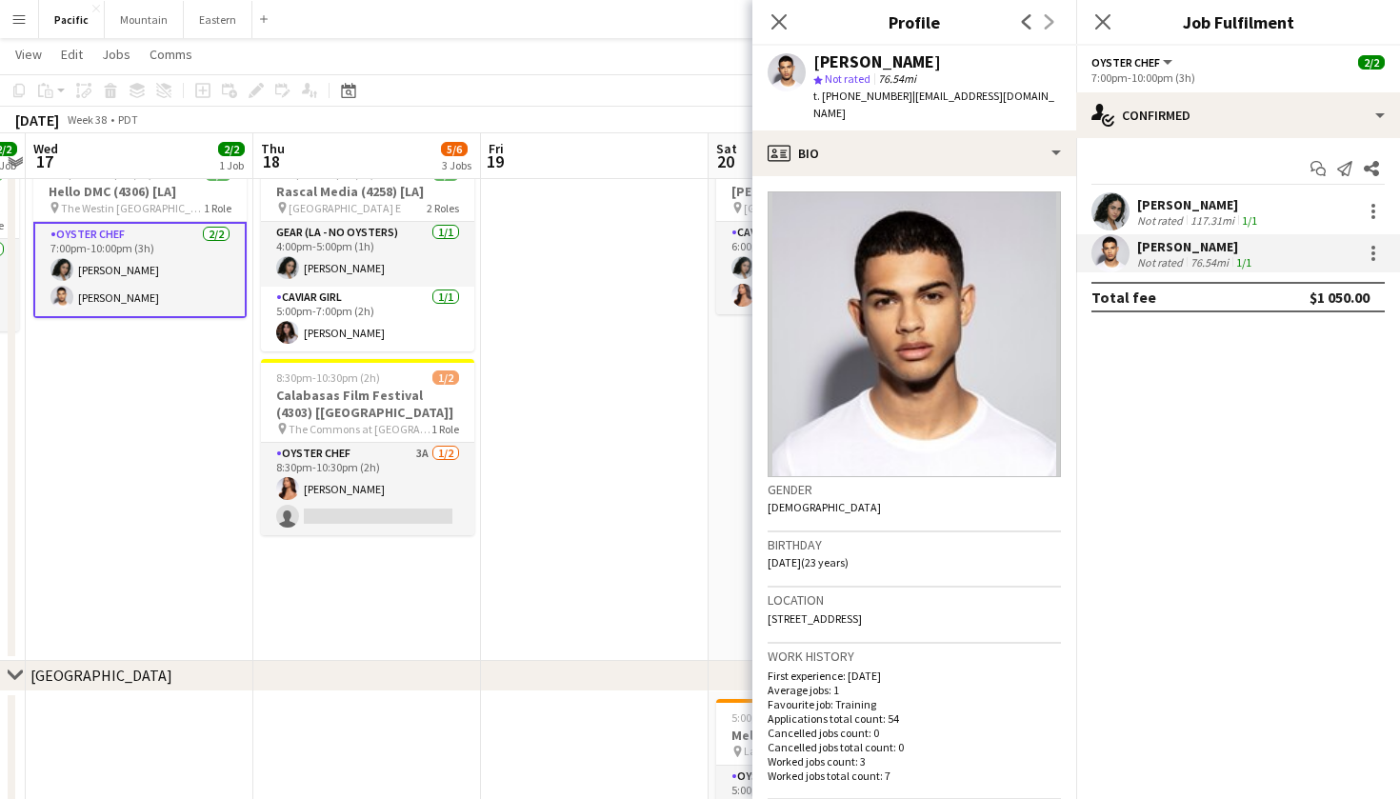
click at [969, 176] on app-crew-profile-bio "Gender Male Birthday 08-17-2002 (23 years) Location 2136 Cresta Drive, Newport …" at bounding box center [914, 487] width 324 height 623
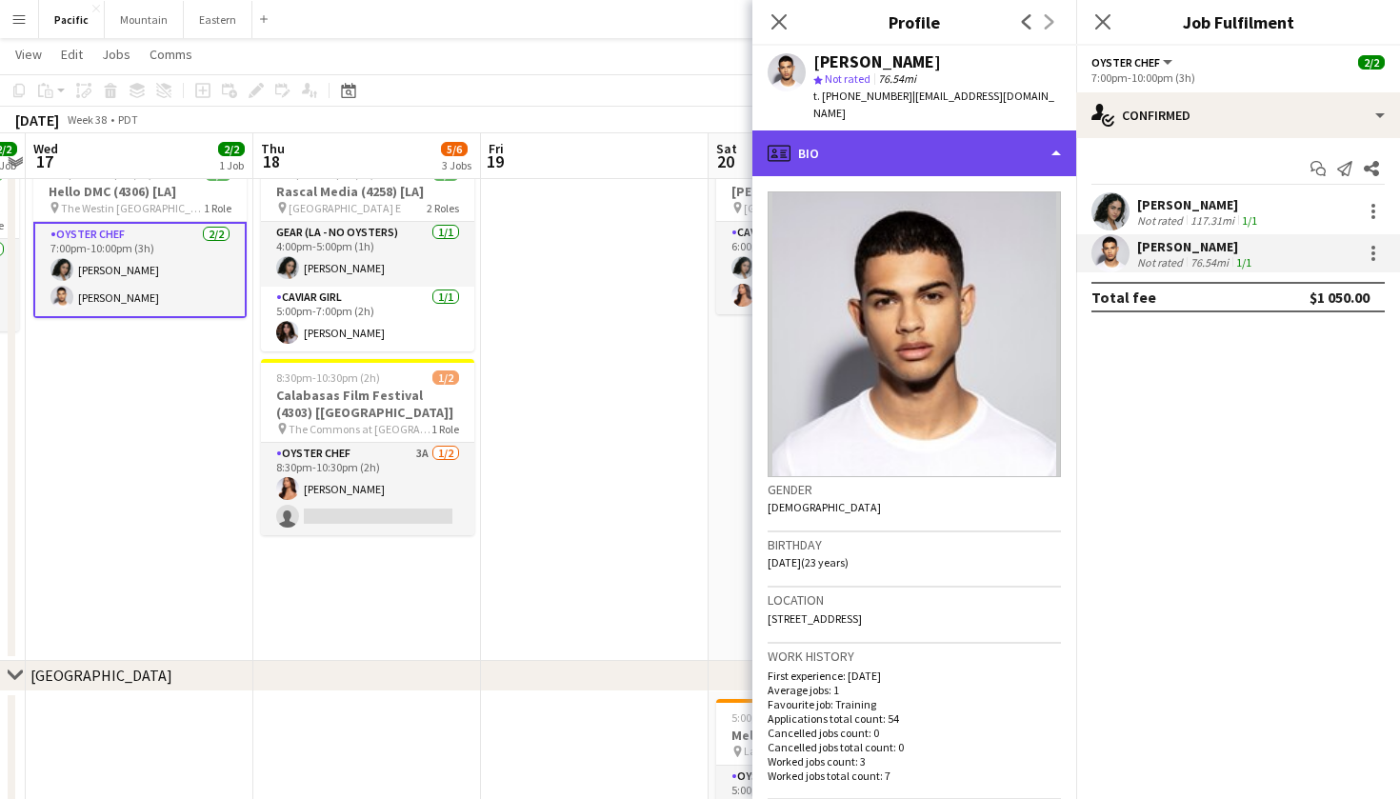
click at [962, 144] on div "profile Bio" at bounding box center [914, 153] width 324 height 46
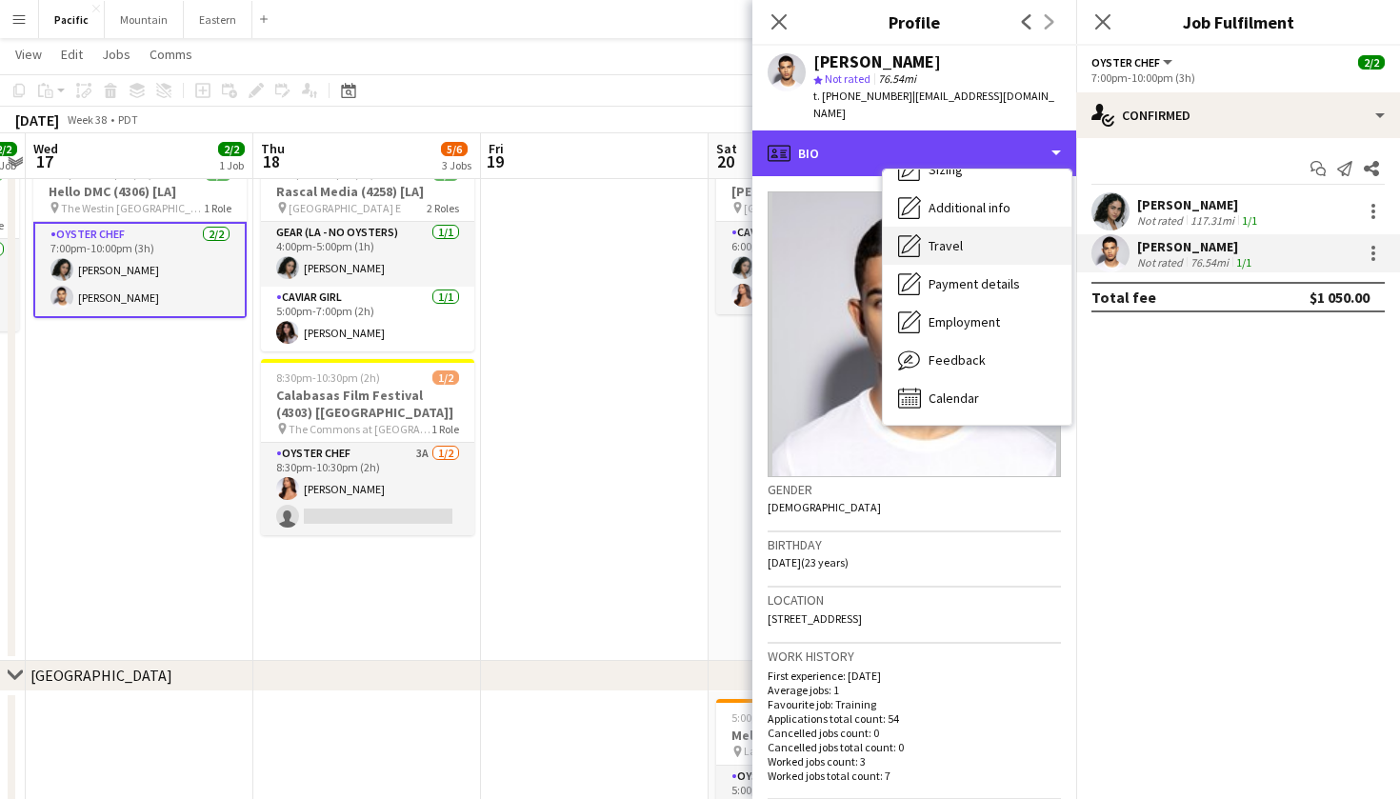
scroll to position [143, 0]
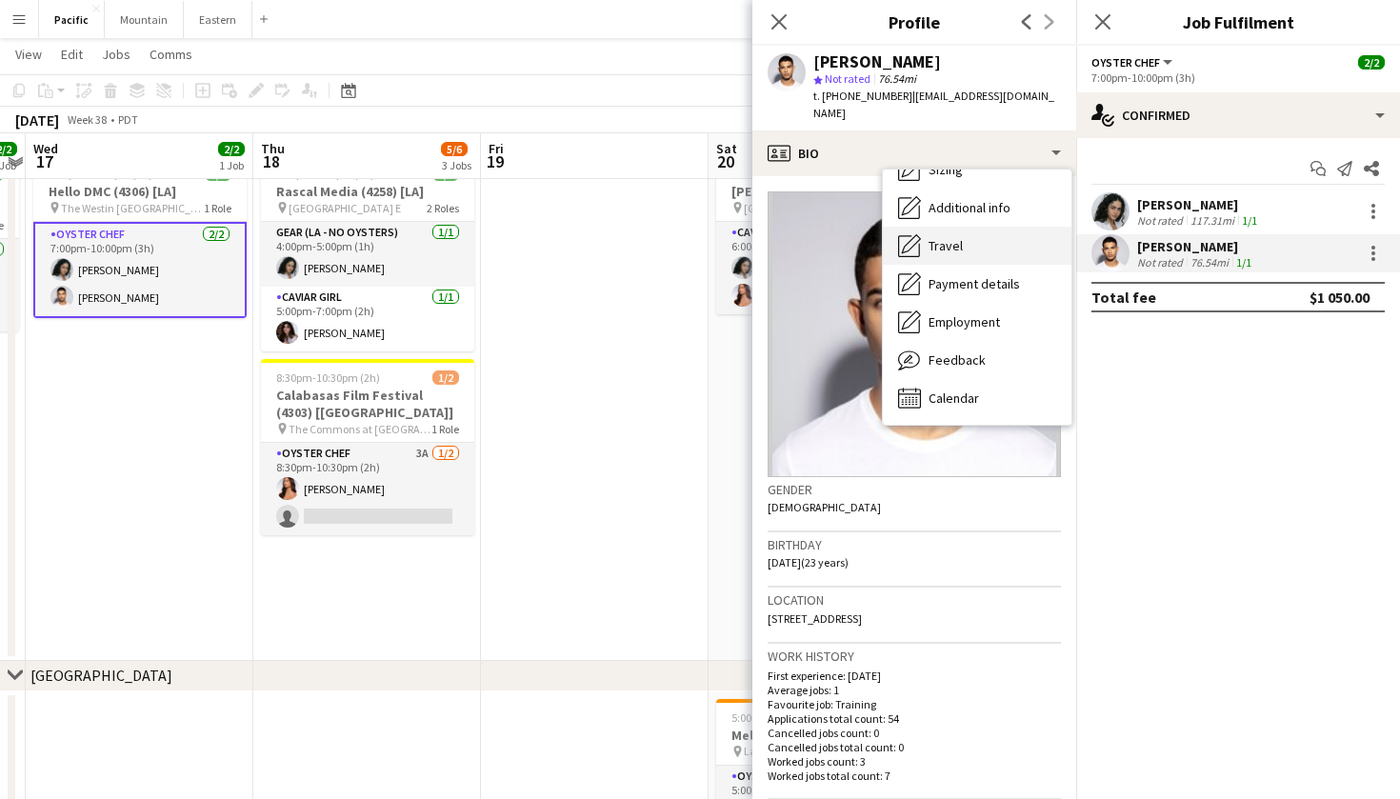
click at [960, 389] on span "Calendar" at bounding box center [953, 397] width 50 height 17
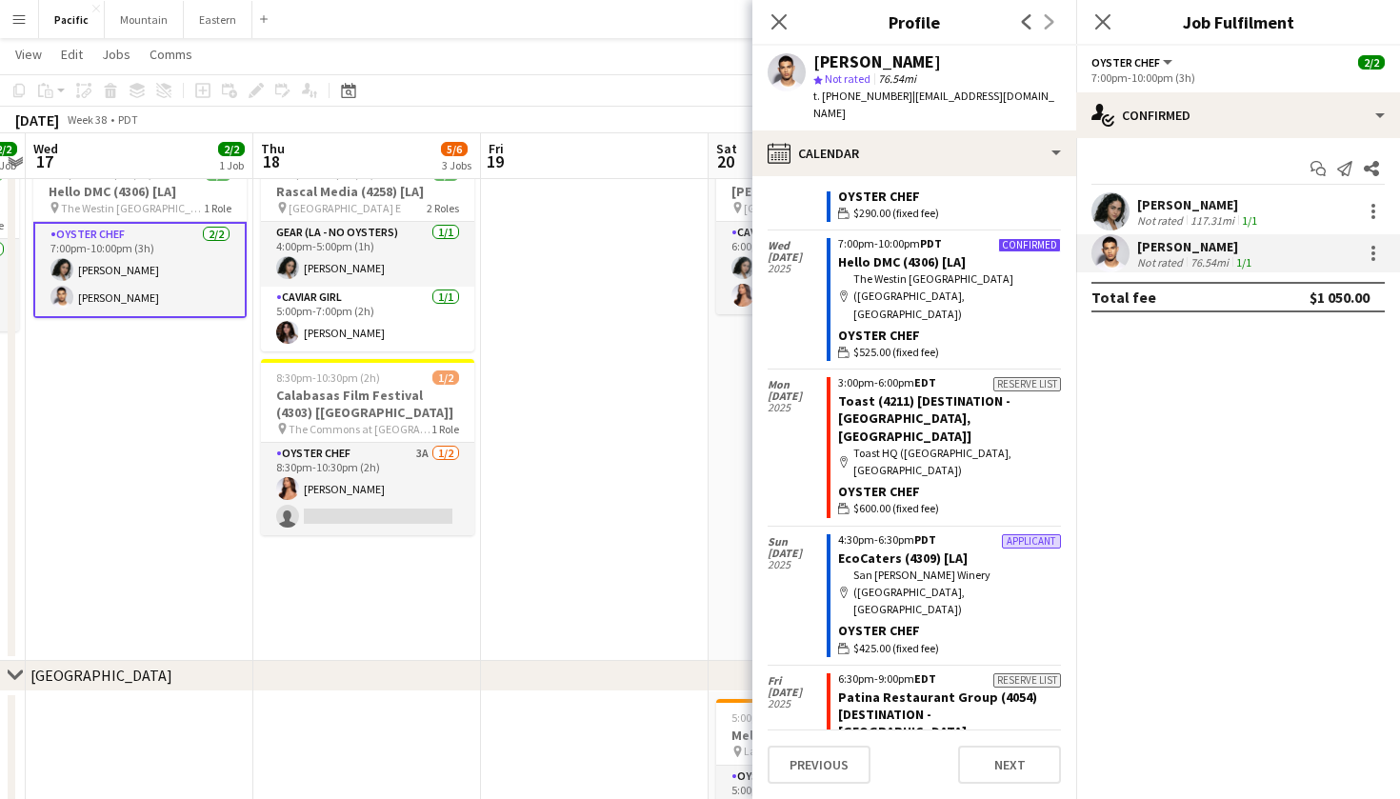
scroll to position [482, 0]
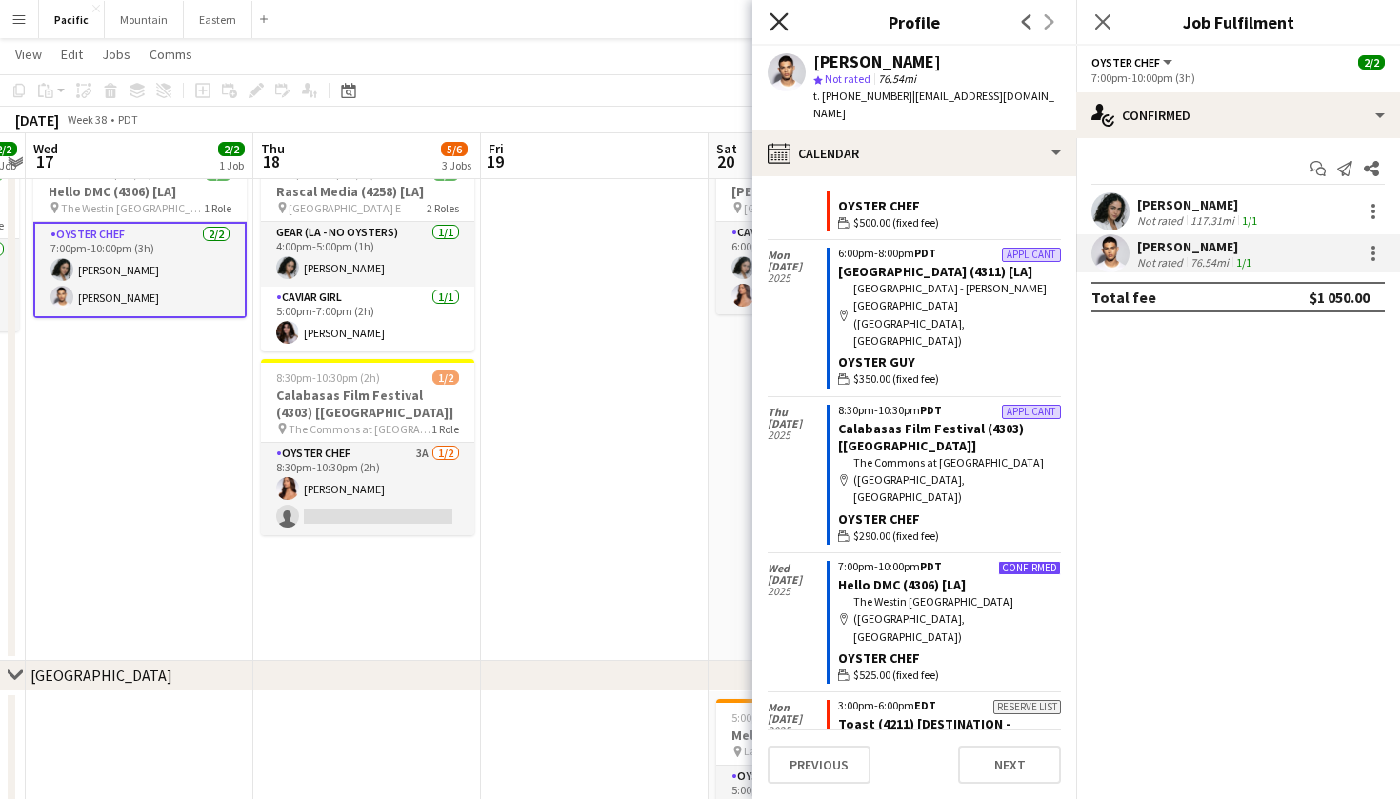
click at [775, 22] on icon "Close pop-in" at bounding box center [778, 21] width 18 height 18
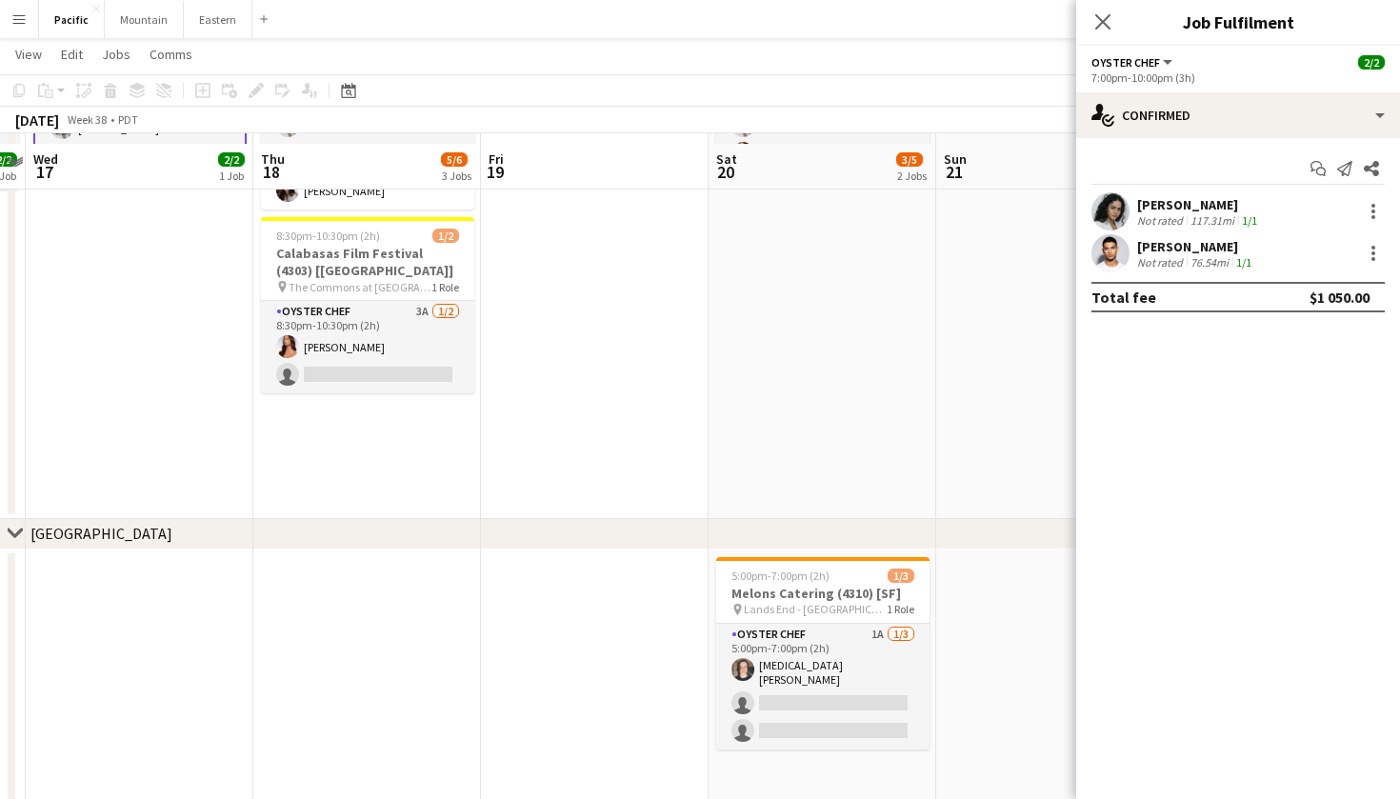
scroll to position [664, 0]
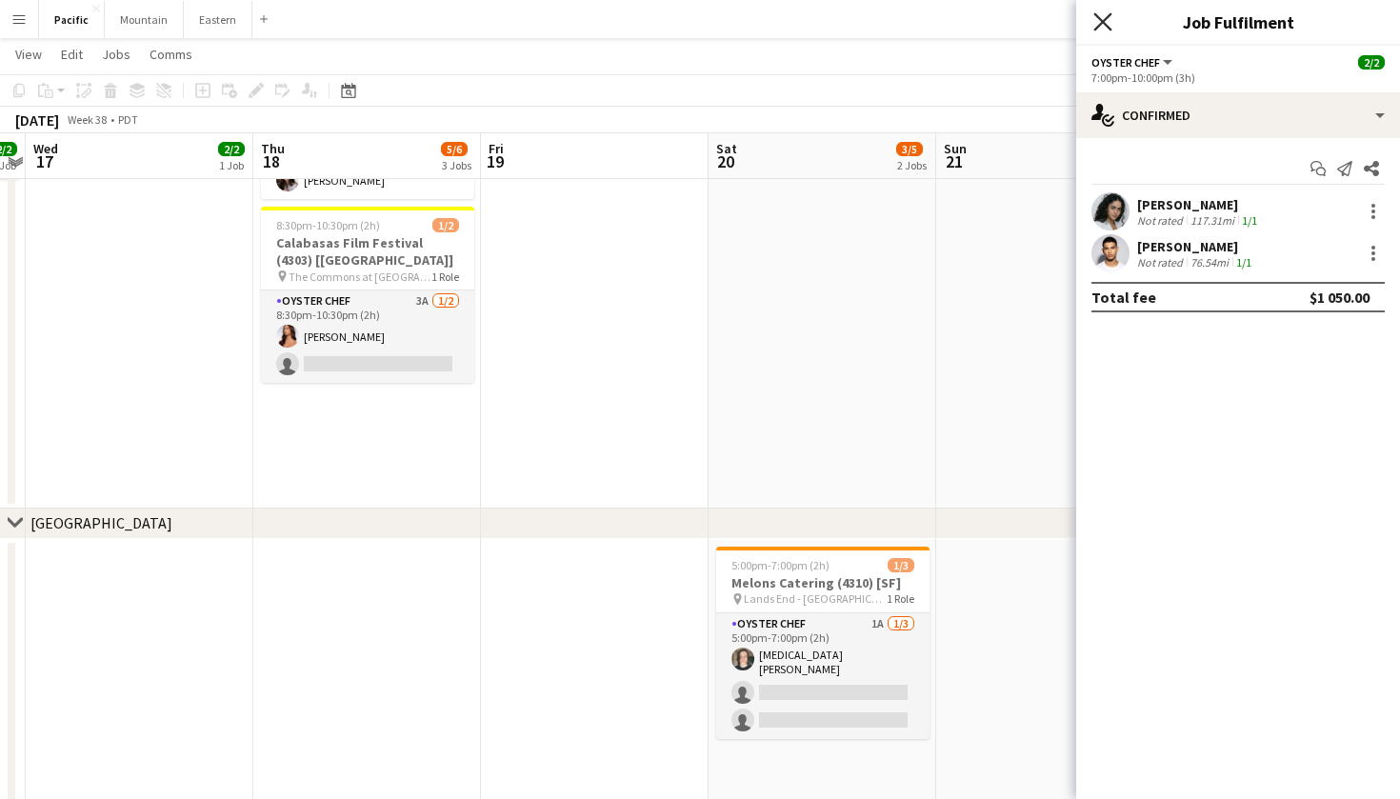
click at [1100, 24] on icon "Close pop-in" at bounding box center [1102, 21] width 18 height 18
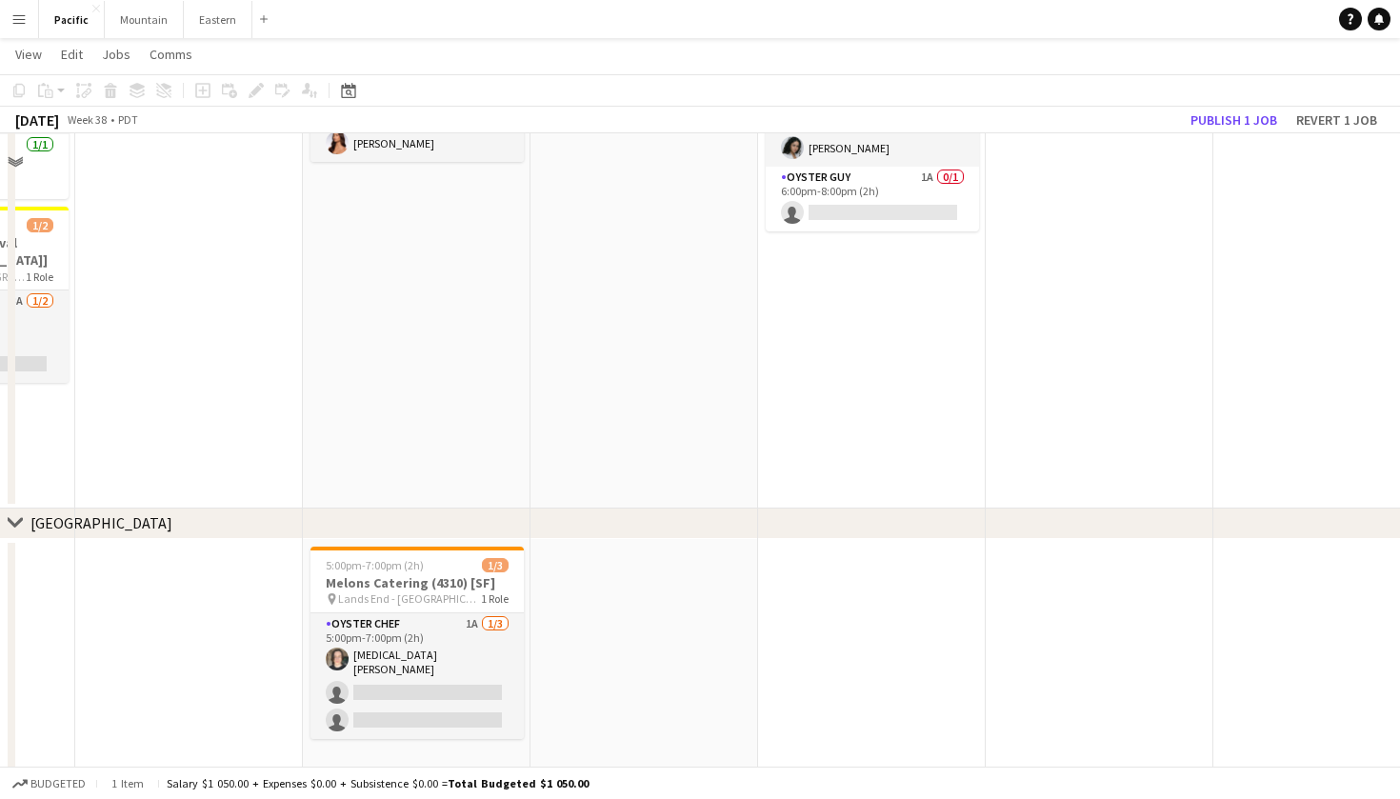
scroll to position [229, 0]
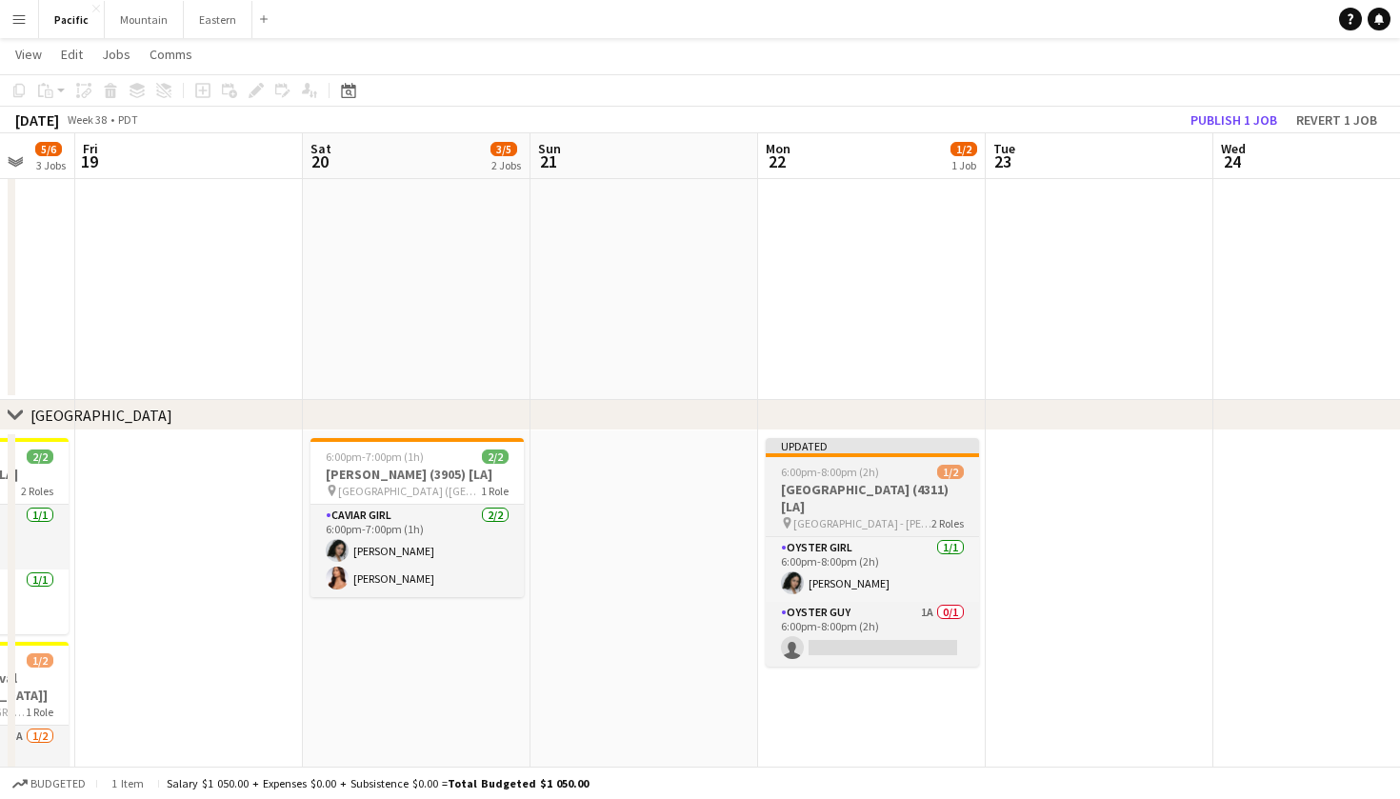
click at [929, 457] on app-job-card "Updated 6:00pm-8:00pm (2h) 1/2 Terranea Resort (4311) [LA] pin Terranea Resort …" at bounding box center [872, 552] width 213 height 229
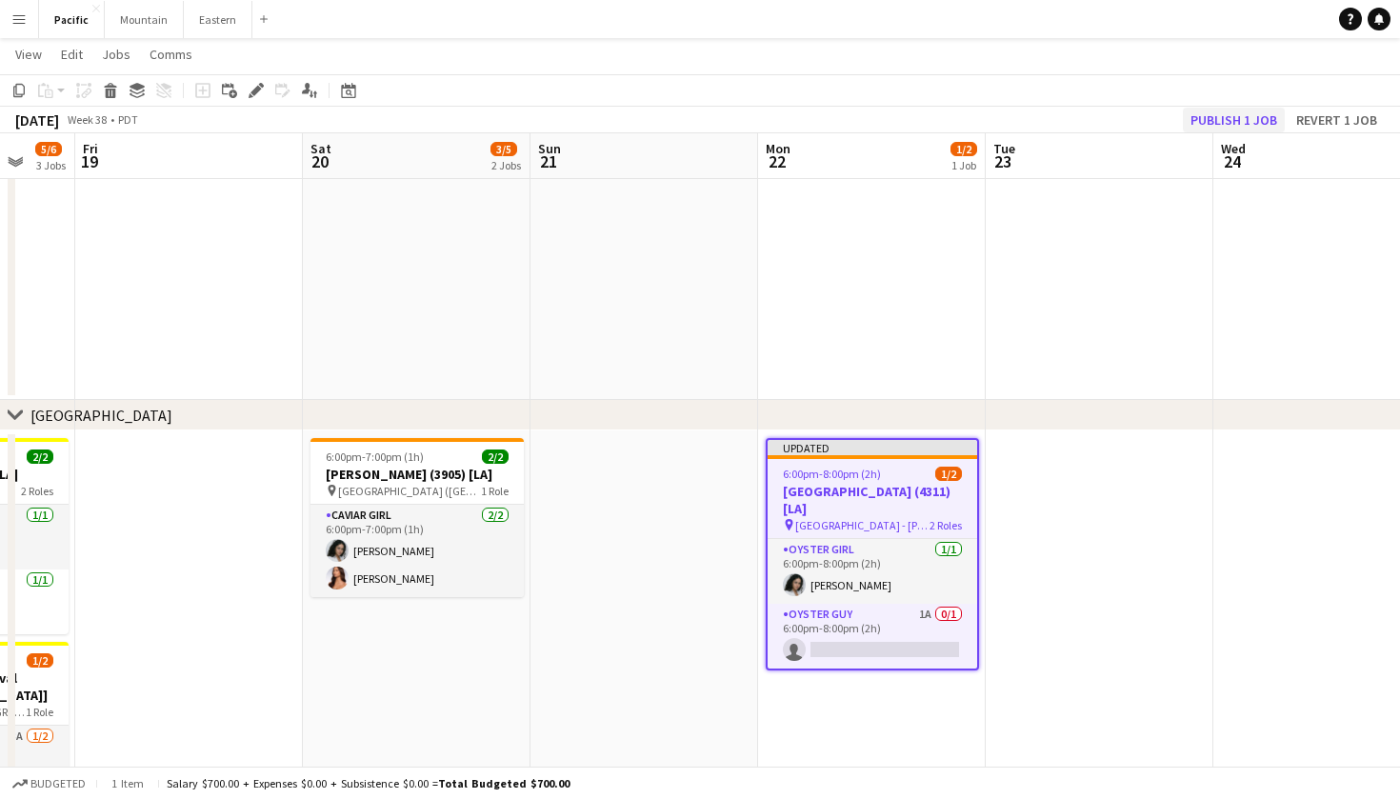
click at [1219, 117] on button "Publish 1 job" at bounding box center [1234, 120] width 102 height 25
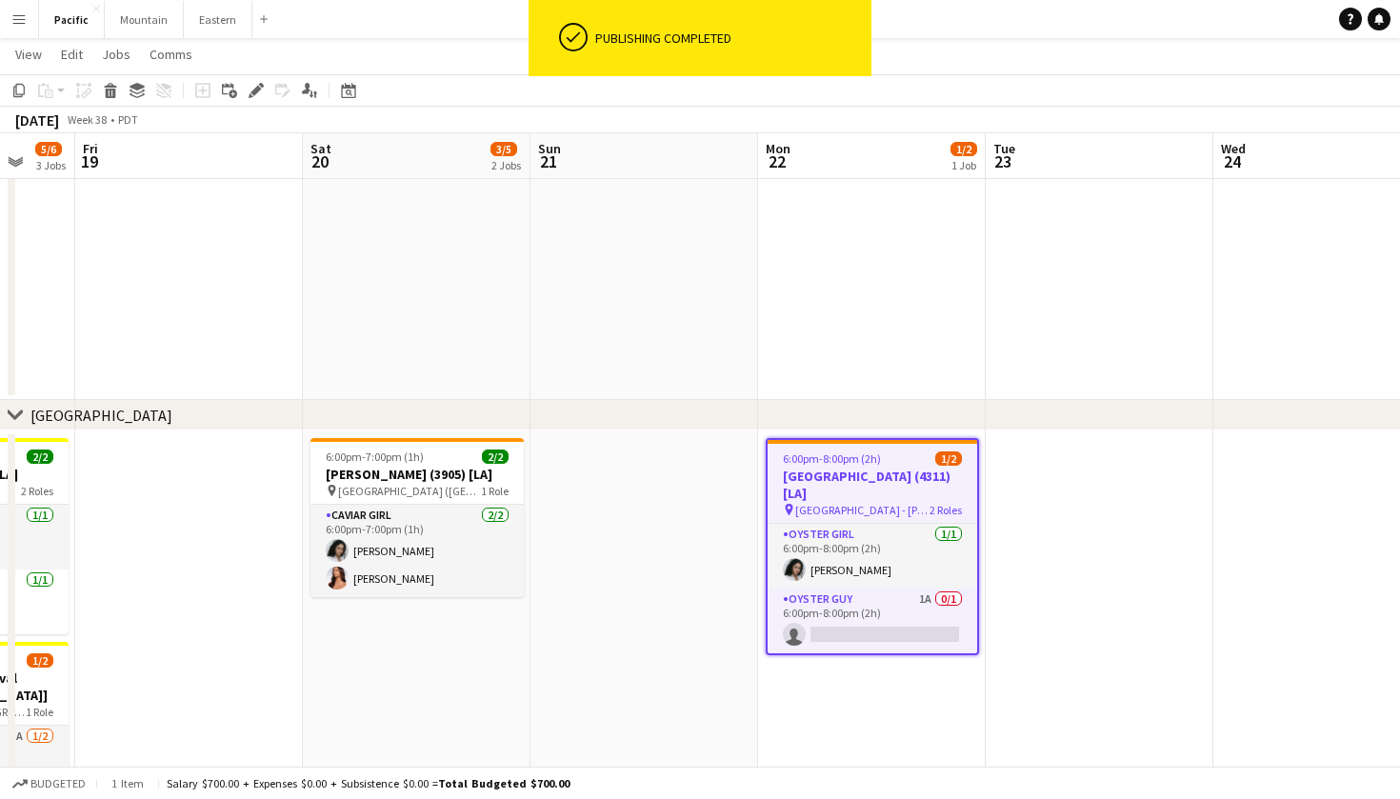
click at [18, 29] on button "Menu" at bounding box center [19, 19] width 38 height 38
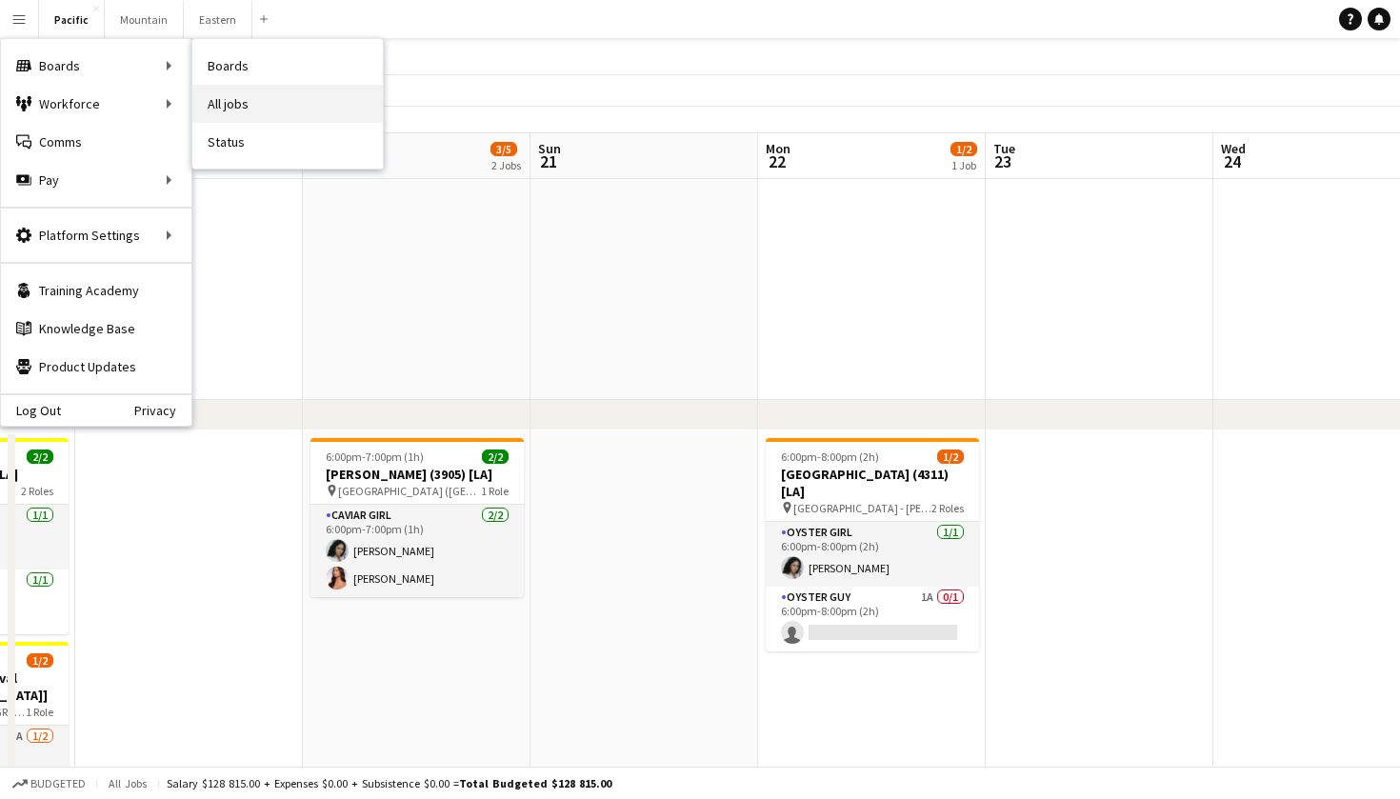
click at [259, 98] on link "All jobs" at bounding box center [287, 104] width 190 height 38
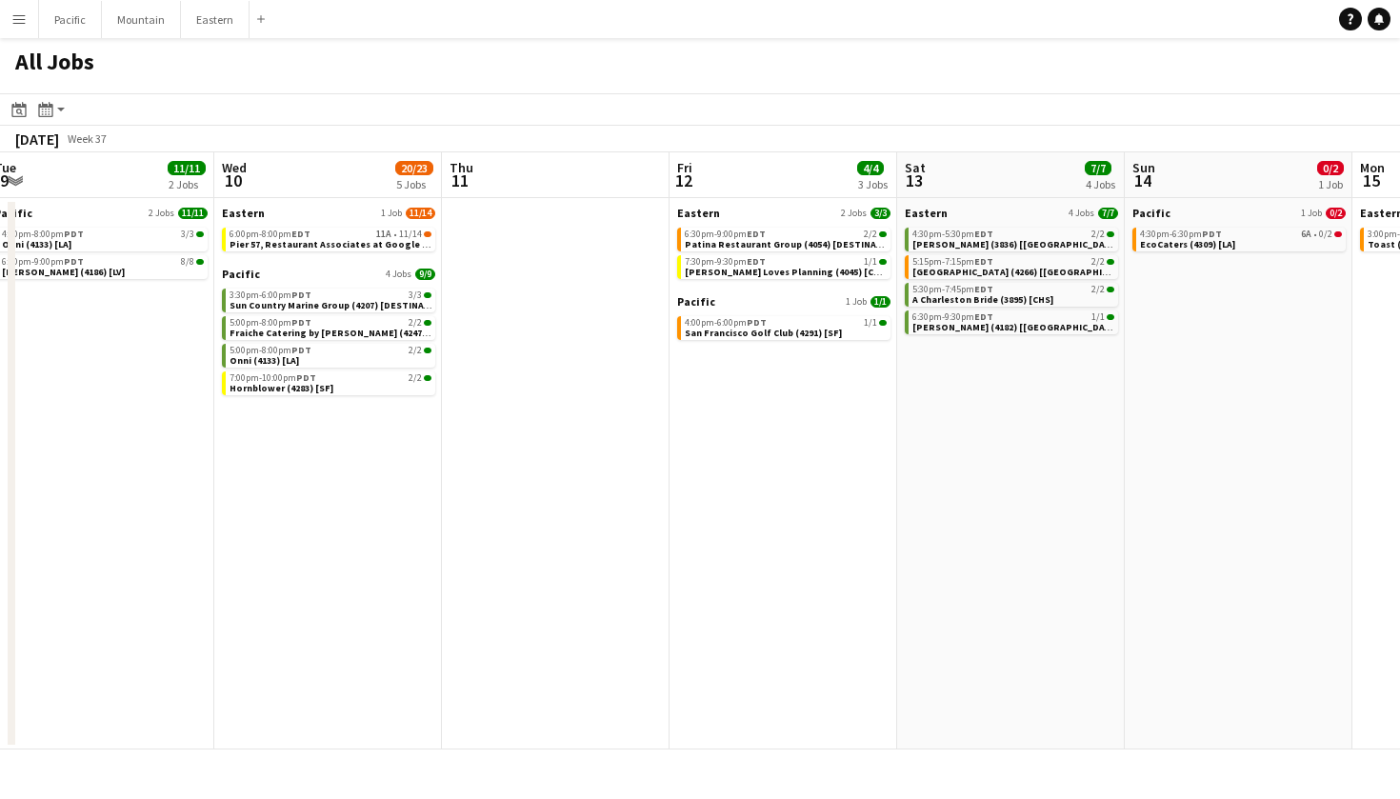
scroll to position [0, 747]
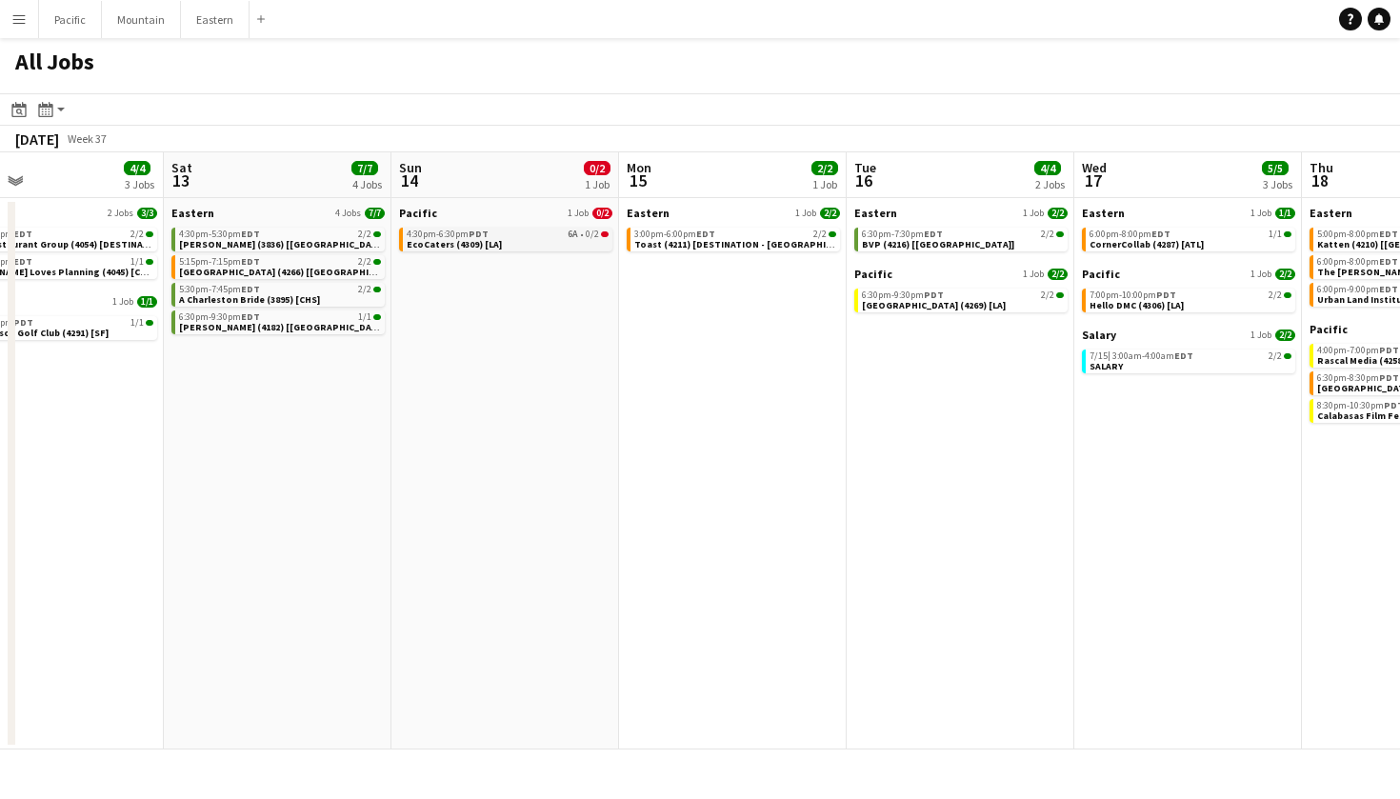
click at [568, 243] on link "4:30pm-6:30pm PDT 6A • 0/2 EcoCaters (4309) [LA]" at bounding box center [508, 239] width 202 height 22
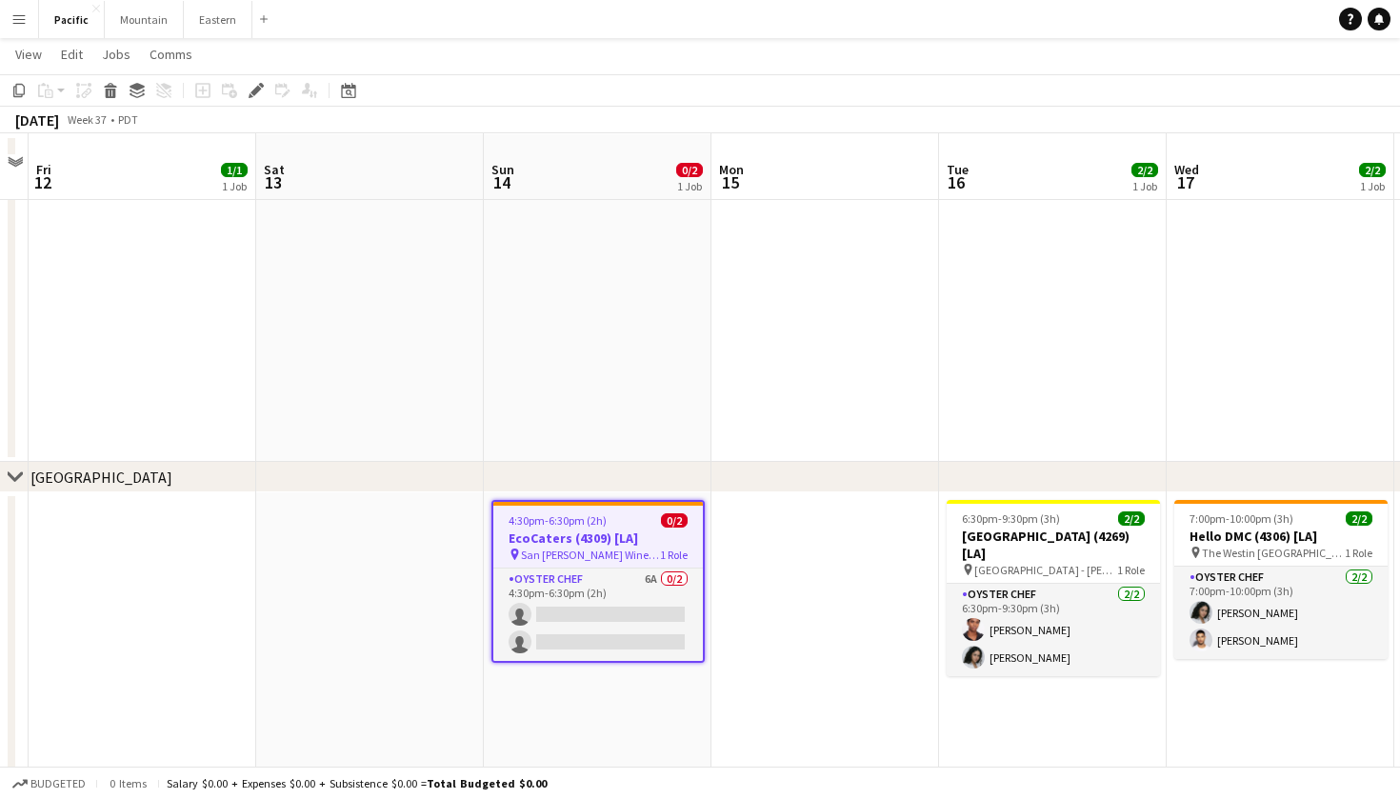
scroll to position [188, 0]
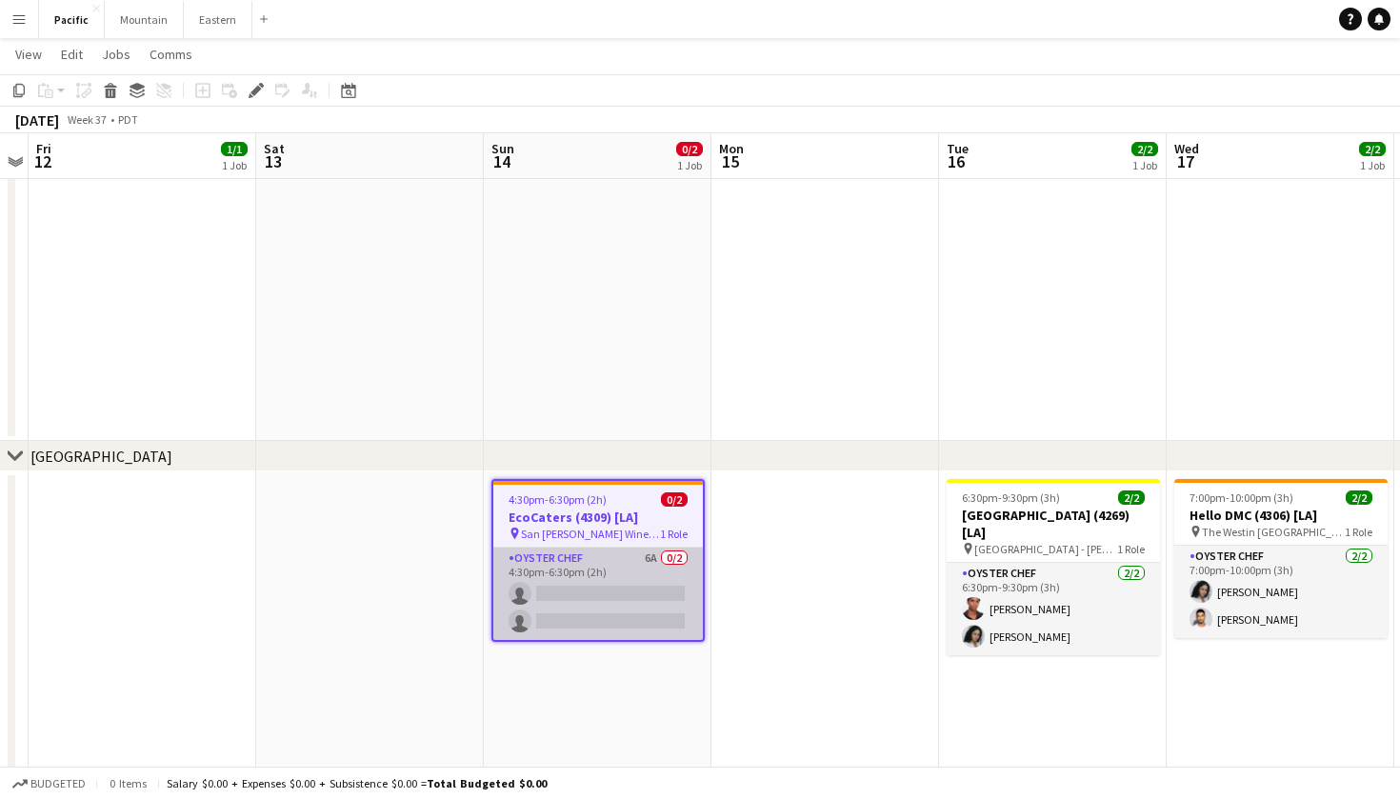
click at [659, 600] on app-card-role "Oyster Chef 6A 0/2 4:30pm-6:30pm (2h) single-neutral-actions single-neutral-act…" at bounding box center [597, 594] width 209 height 92
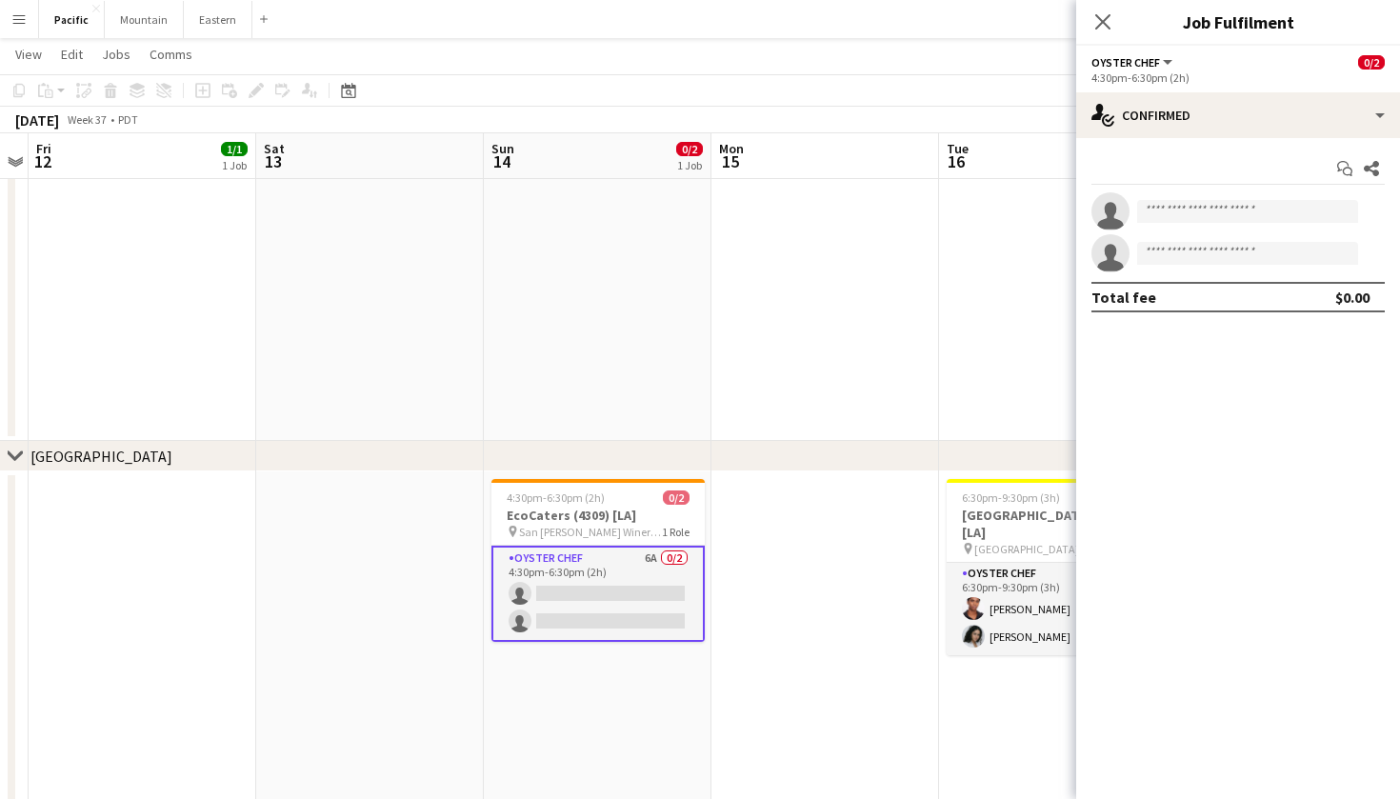
click at [1271, 140] on div "Start chat Share single-neutral-actions single-neutral-actions Total fee $0.00" at bounding box center [1238, 232] width 324 height 189
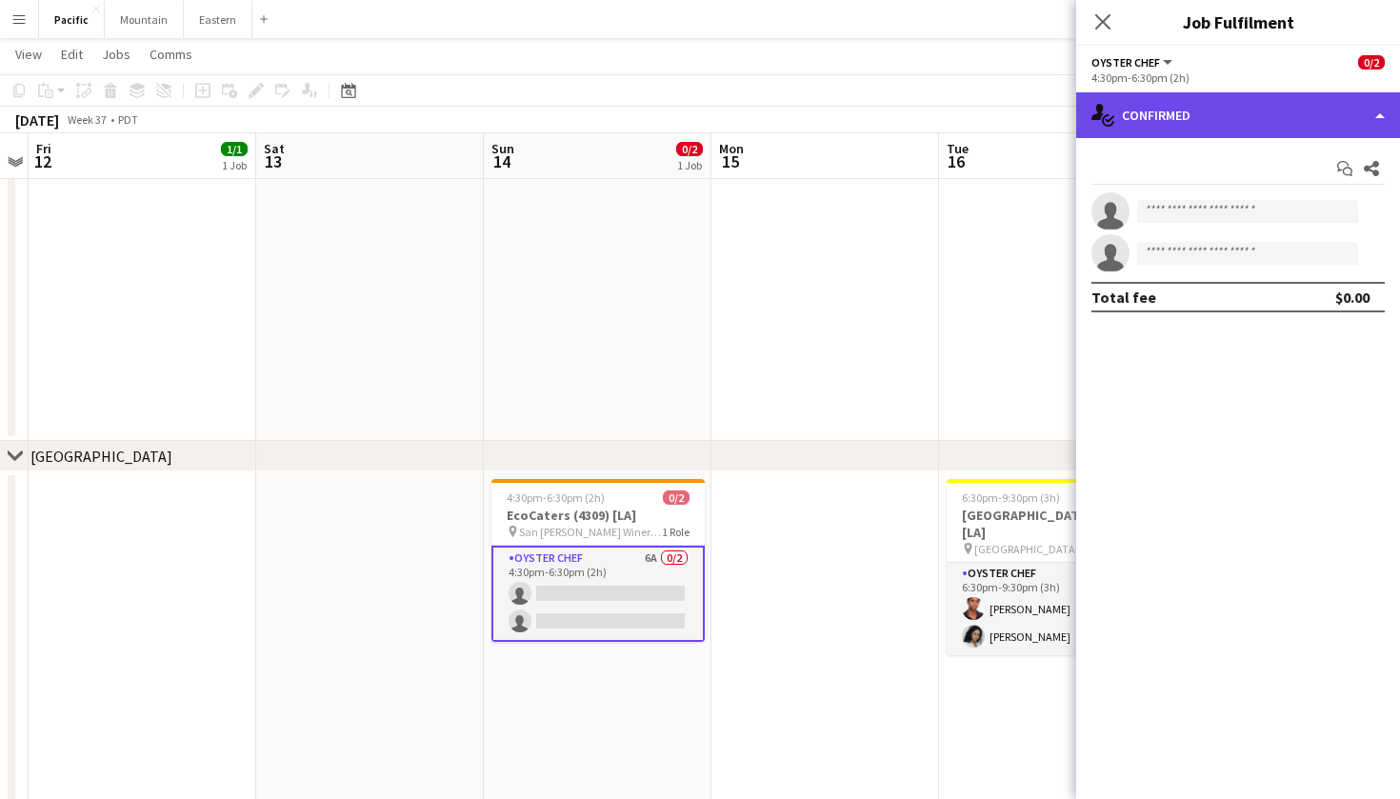
click at [1286, 110] on div "single-neutral-actions-check-2 Confirmed" at bounding box center [1238, 115] width 324 height 46
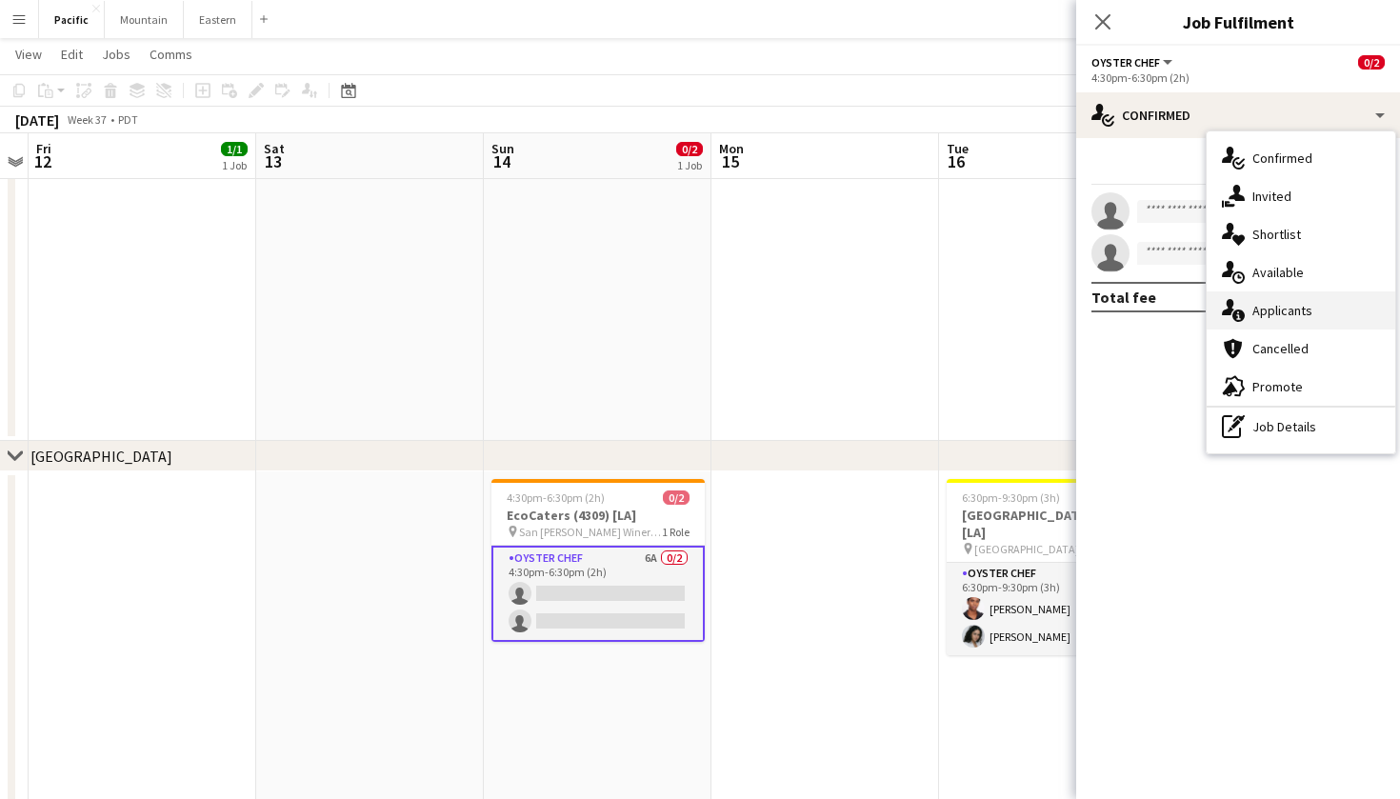
click at [1300, 299] on div "single-neutral-actions-information Applicants" at bounding box center [1300, 310] width 189 height 38
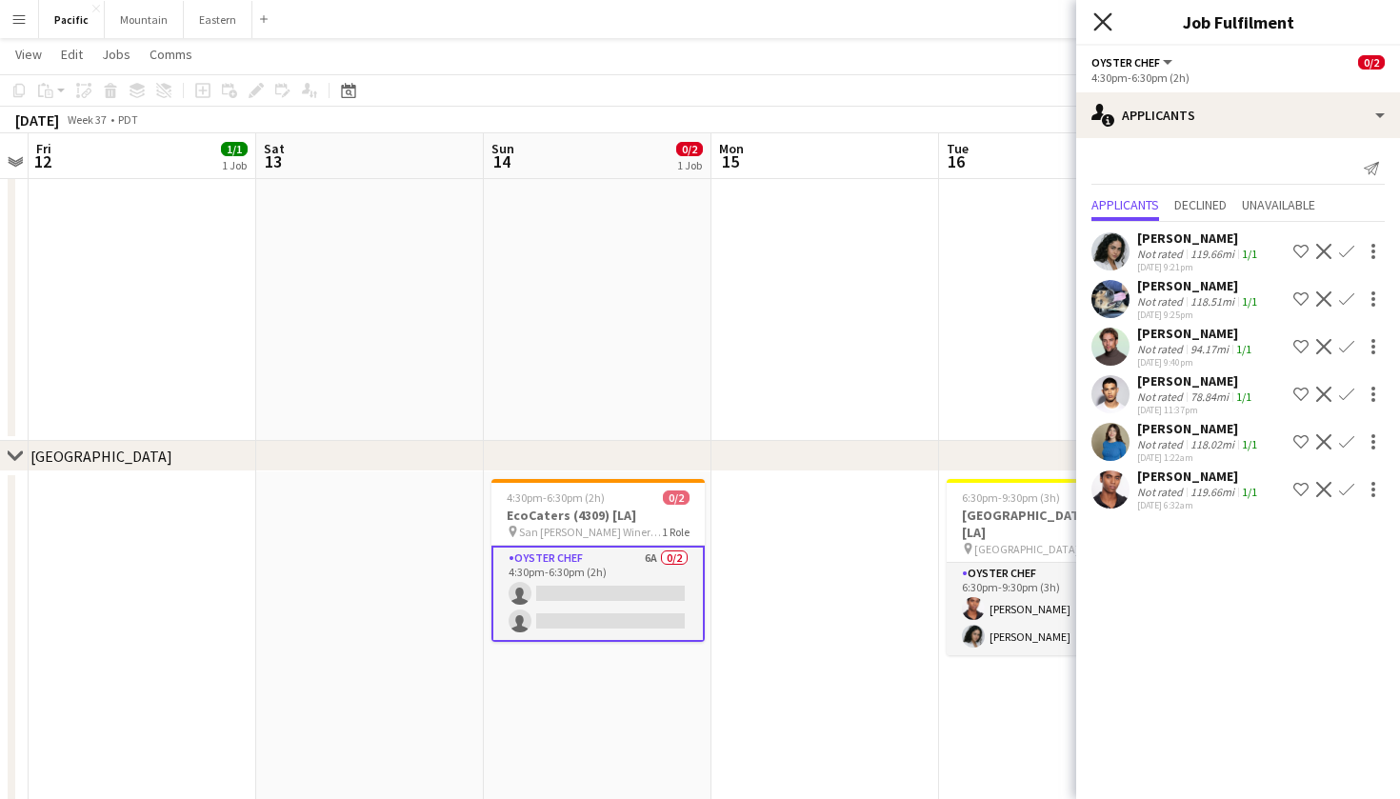
click at [1100, 22] on icon "Close pop-in" at bounding box center [1102, 21] width 18 height 18
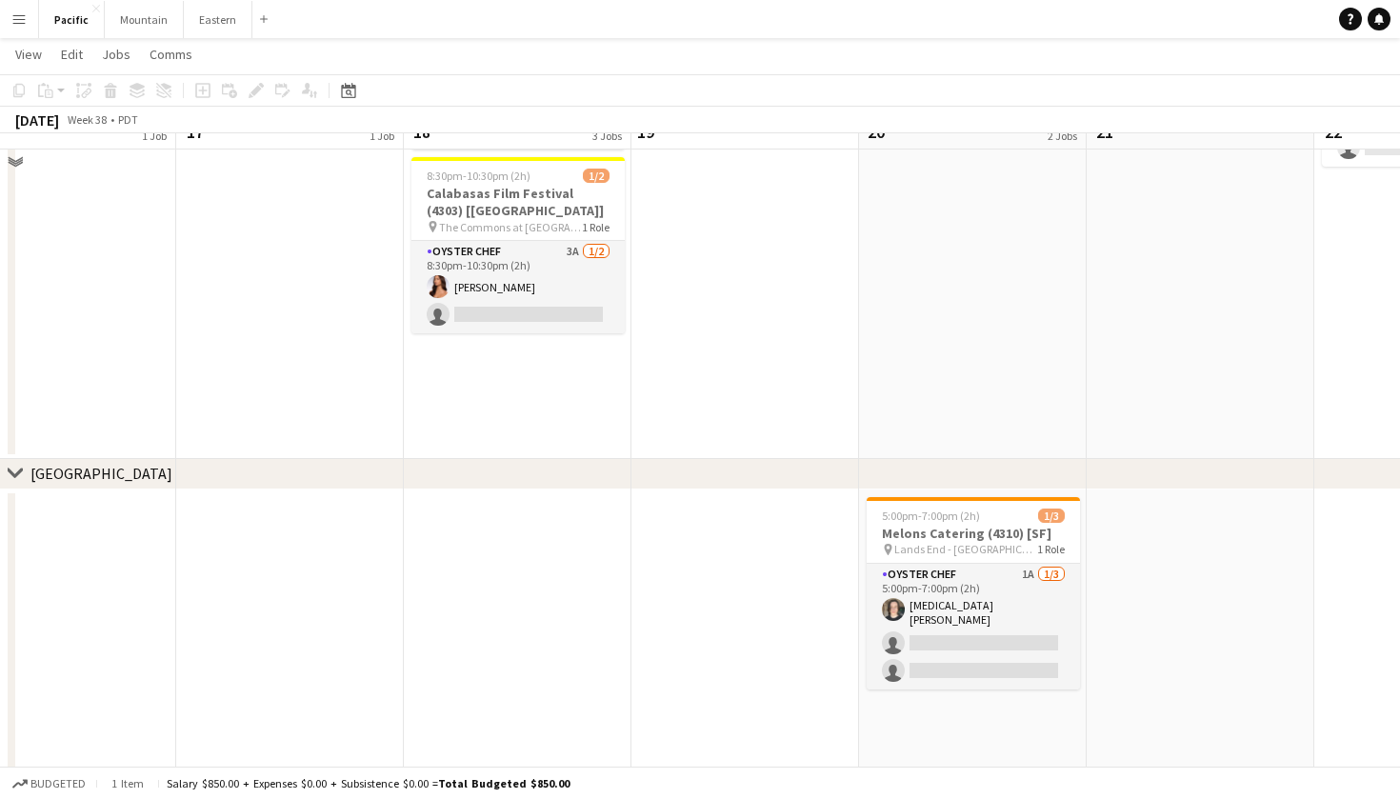
scroll to position [673, 0]
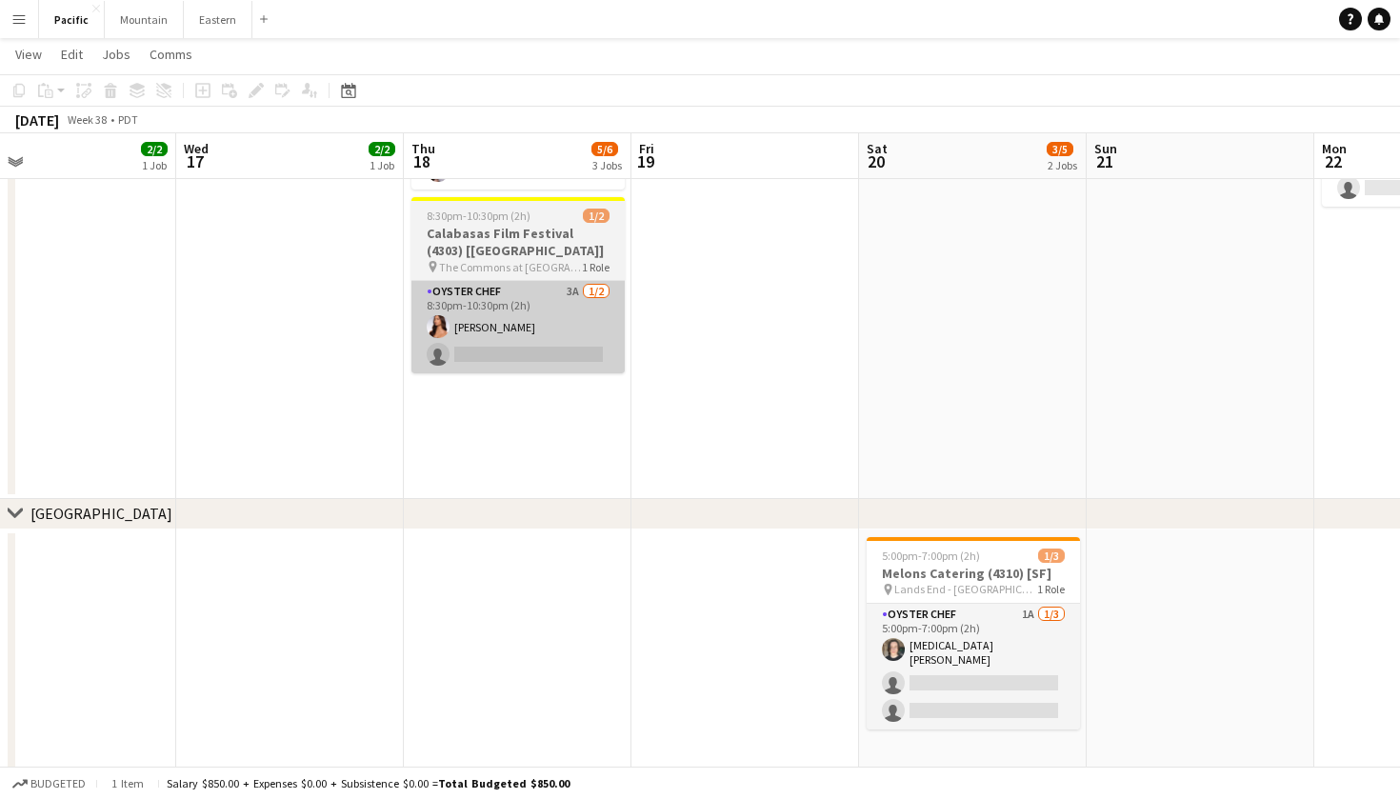
click at [568, 338] on app-card-role "Oyster Chef 3A 1/2 8:30pm-10:30pm (2h) Kirra Santos single-neutral-actions" at bounding box center [517, 327] width 213 height 92
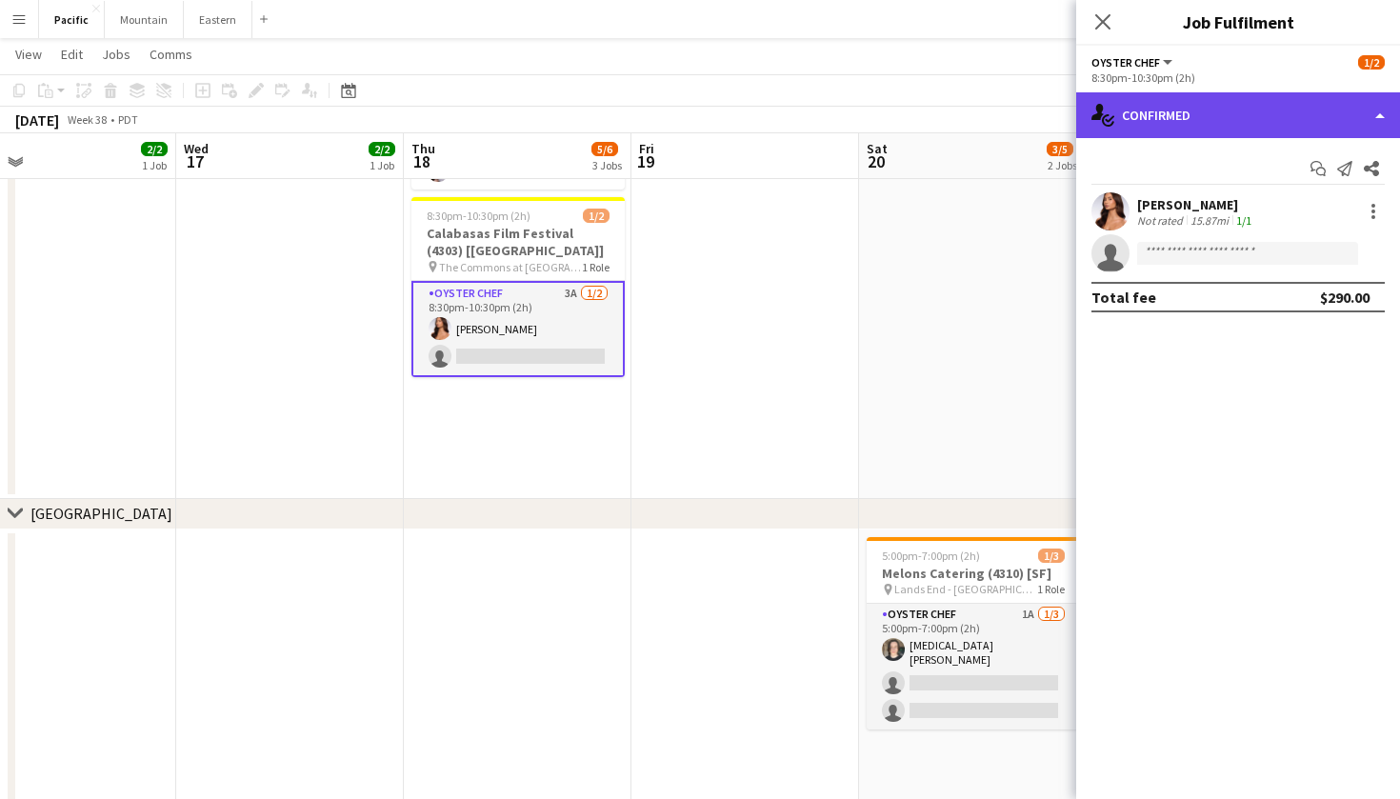
click at [1213, 121] on div "single-neutral-actions-check-2 Confirmed" at bounding box center [1238, 115] width 324 height 46
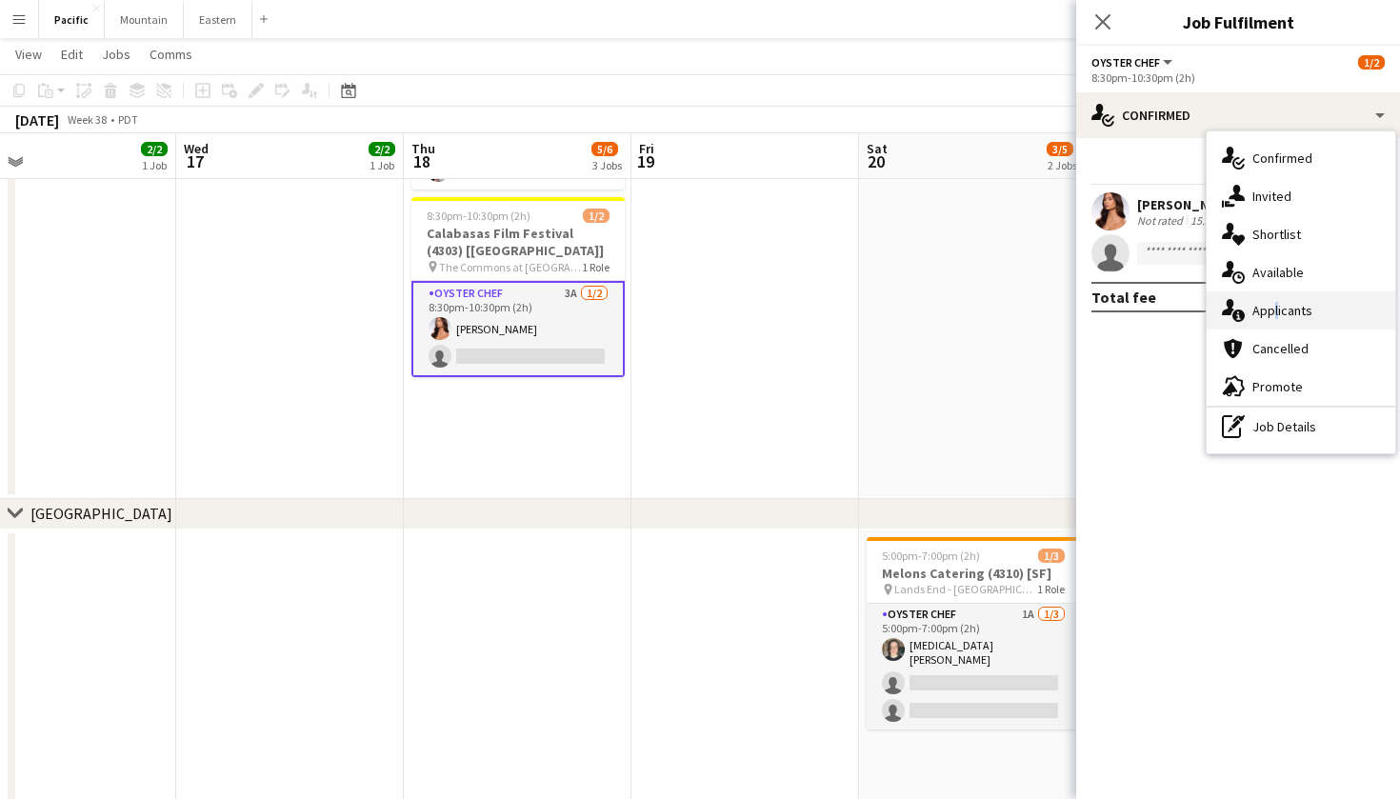
click at [1271, 315] on span "Applicants" at bounding box center [1282, 310] width 60 height 17
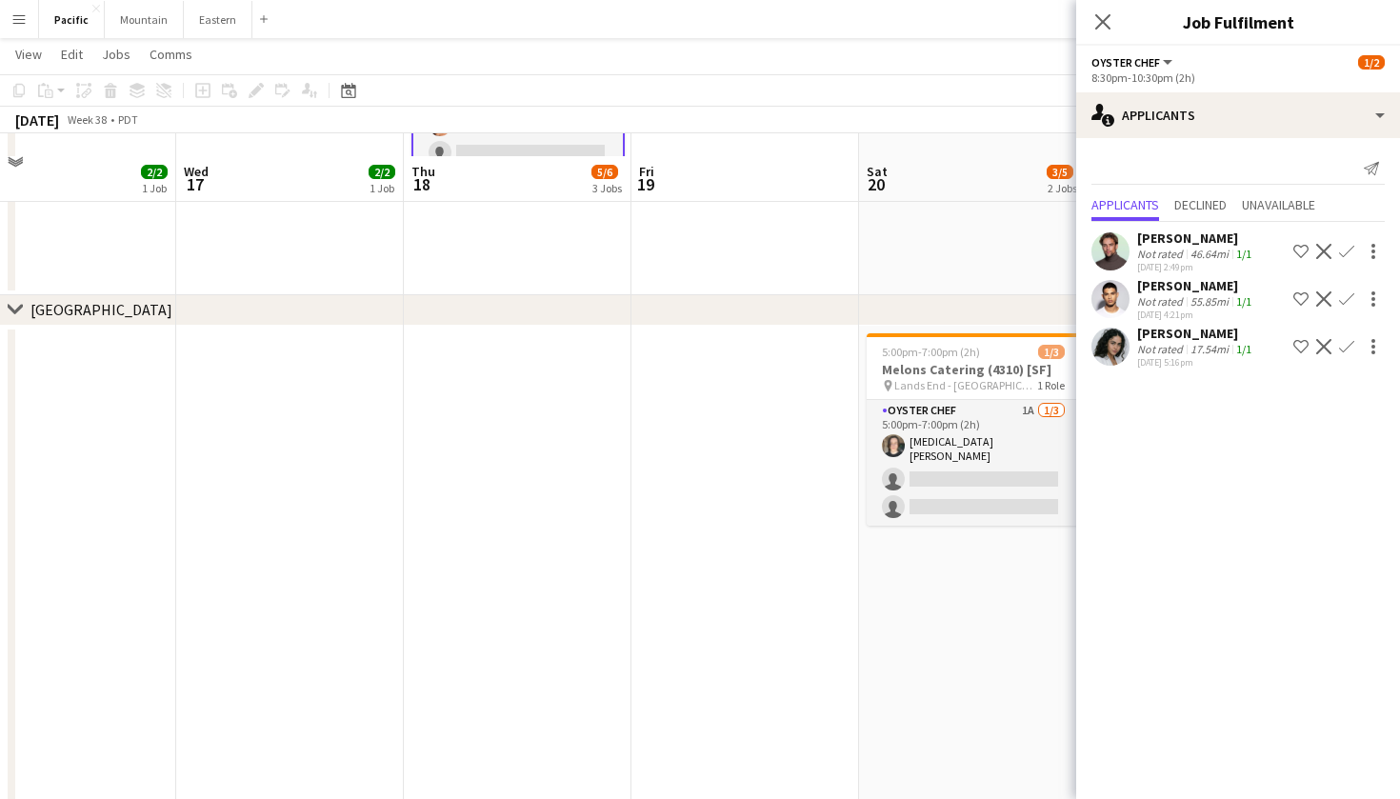
scroll to position [900, 0]
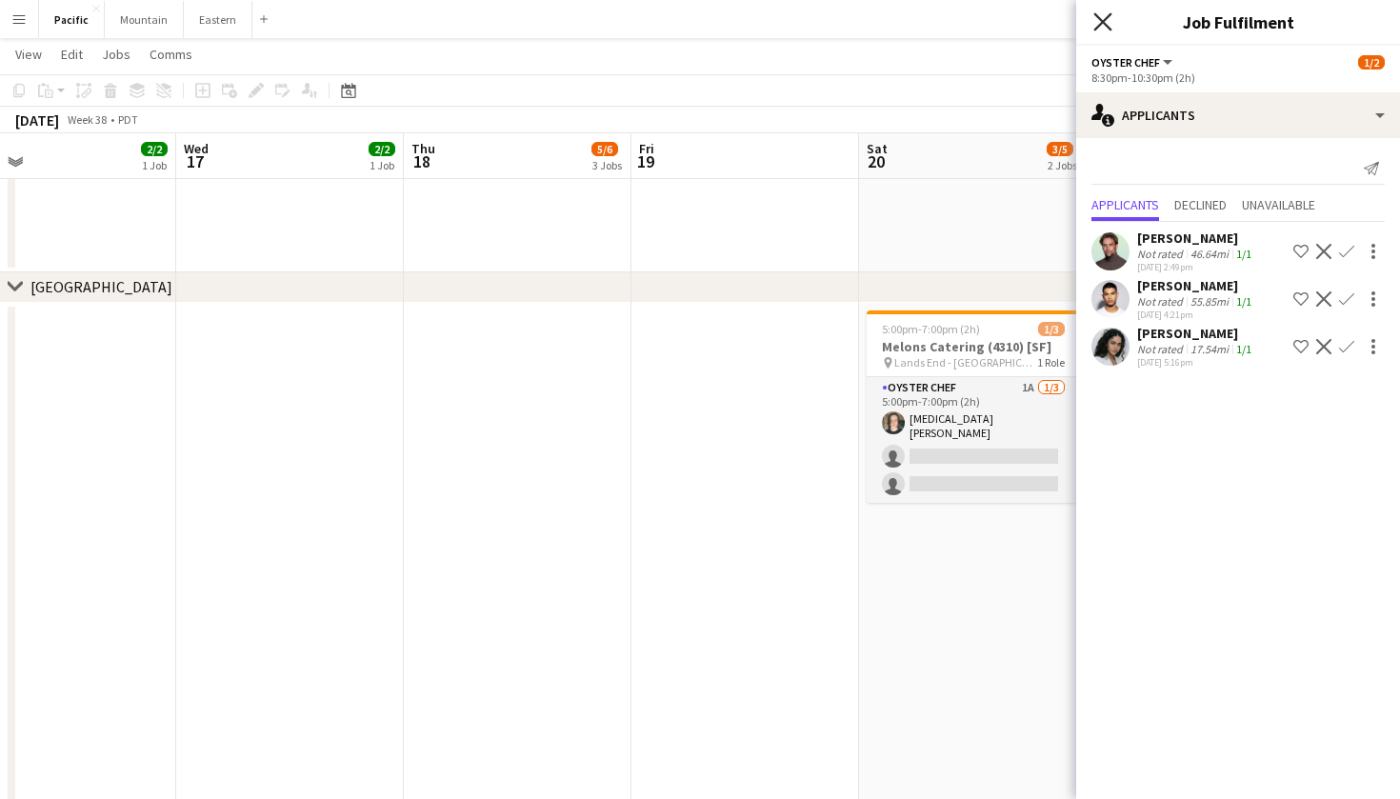
click at [1102, 14] on icon "Close pop-in" at bounding box center [1102, 21] width 18 height 18
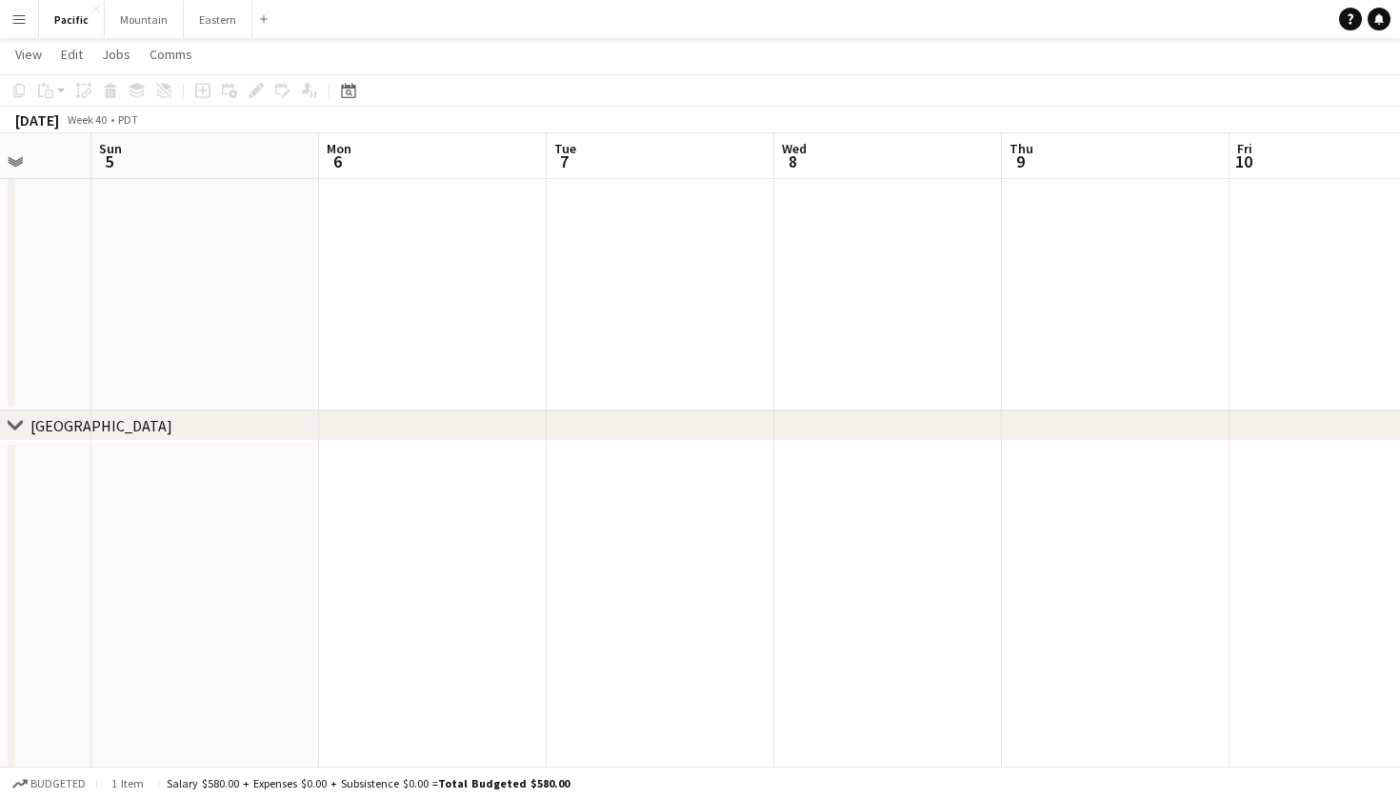
scroll to position [0, 827]
click at [22, 25] on app-icon "Menu" at bounding box center [18, 18] width 15 height 15
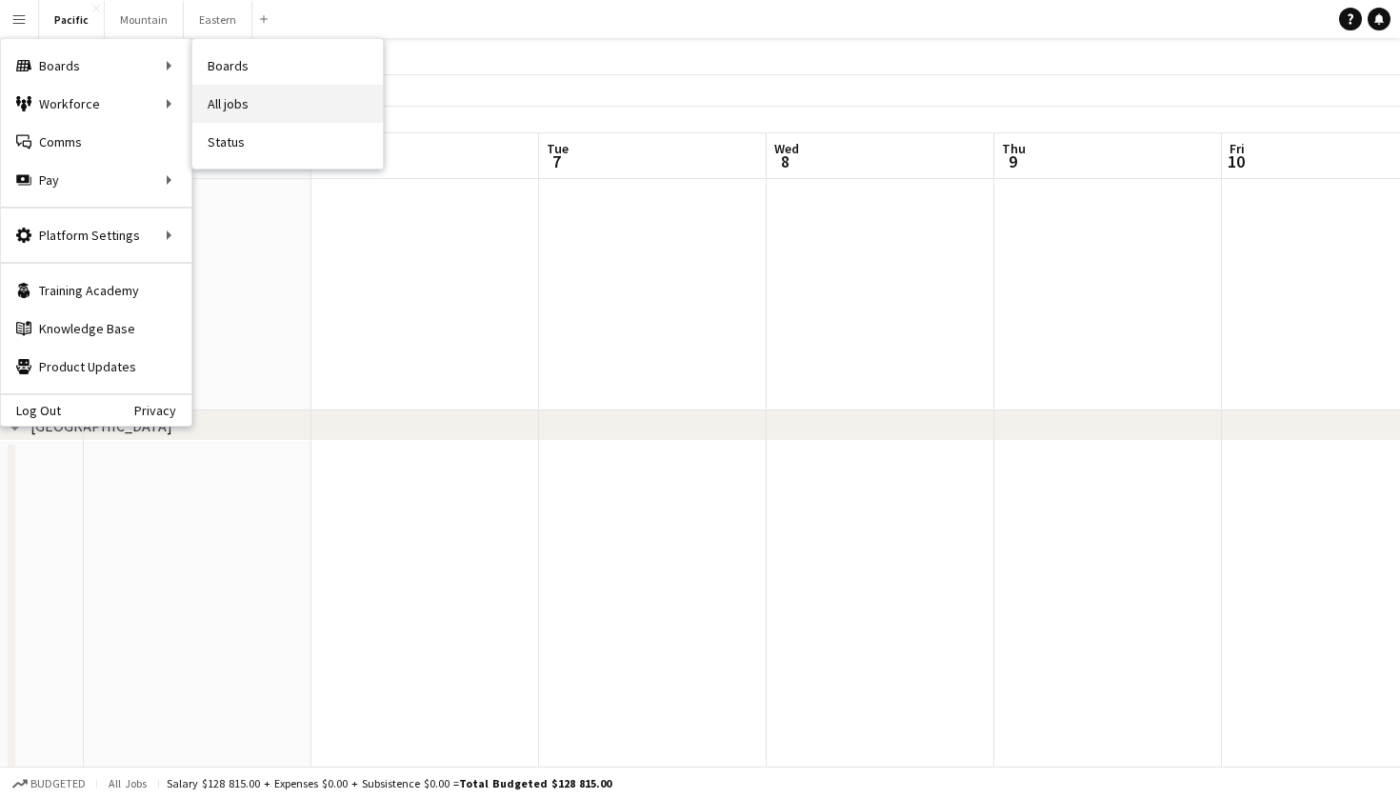
click at [240, 99] on link "All jobs" at bounding box center [287, 104] width 190 height 38
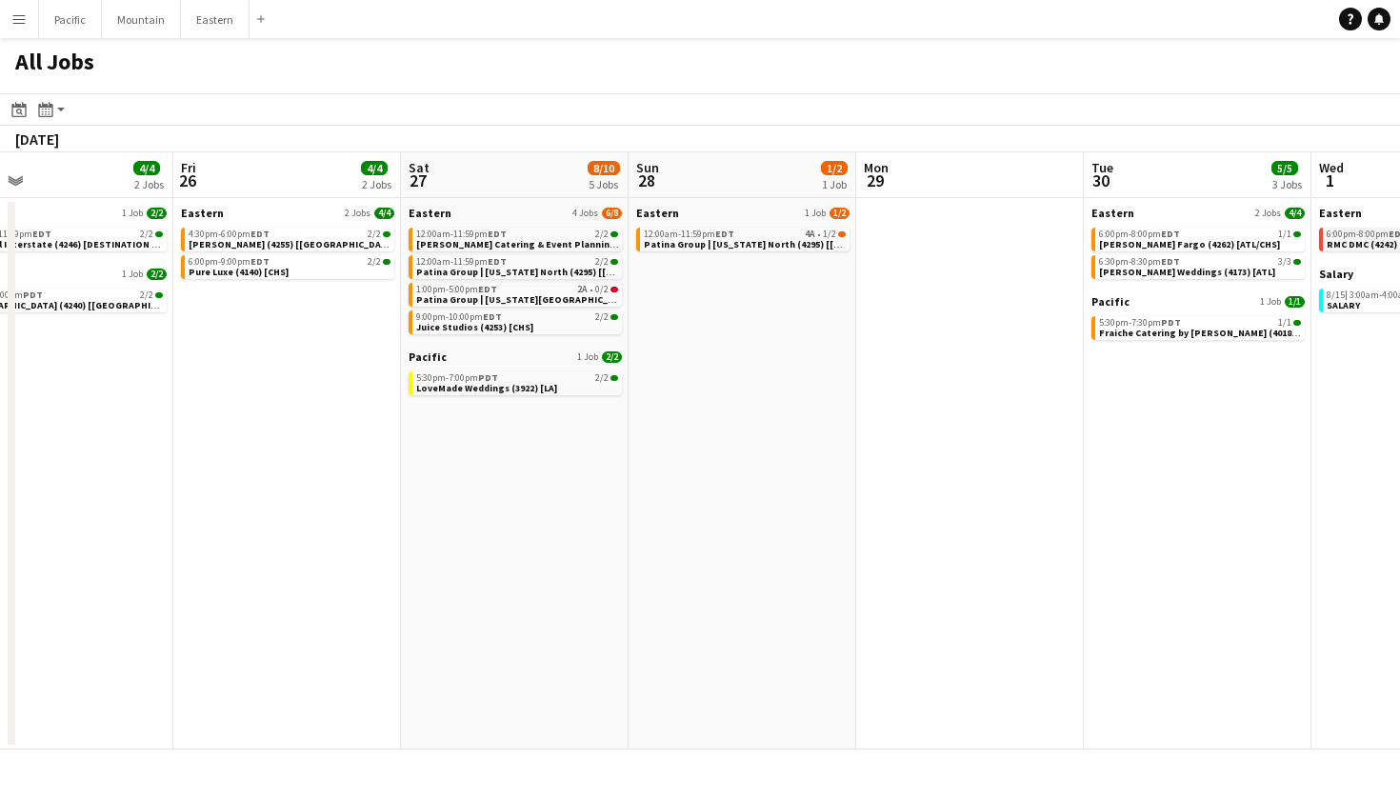
scroll to position [0, 548]
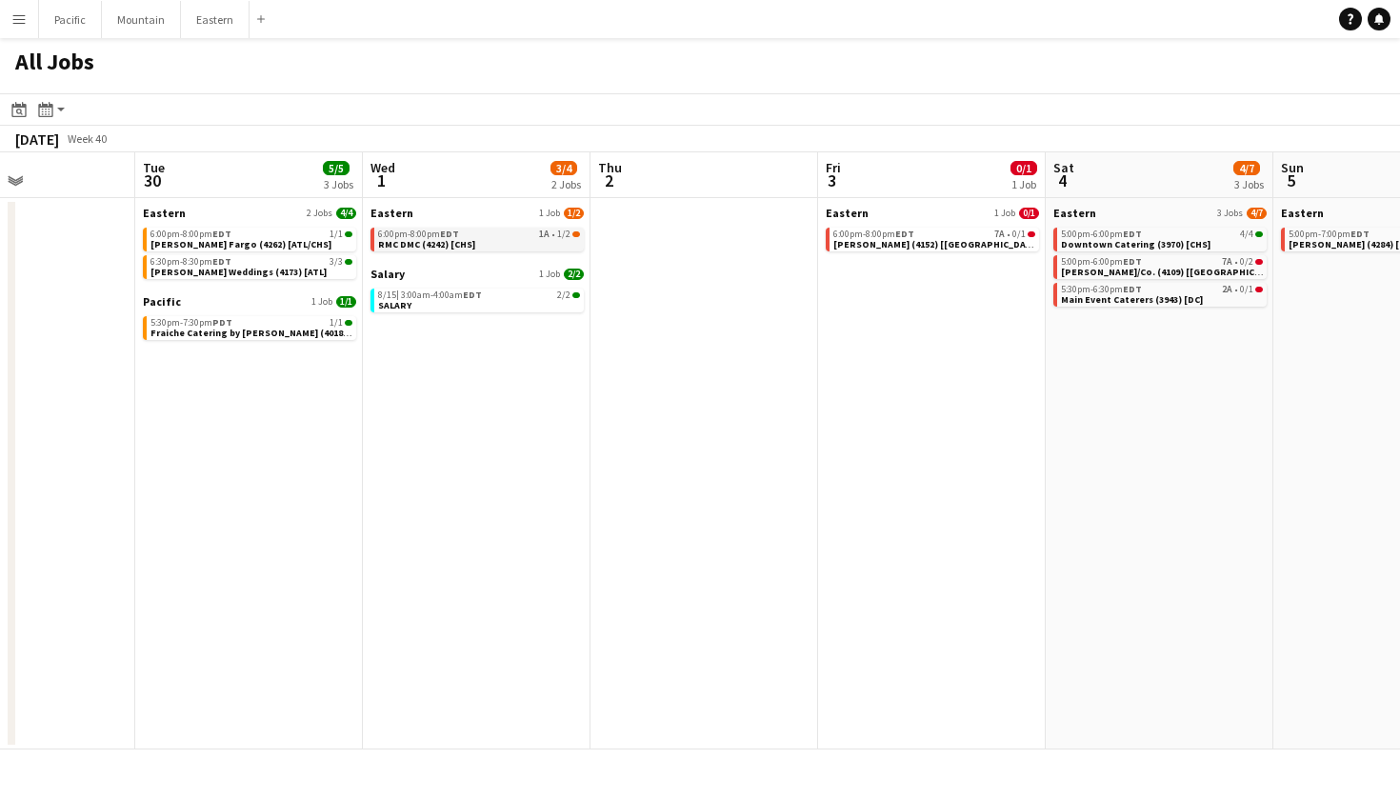
click at [549, 248] on link "6:00pm-8:00pm EDT 1A • 1/2 RMC DMC (4242) [CHS]" at bounding box center [479, 239] width 202 height 22
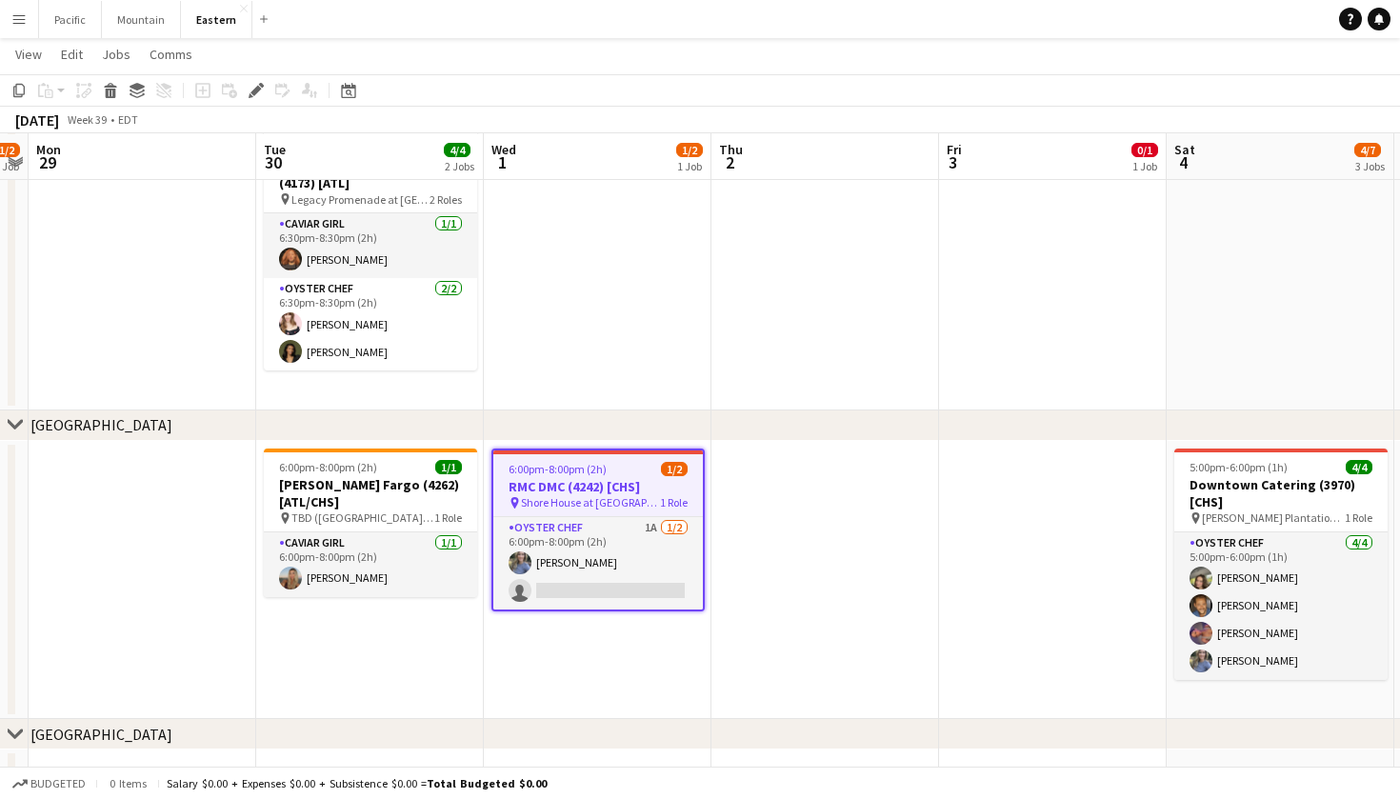
scroll to position [180, 0]
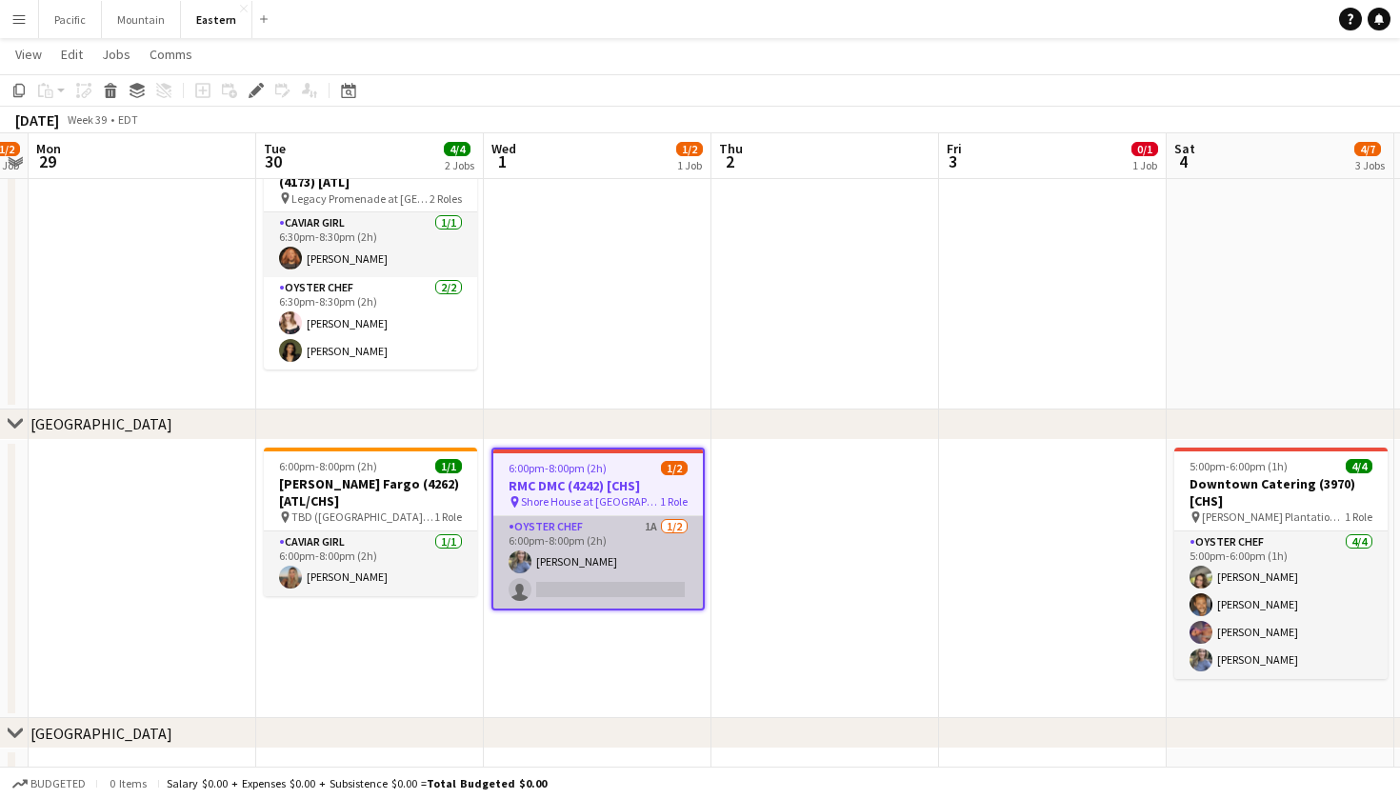
click at [641, 567] on app-card-role "Oyster Chef 1A [DATE] 6:00pm-8:00pm (2h) [PERSON_NAME] single-neutral-actions" at bounding box center [597, 562] width 209 height 92
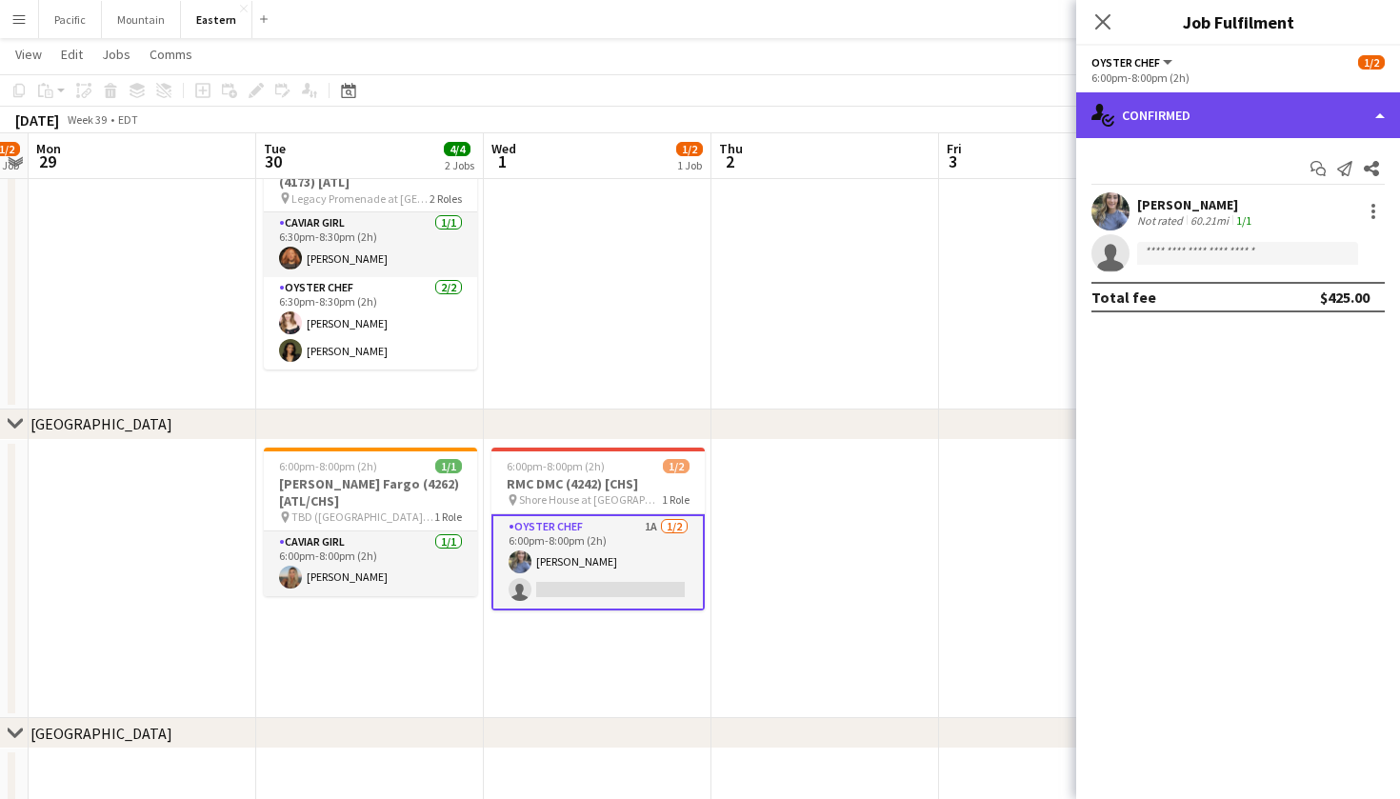
click at [1281, 122] on div "single-neutral-actions-check-2 Confirmed" at bounding box center [1238, 115] width 324 height 46
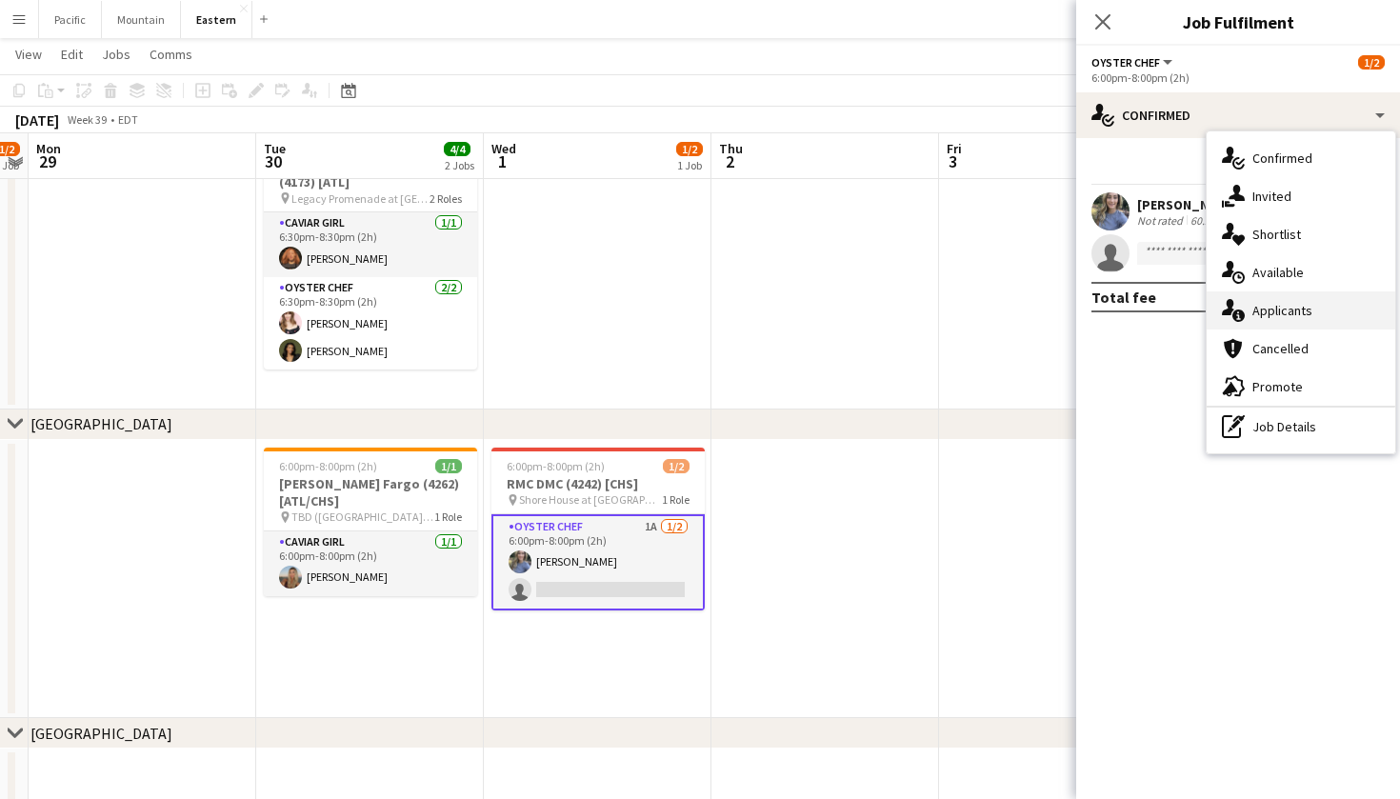
click at [1284, 316] on span "Applicants" at bounding box center [1282, 310] width 60 height 17
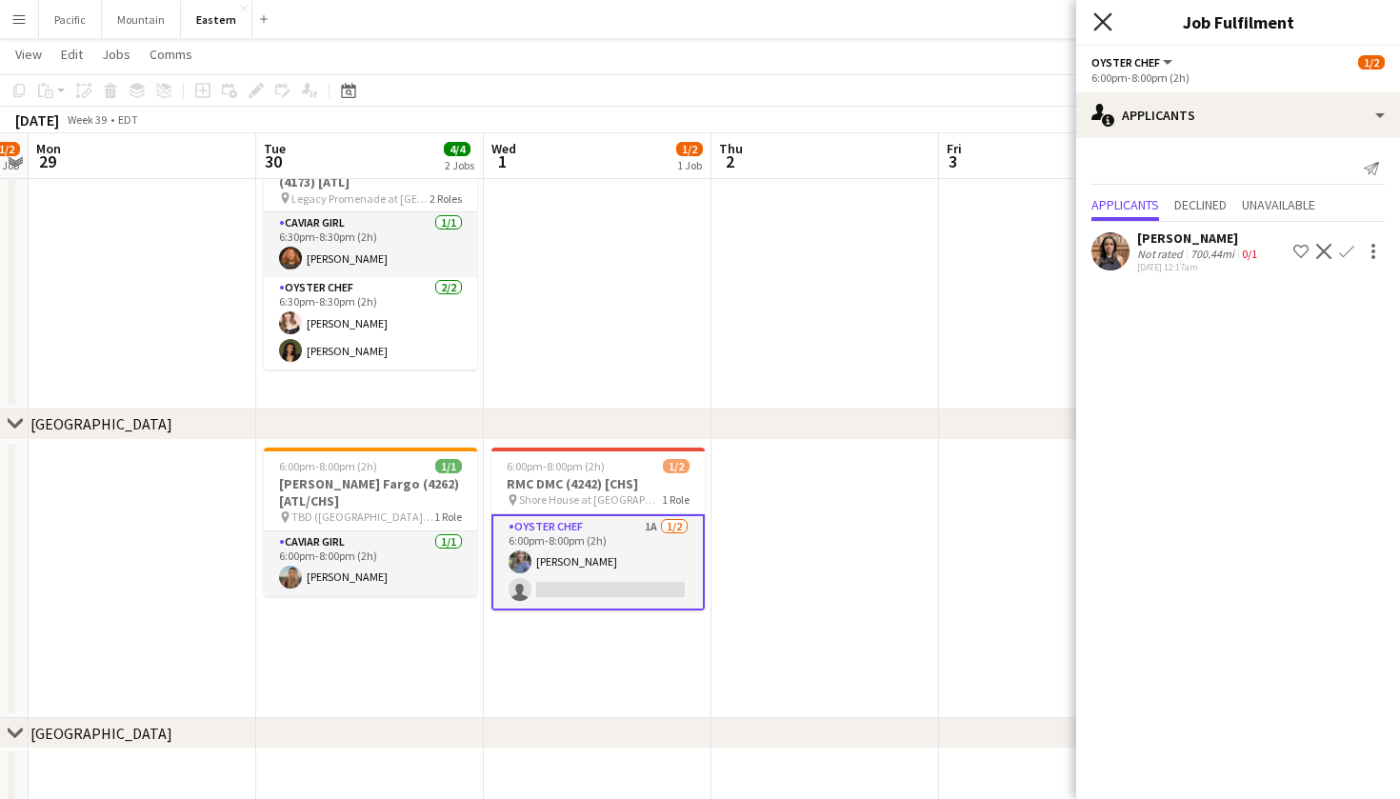
click at [1106, 20] on icon "Close pop-in" at bounding box center [1102, 21] width 18 height 18
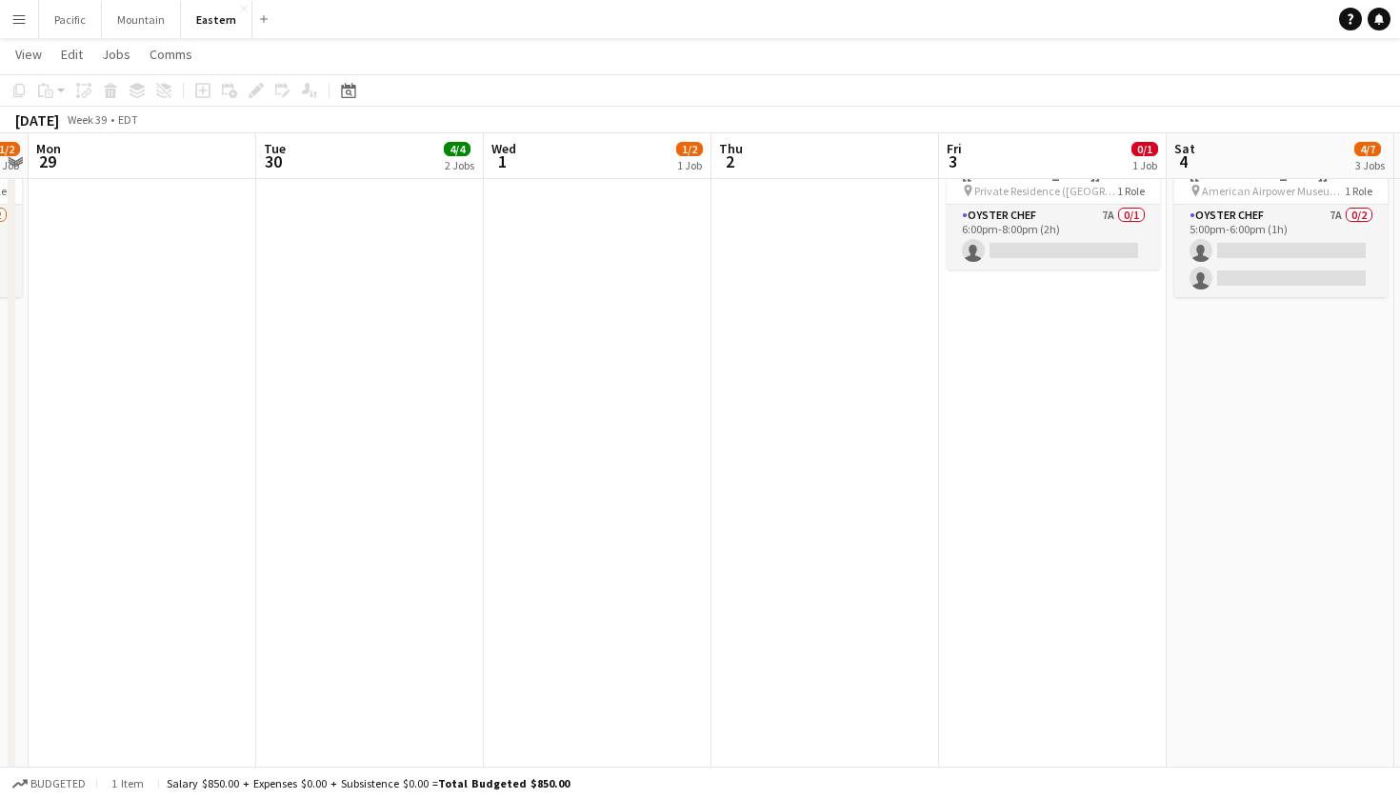
scroll to position [671, 0]
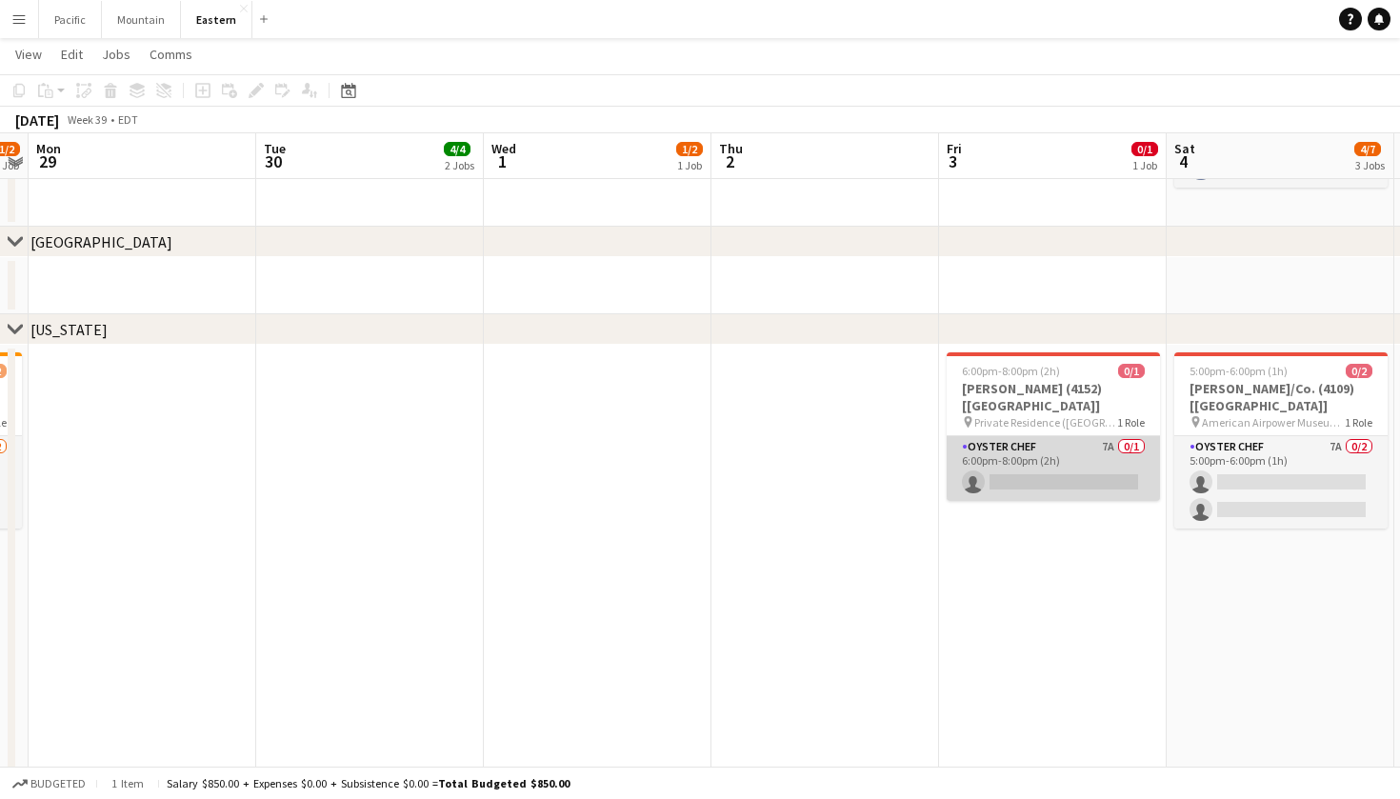
click at [1051, 455] on app-card-role "Oyster Chef 7A 0/1 6:00pm-8:00pm (2h) single-neutral-actions" at bounding box center [1053, 468] width 213 height 65
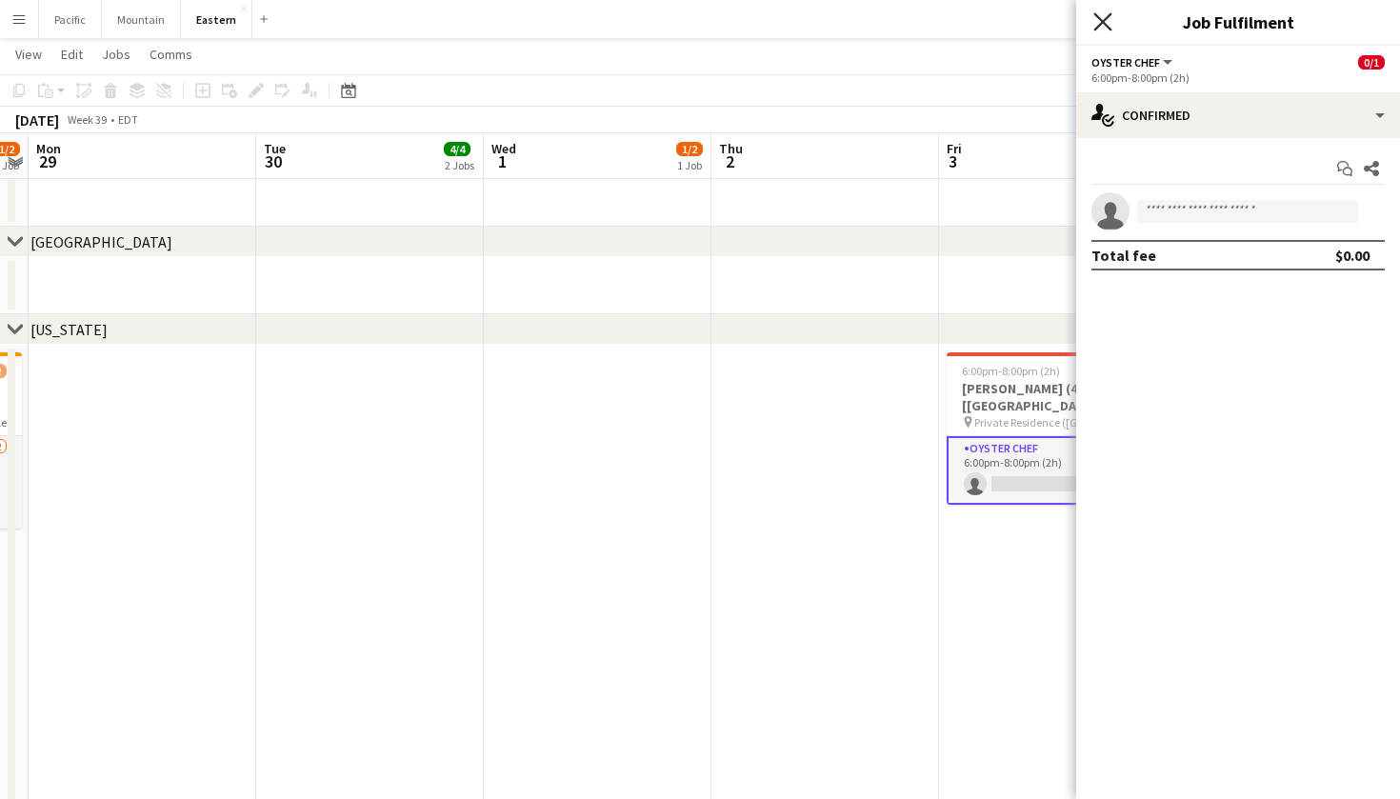
click at [1108, 23] on icon "Close pop-in" at bounding box center [1102, 21] width 18 height 18
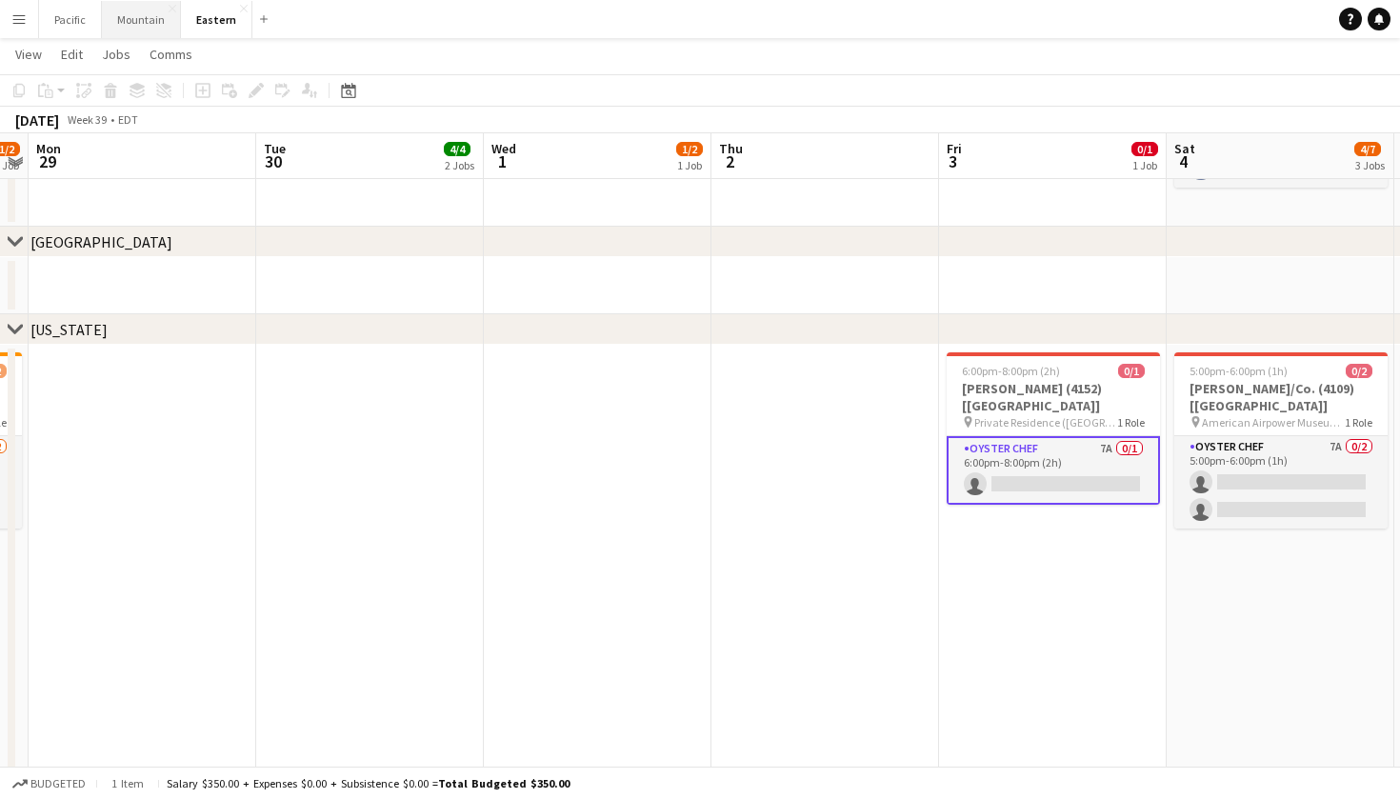
click at [124, 17] on button "Mountain Close" at bounding box center [141, 19] width 79 height 37
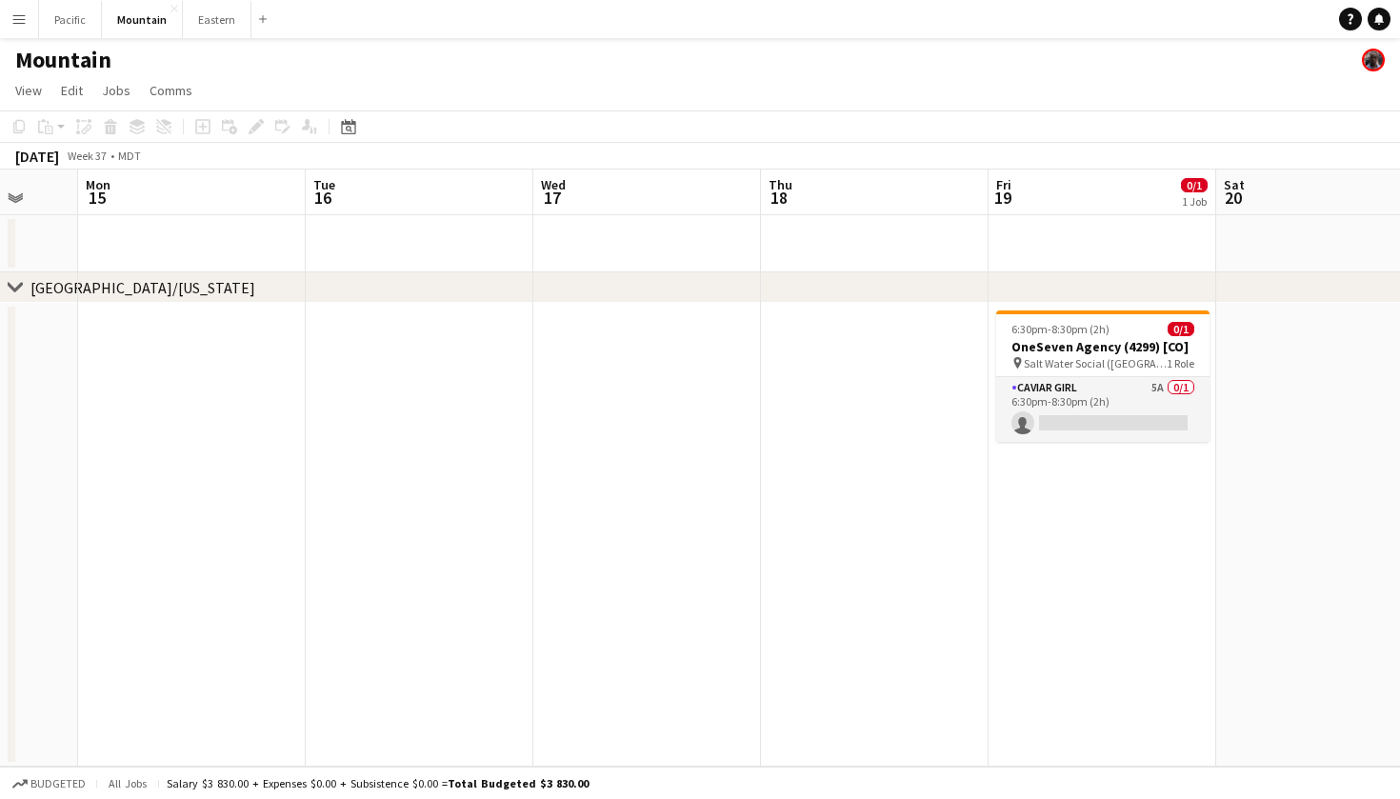
scroll to position [0, 930]
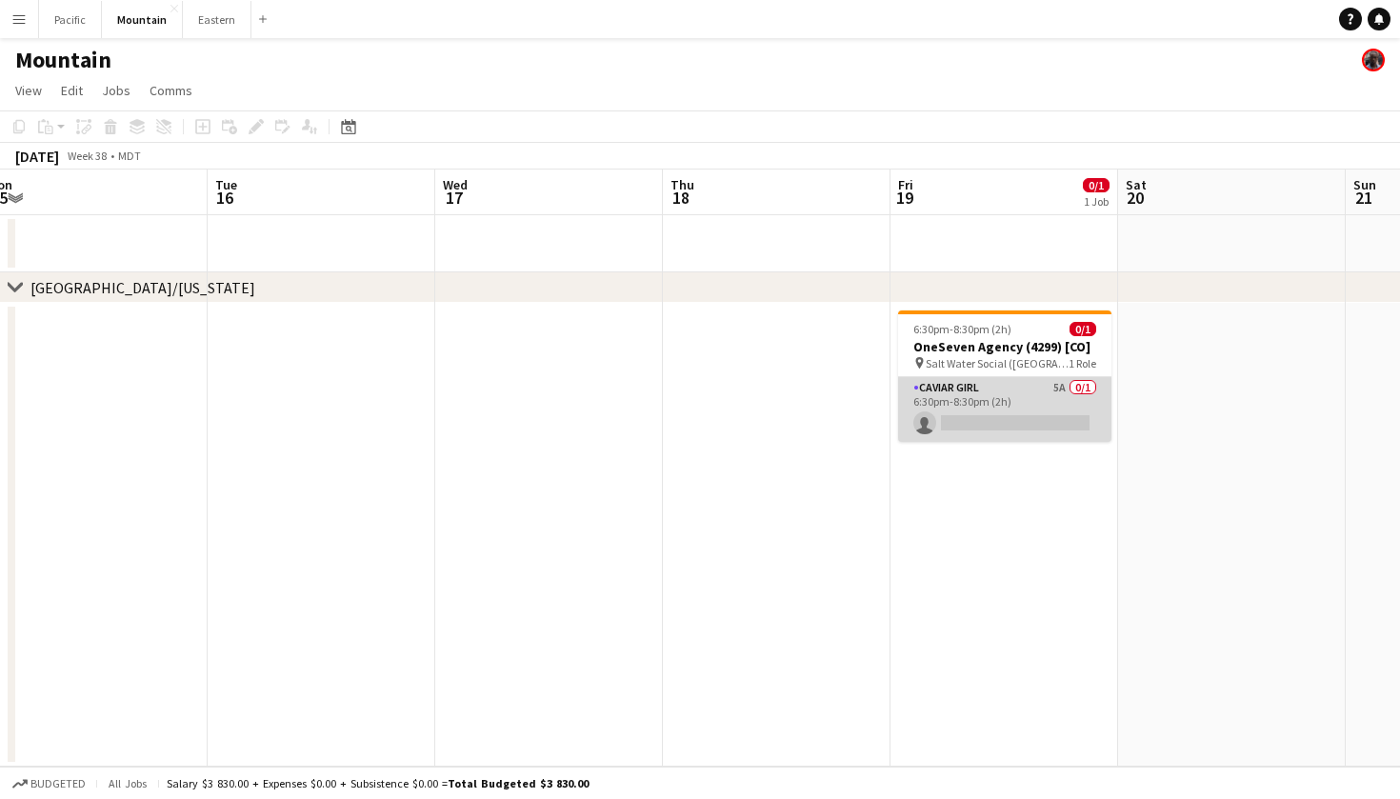
click at [981, 401] on app-card-role "Caviar Girl 5A 0/1 6:30pm-8:30pm (2h) single-neutral-actions" at bounding box center [1004, 409] width 213 height 65
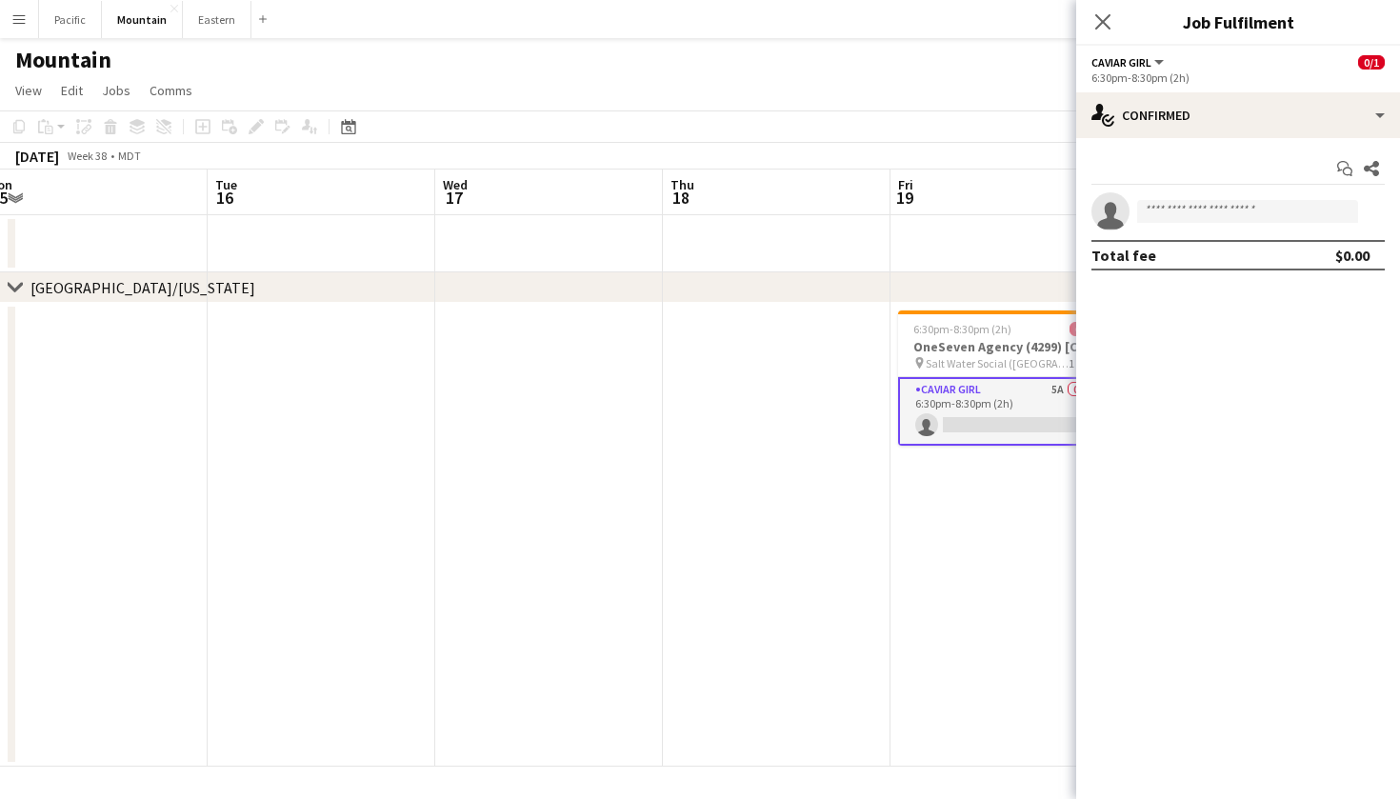
click at [1260, 88] on app-options-switcher "Caviar Girl All roles Caviar Girl [DEMOGRAPHIC_DATA]/1 6:30pm-8:30pm (2h)" at bounding box center [1238, 69] width 324 height 47
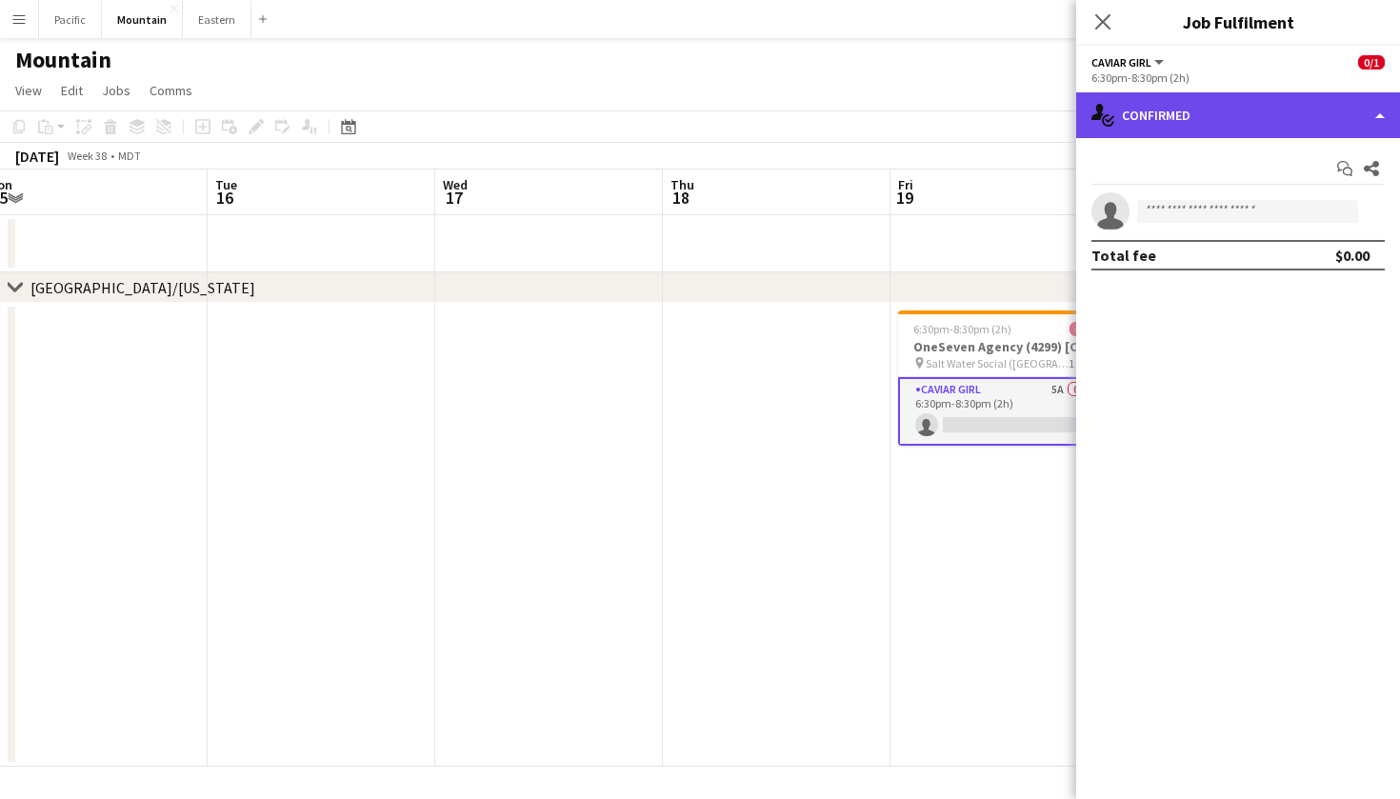
click at [1329, 113] on div "single-neutral-actions-check-2 Confirmed" at bounding box center [1238, 115] width 324 height 46
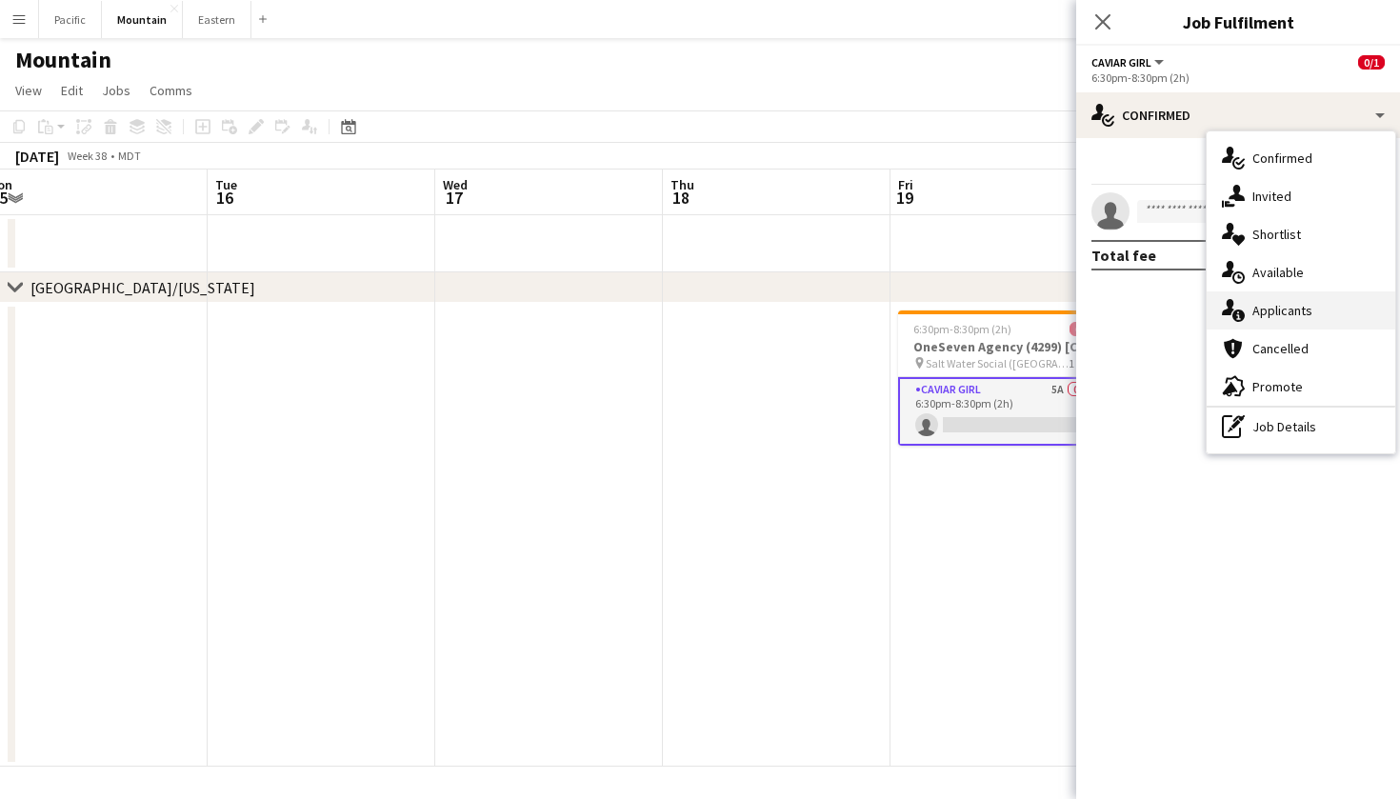
click at [1304, 311] on span "Applicants" at bounding box center [1282, 310] width 60 height 17
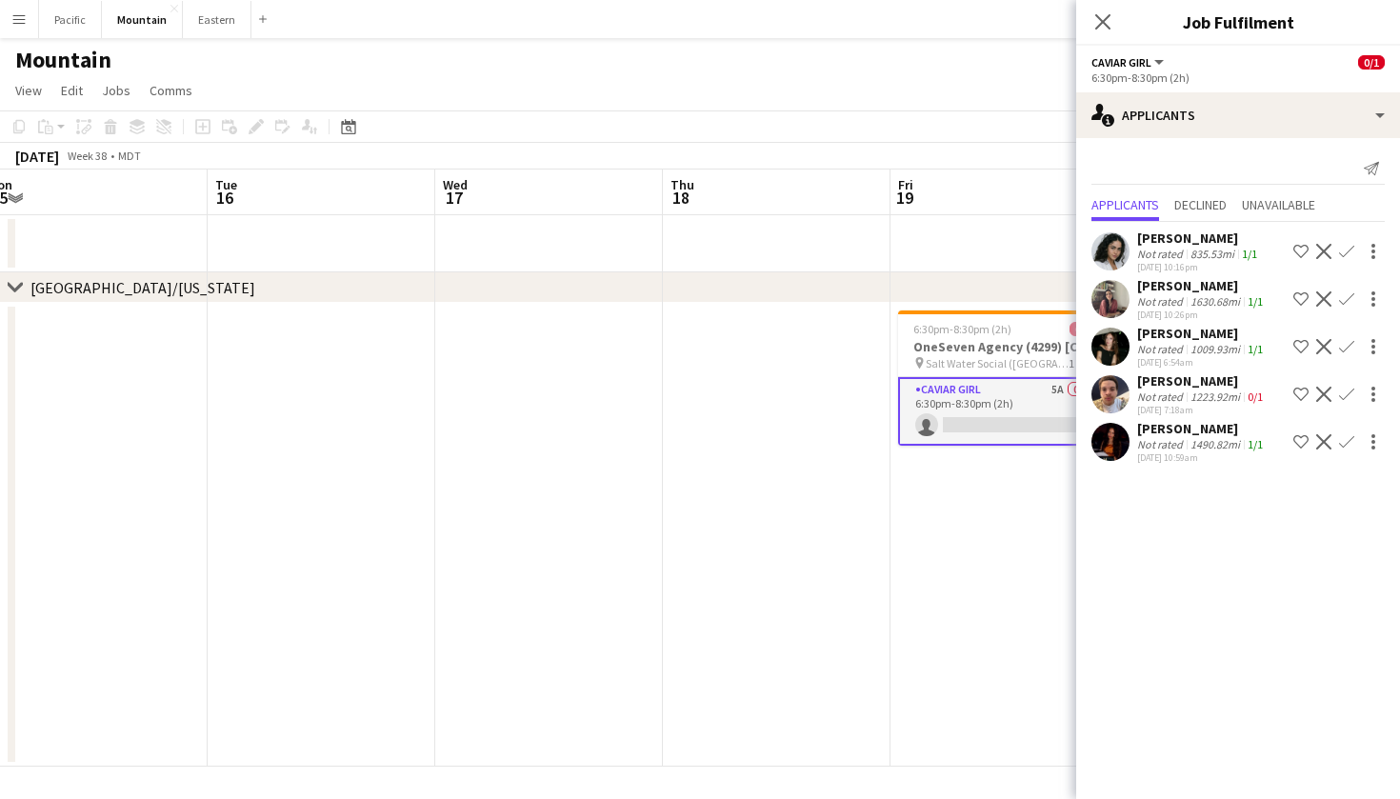
click at [1117, 296] on app-user-avatar at bounding box center [1110, 299] width 38 height 38
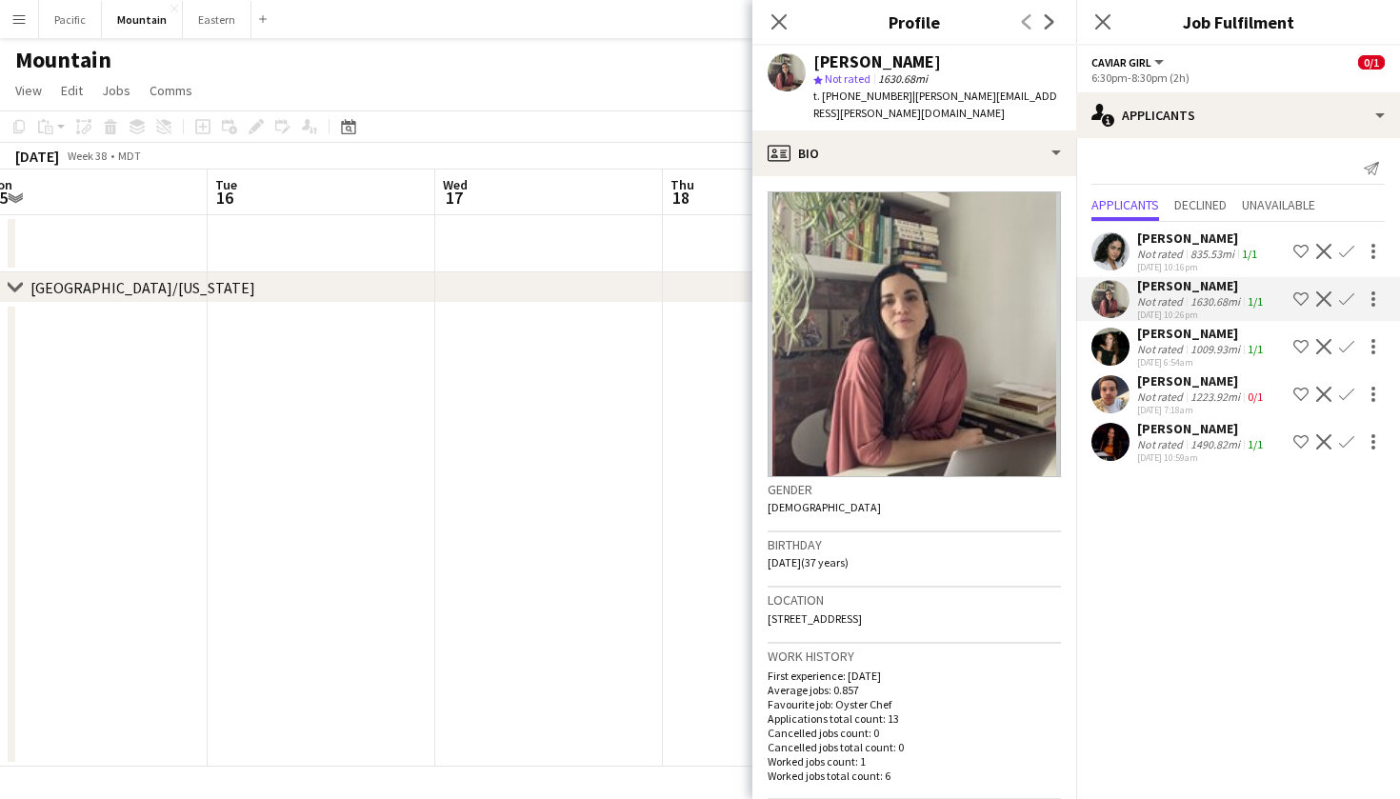
click at [1350, 301] on app-icon "Confirm" at bounding box center [1346, 298] width 15 height 15
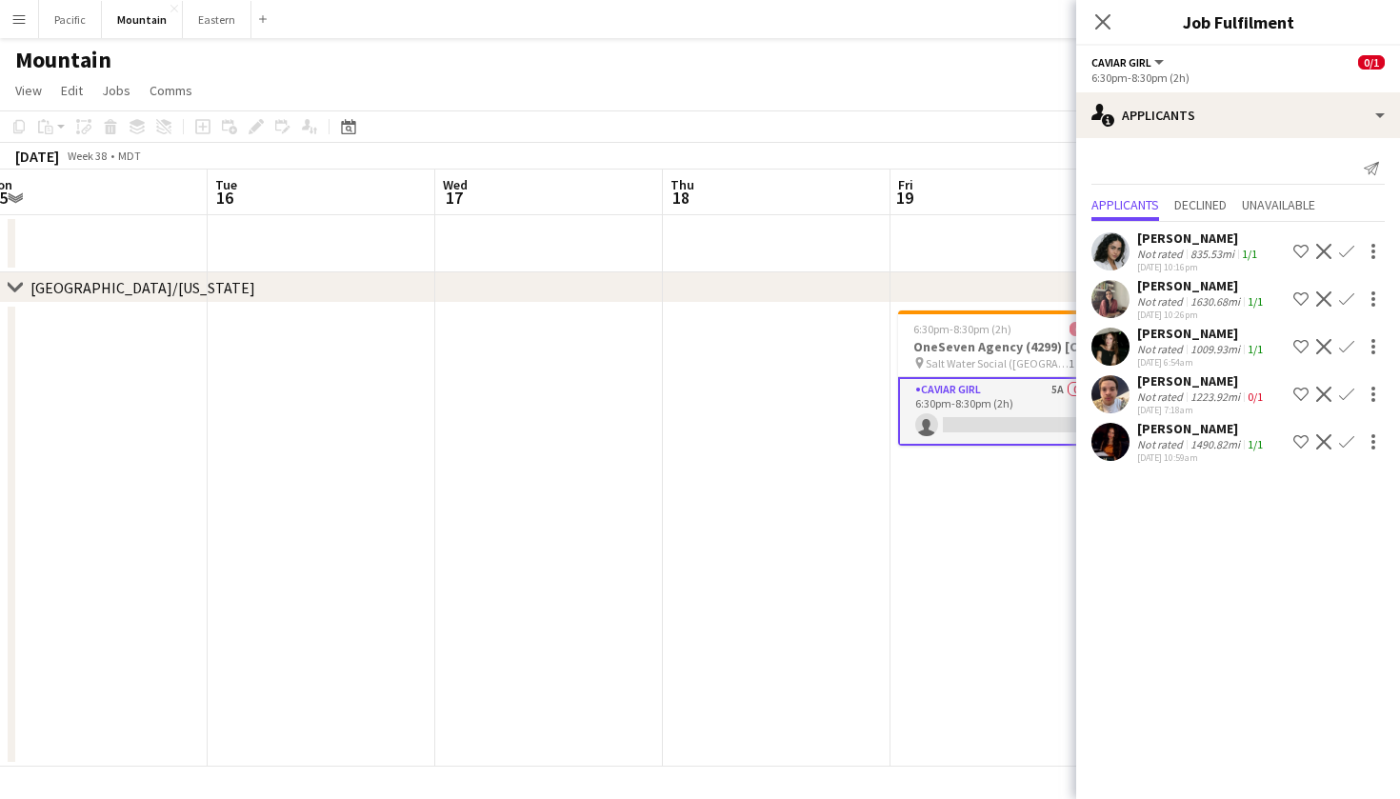
click at [1348, 303] on app-icon "Confirm" at bounding box center [1346, 298] width 15 height 15
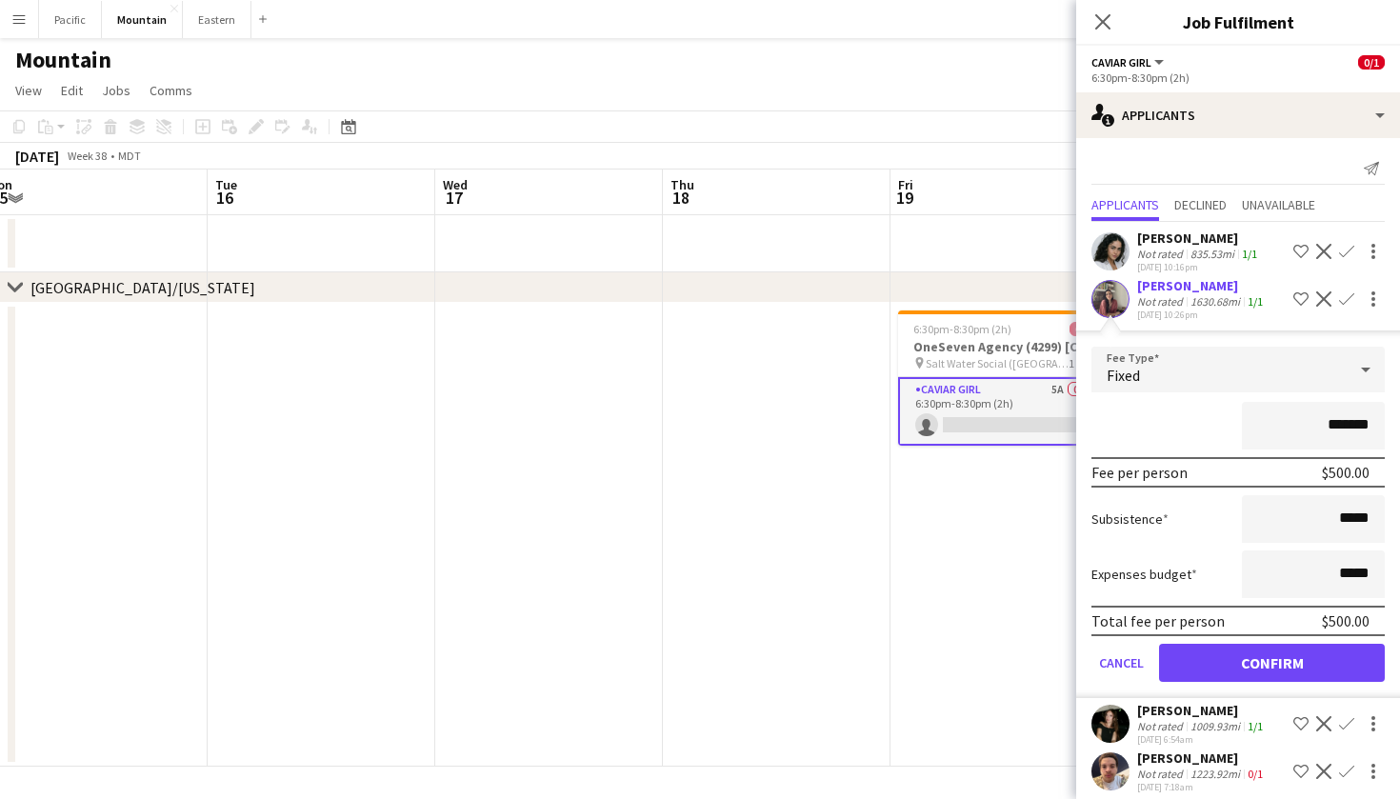
click at [1262, 664] on button "Confirm" at bounding box center [1272, 663] width 226 height 38
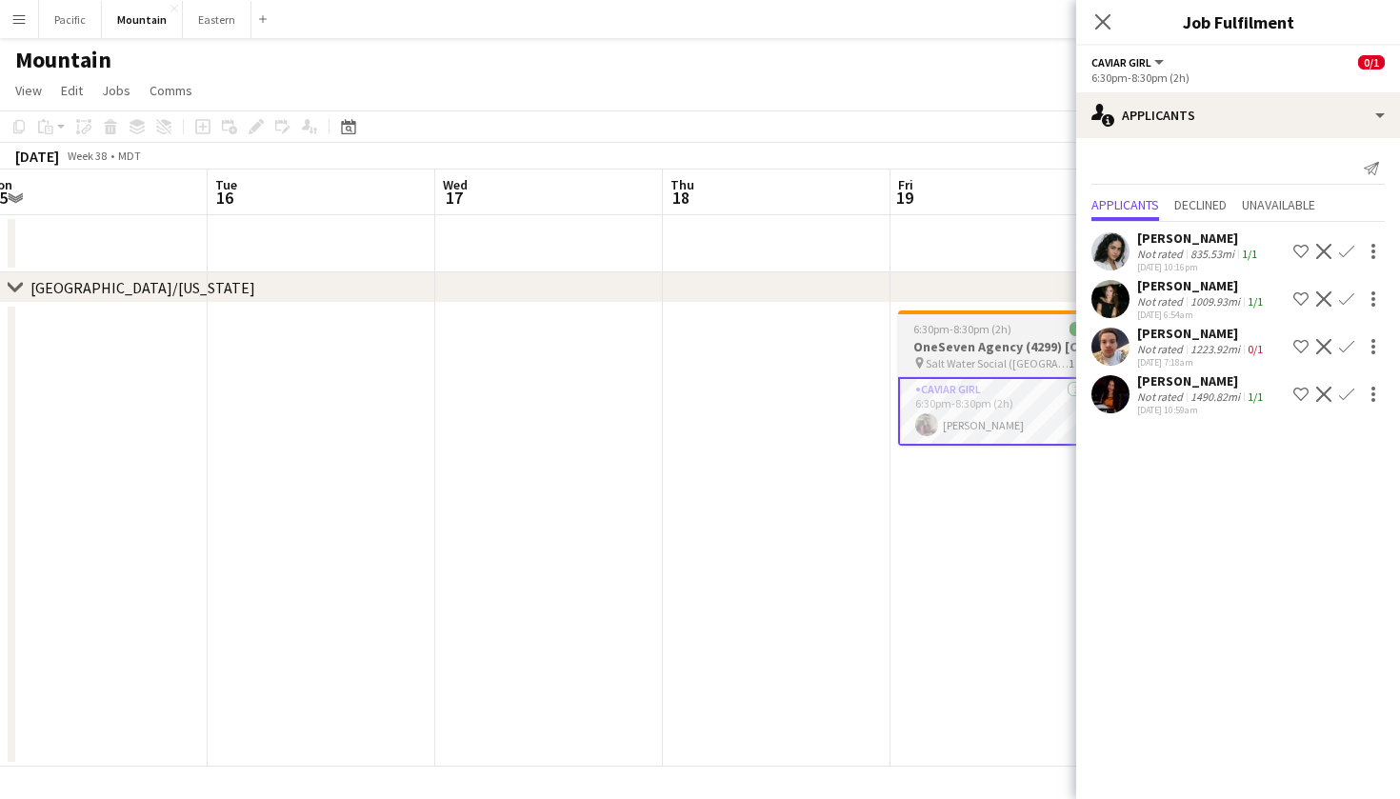
click at [1026, 311] on div at bounding box center [1004, 312] width 213 height 4
